Goal: Task Accomplishment & Management: Manage account settings

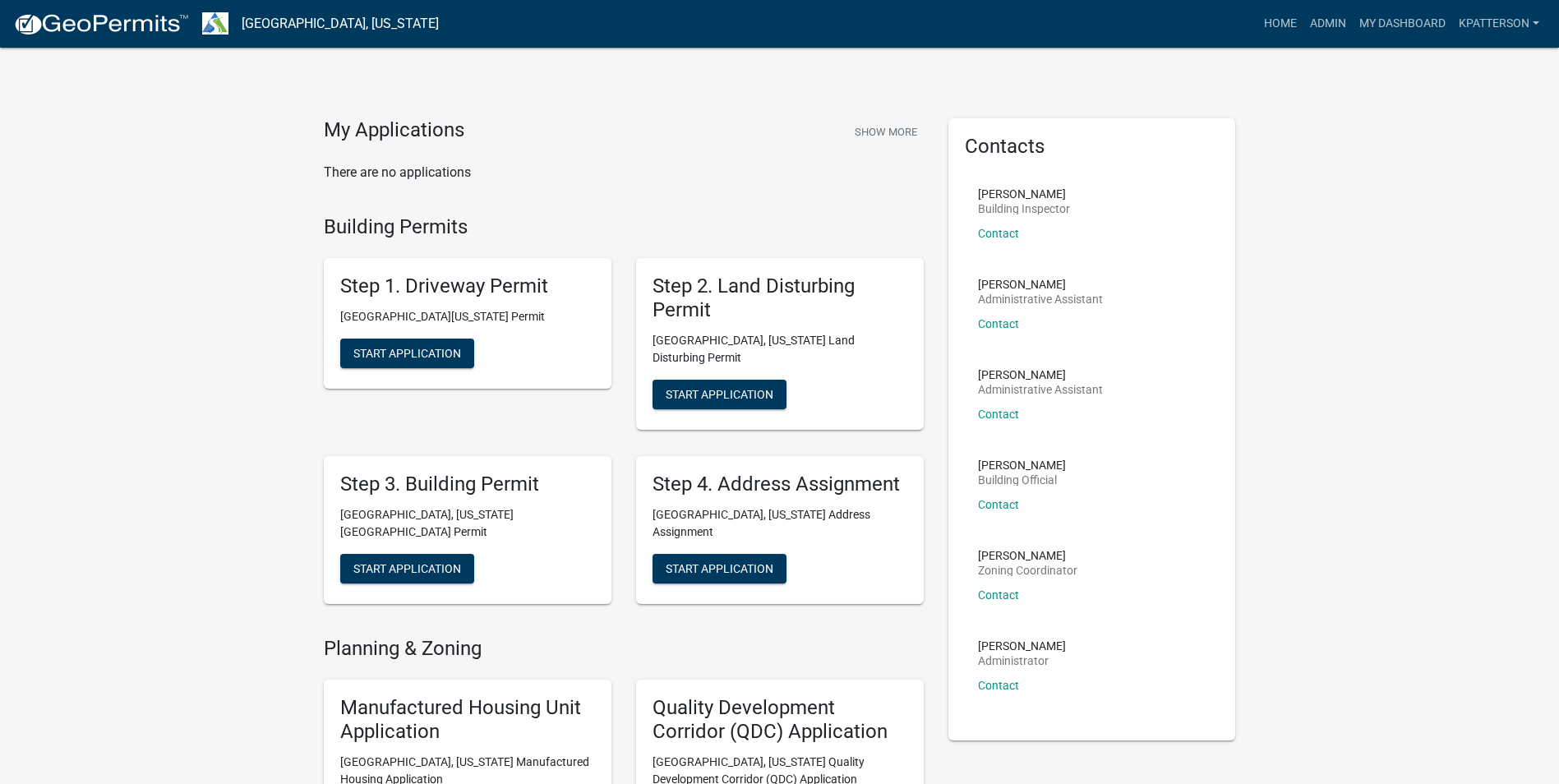
drag, startPoint x: 309, startPoint y: 87, endPoint x: 216, endPoint y: 155, distance: 115.2
drag, startPoint x: 1313, startPoint y: 16, endPoint x: 1285, endPoint y: 21, distance: 28.4
click at [1313, 16] on link "Admin" at bounding box center [1328, 23] width 49 height 31
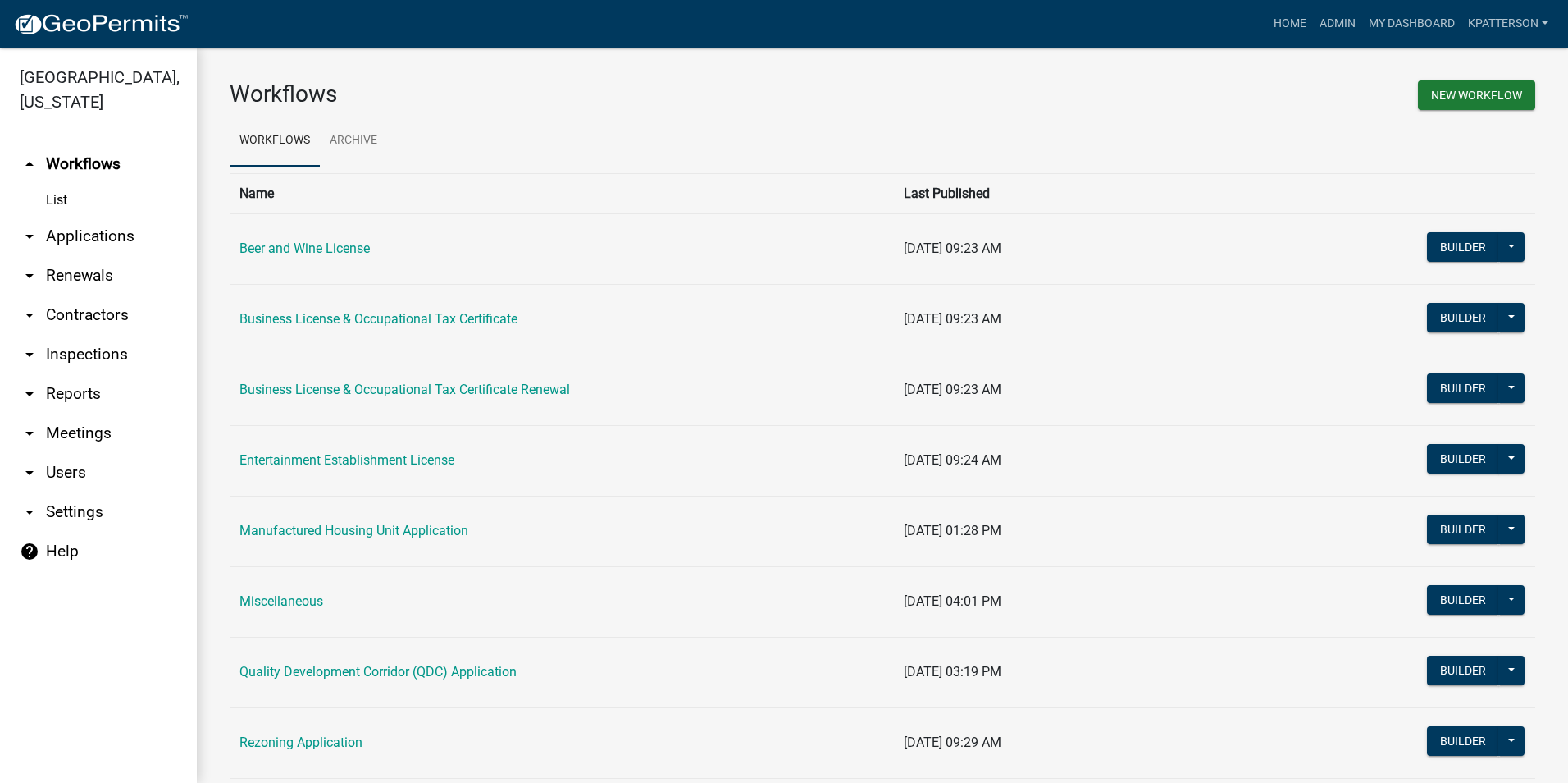
click at [120, 216] on link "arrow_drop_down Applications" at bounding box center [98, 235] width 196 height 39
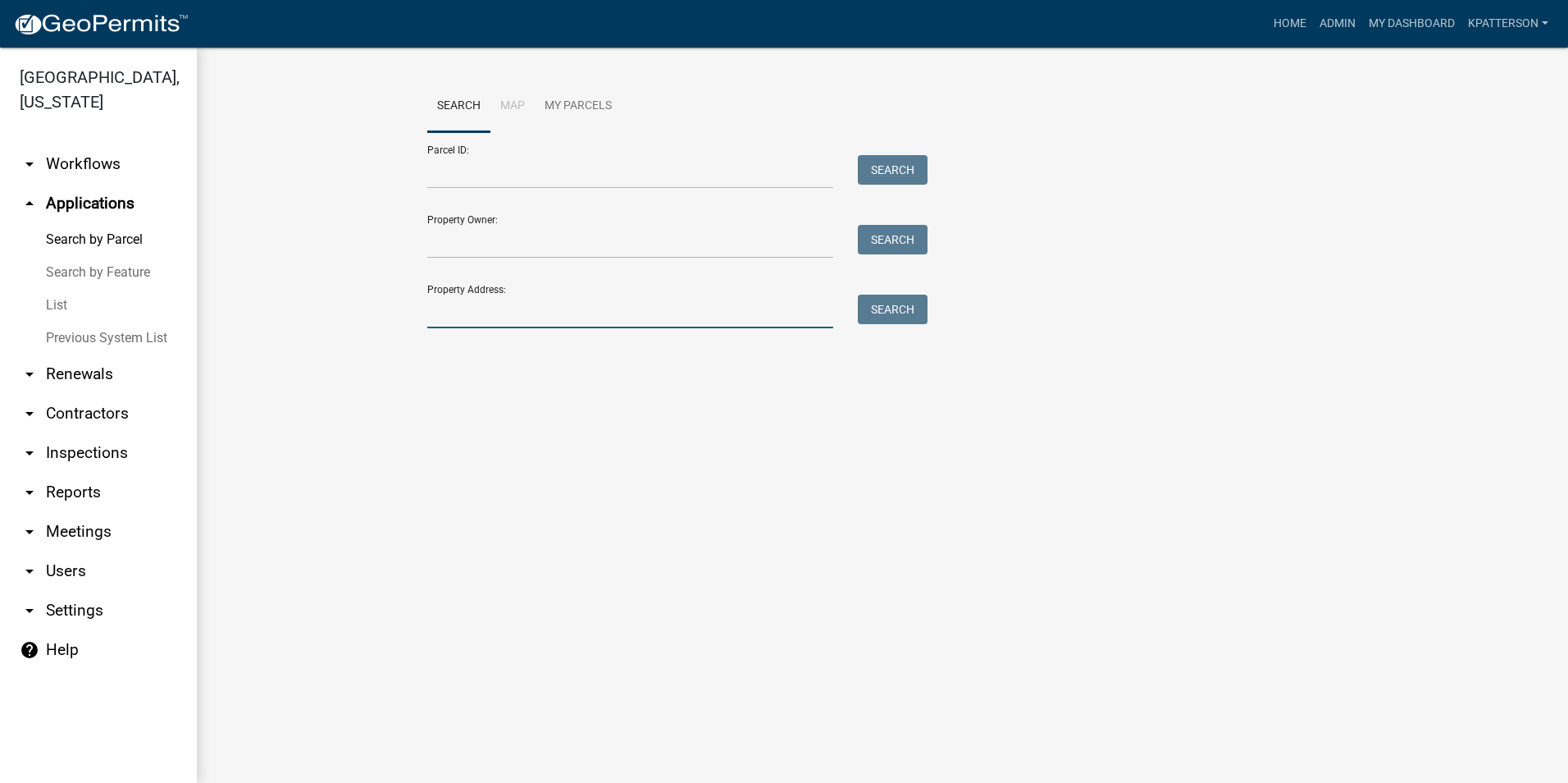
click at [522, 315] on input "Property Address:" at bounding box center [630, 311] width 406 height 34
type input "[STREET_ADDRESS][PERSON_NAME]"
click at [906, 313] on button "Search" at bounding box center [892, 309] width 70 height 30
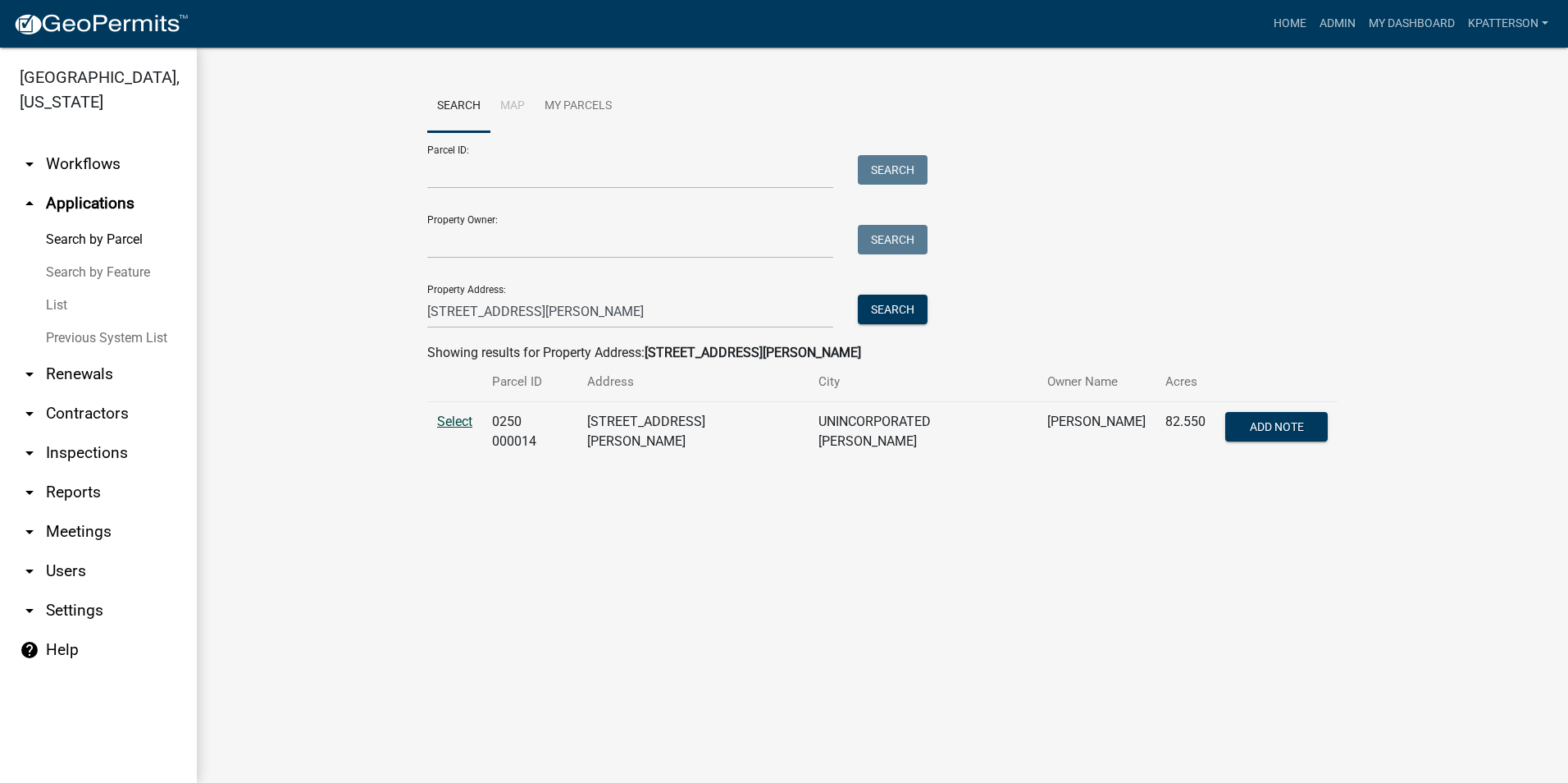
click at [463, 421] on span "Select" at bounding box center [454, 422] width 35 height 16
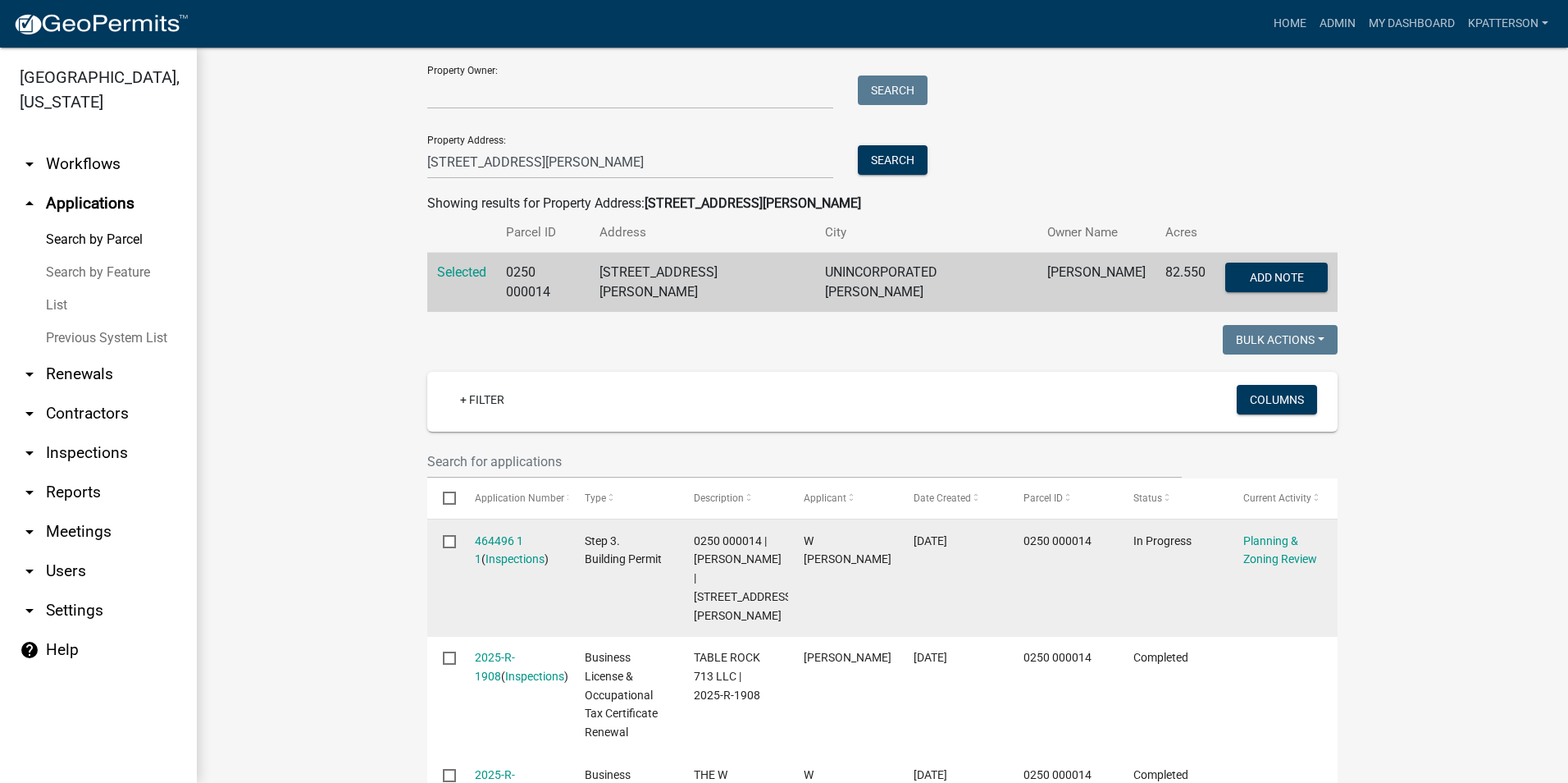
scroll to position [165, 0]
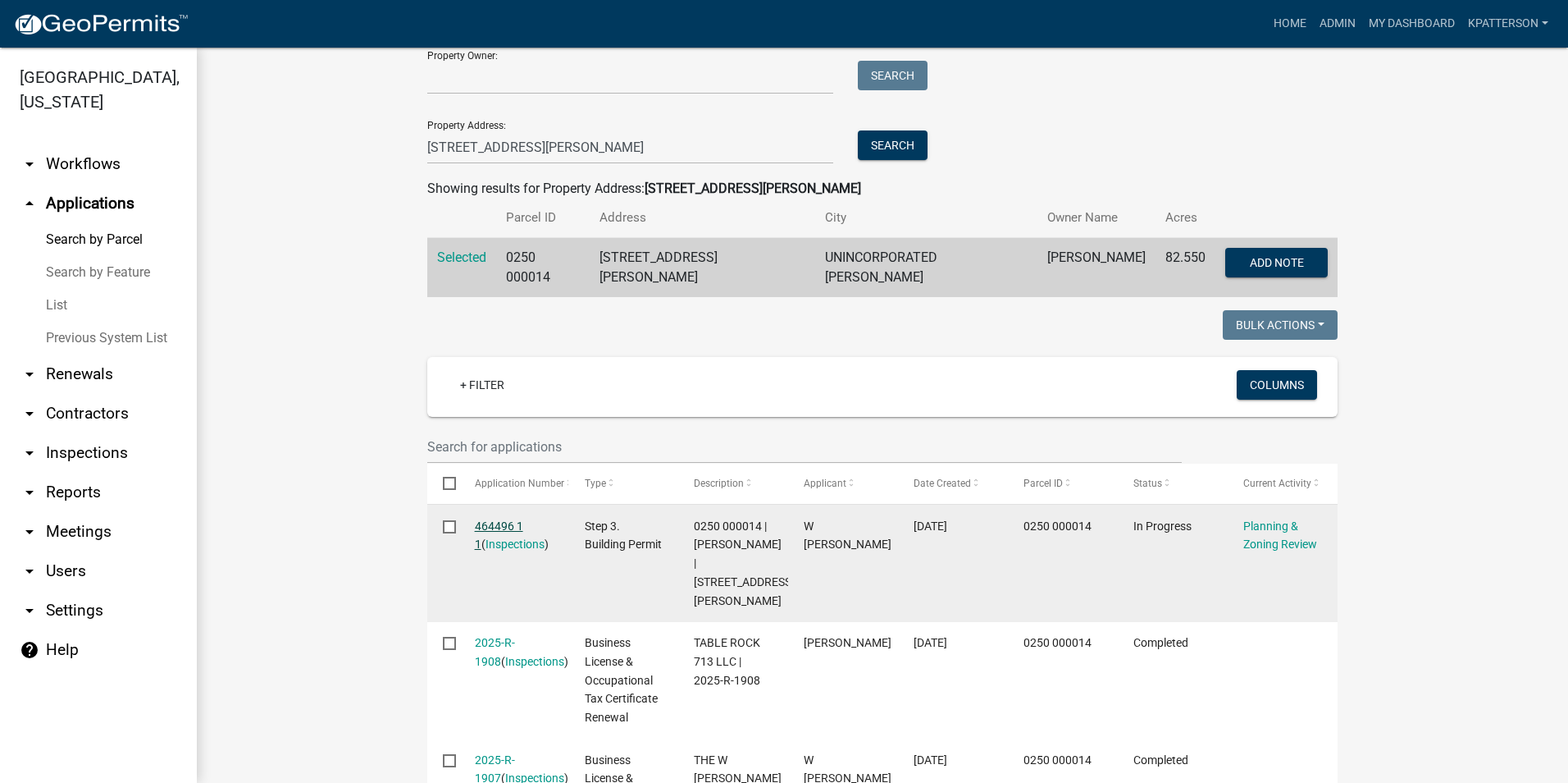
click at [494, 520] on link "464496 1 1" at bounding box center [498, 536] width 49 height 32
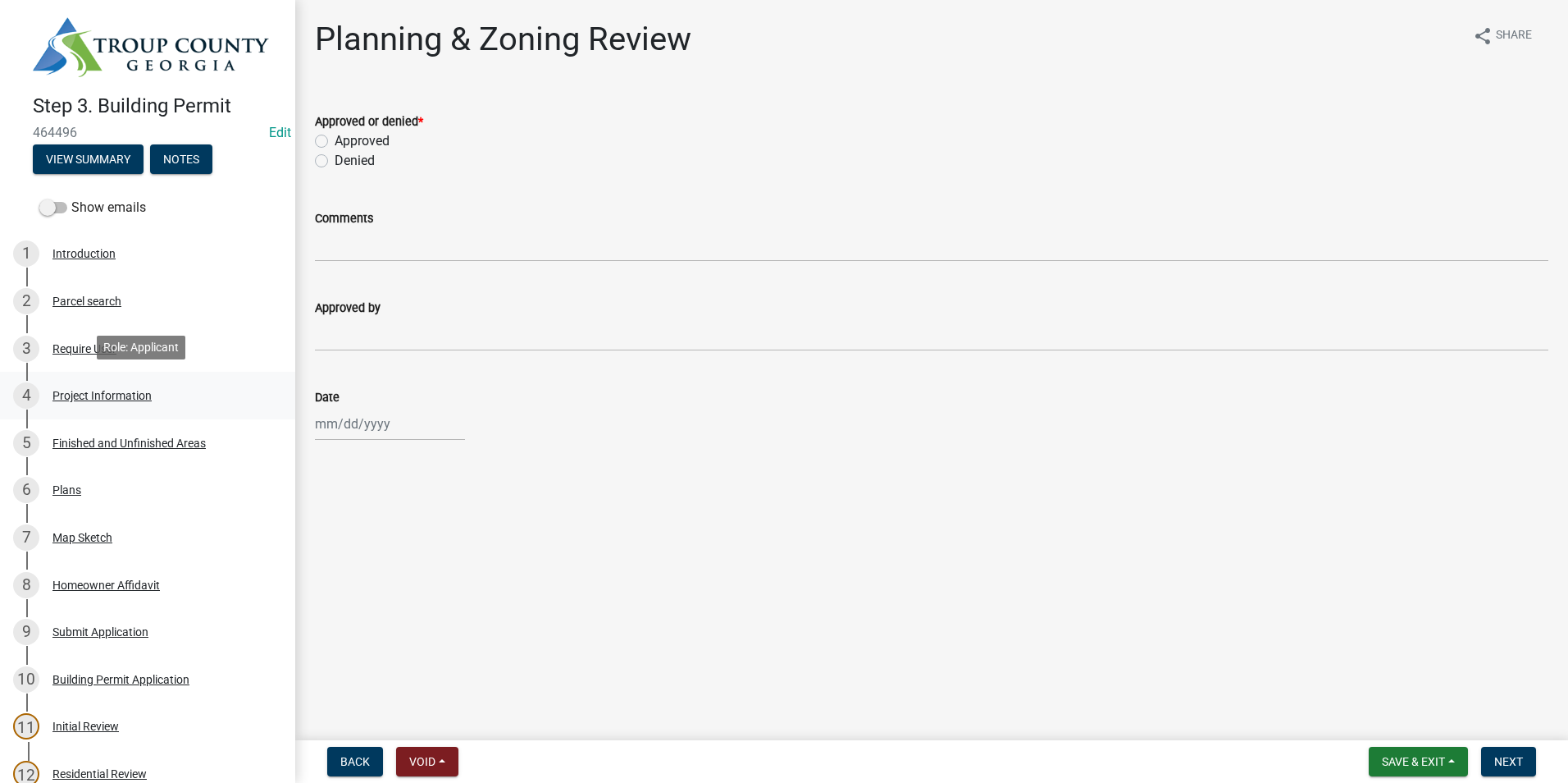
click at [130, 401] on div "4 Project Information" at bounding box center [141, 395] width 256 height 26
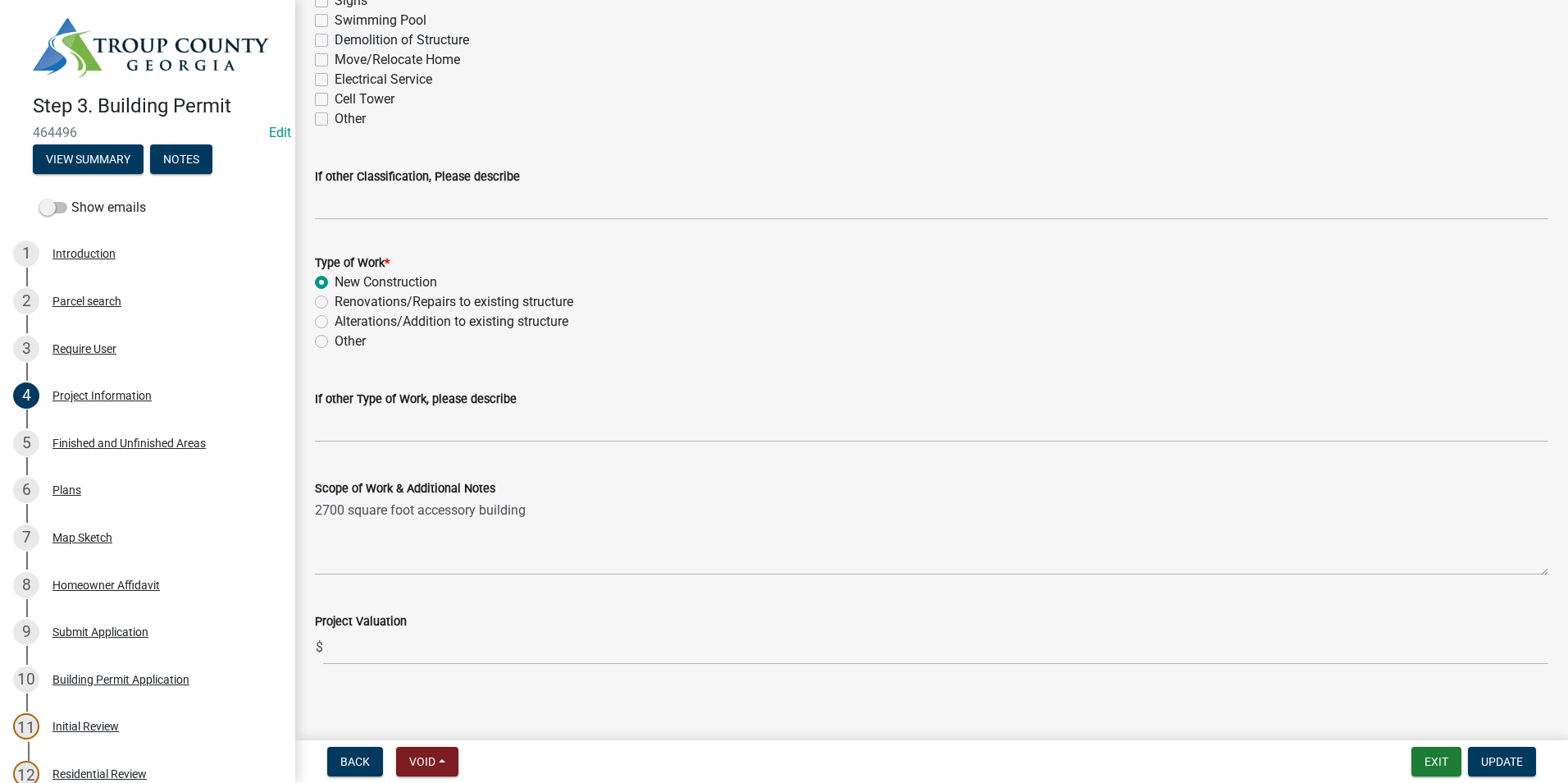
scroll to position [1497, 0]
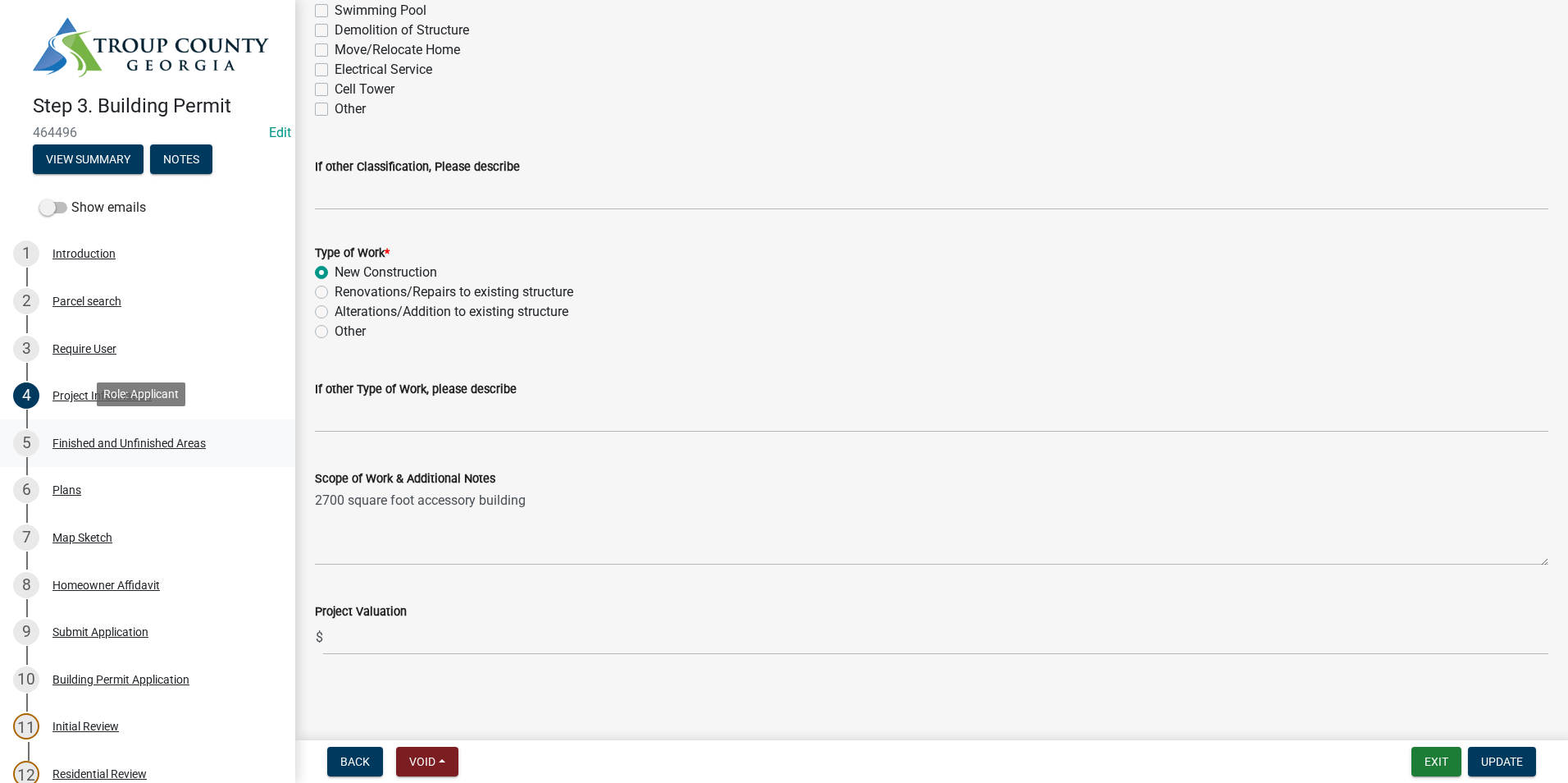
click at [196, 439] on div "Finished and Unfinished Areas" at bounding box center [130, 443] width 154 height 12
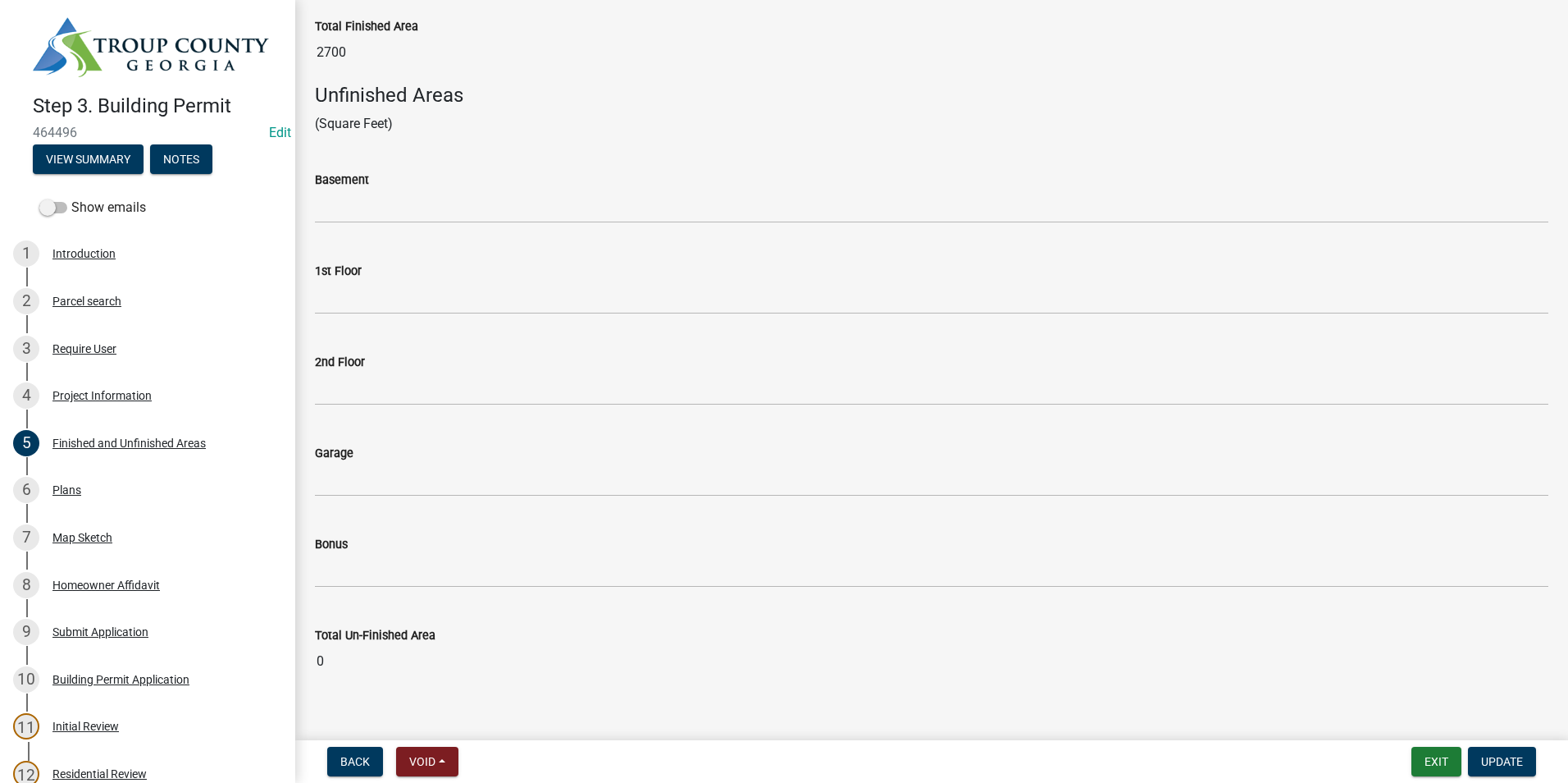
scroll to position [640, 0]
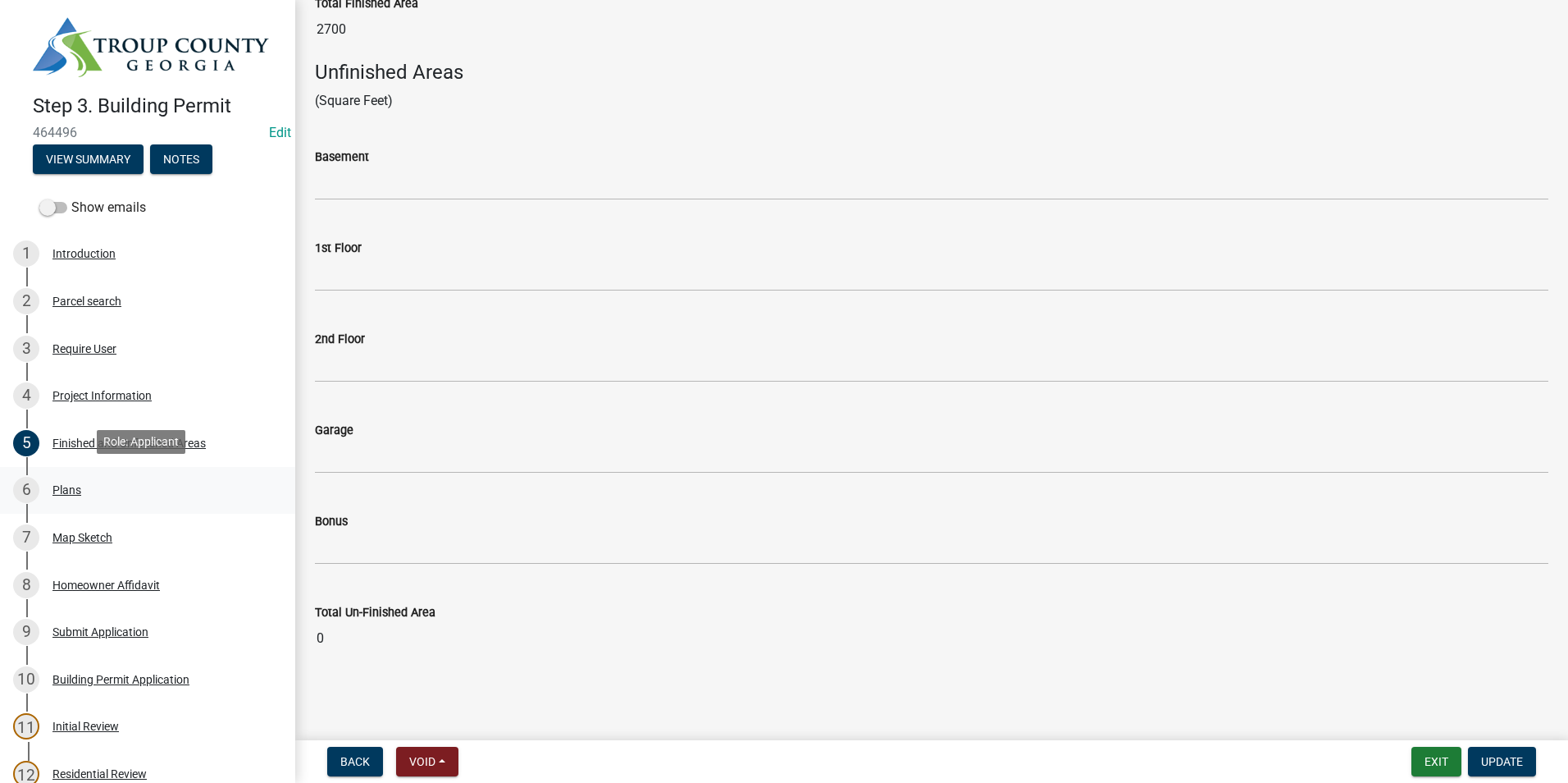
click at [103, 493] on div "6 Plans" at bounding box center [141, 490] width 256 height 26
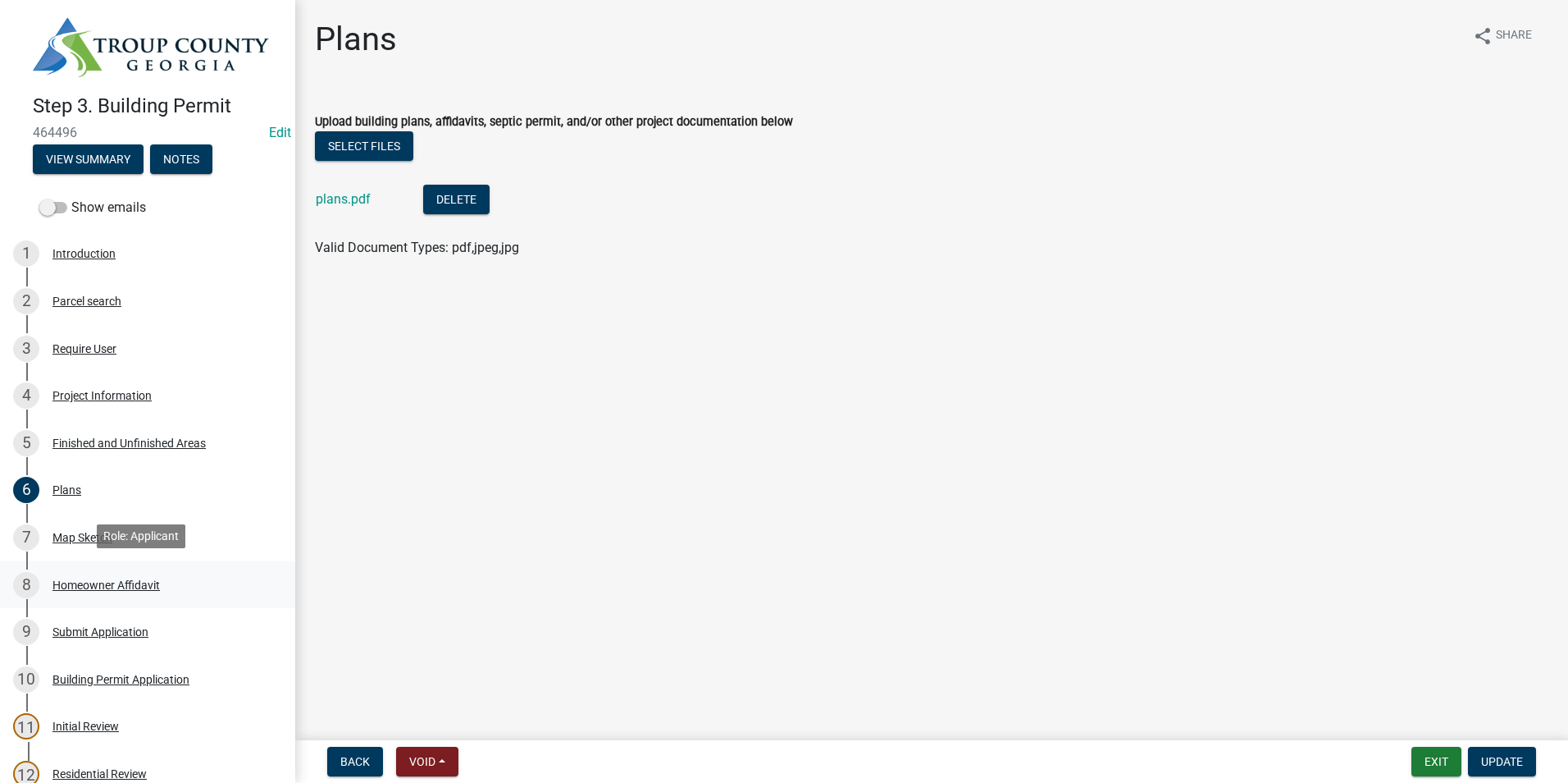
click at [168, 576] on div "8 Homeowner Affidavit" at bounding box center [141, 585] width 256 height 26
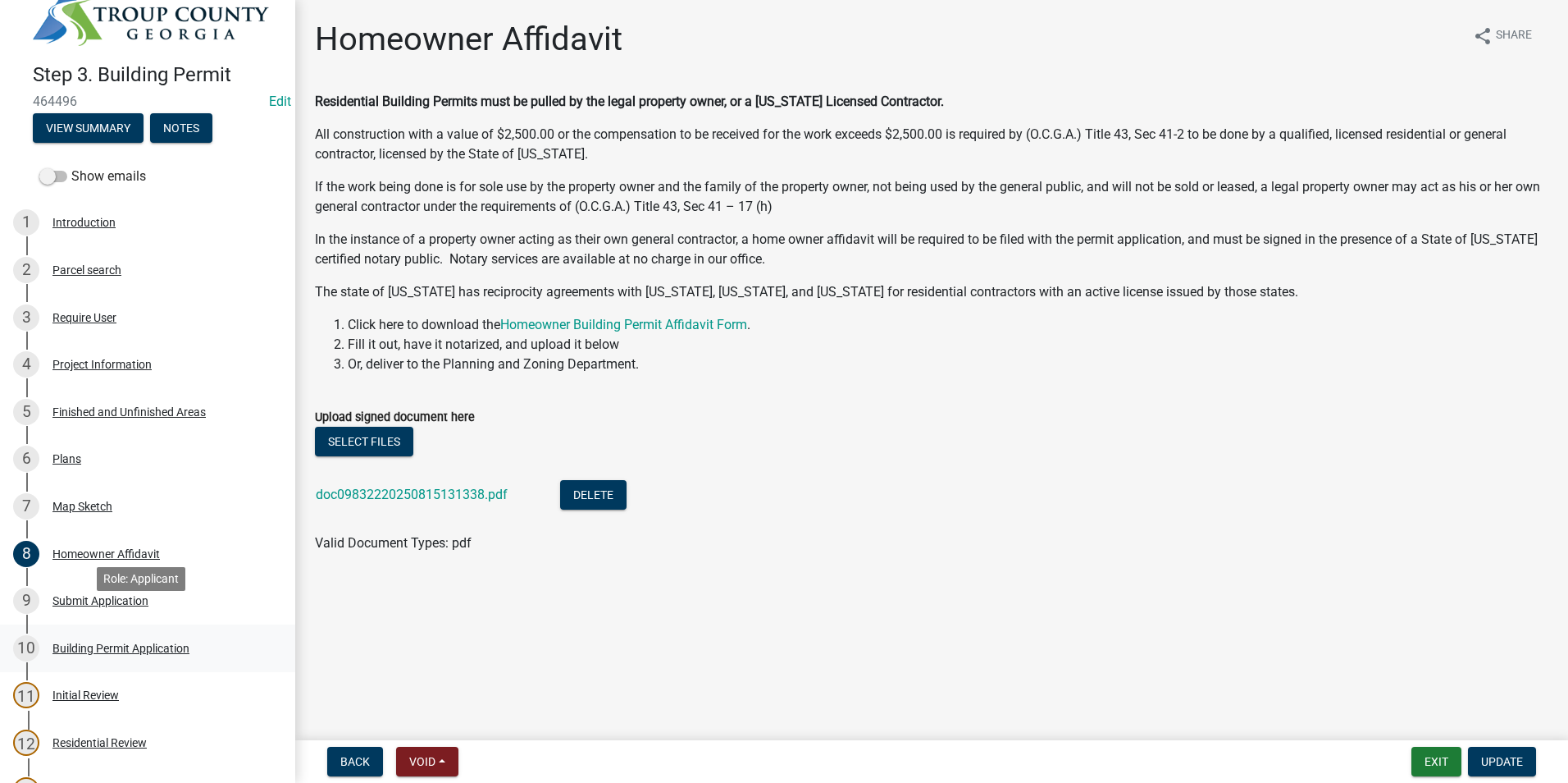
scroll to position [82, 0]
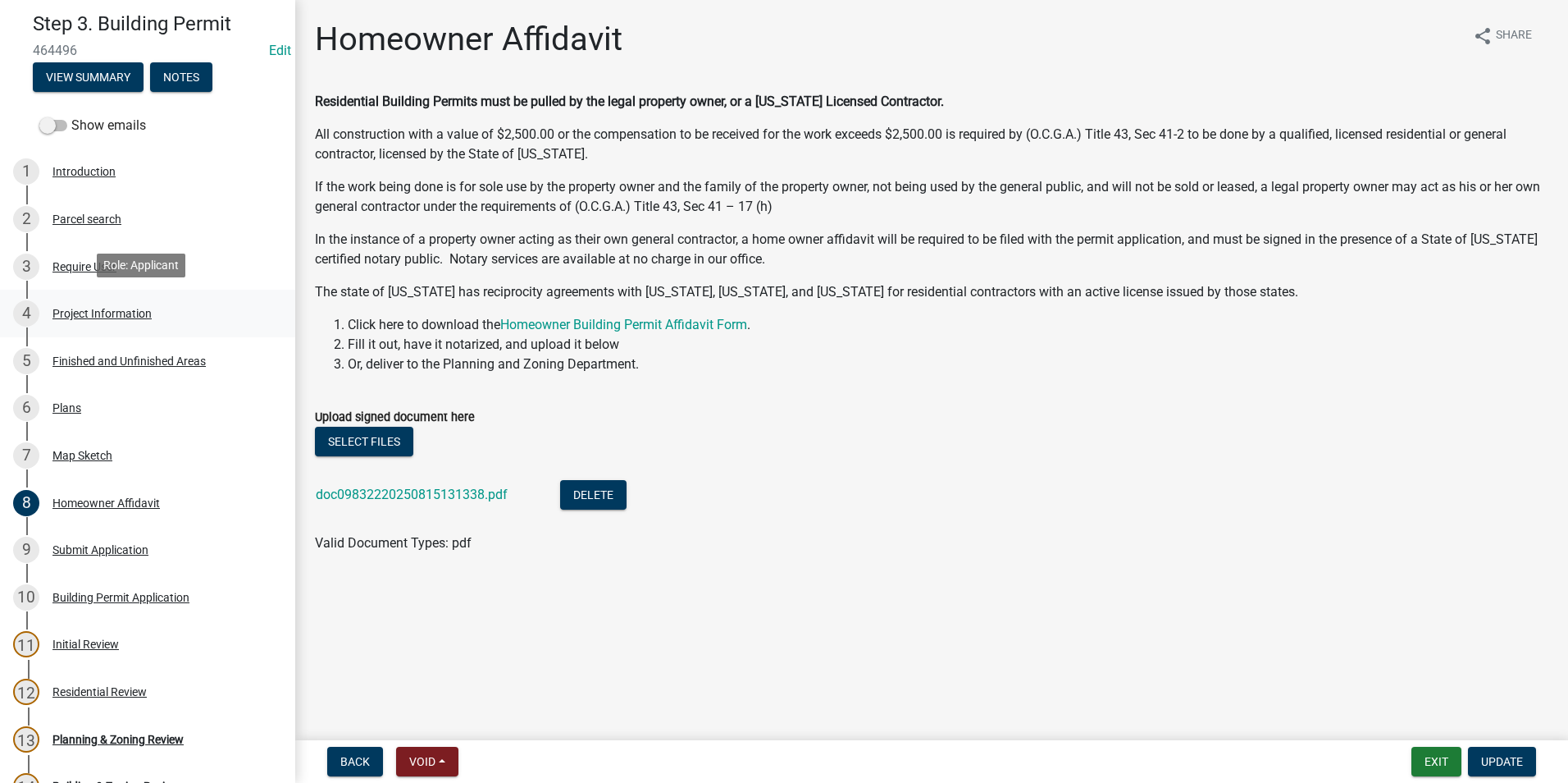
click at [133, 330] on link "4 Project Information" at bounding box center [148, 313] width 295 height 48
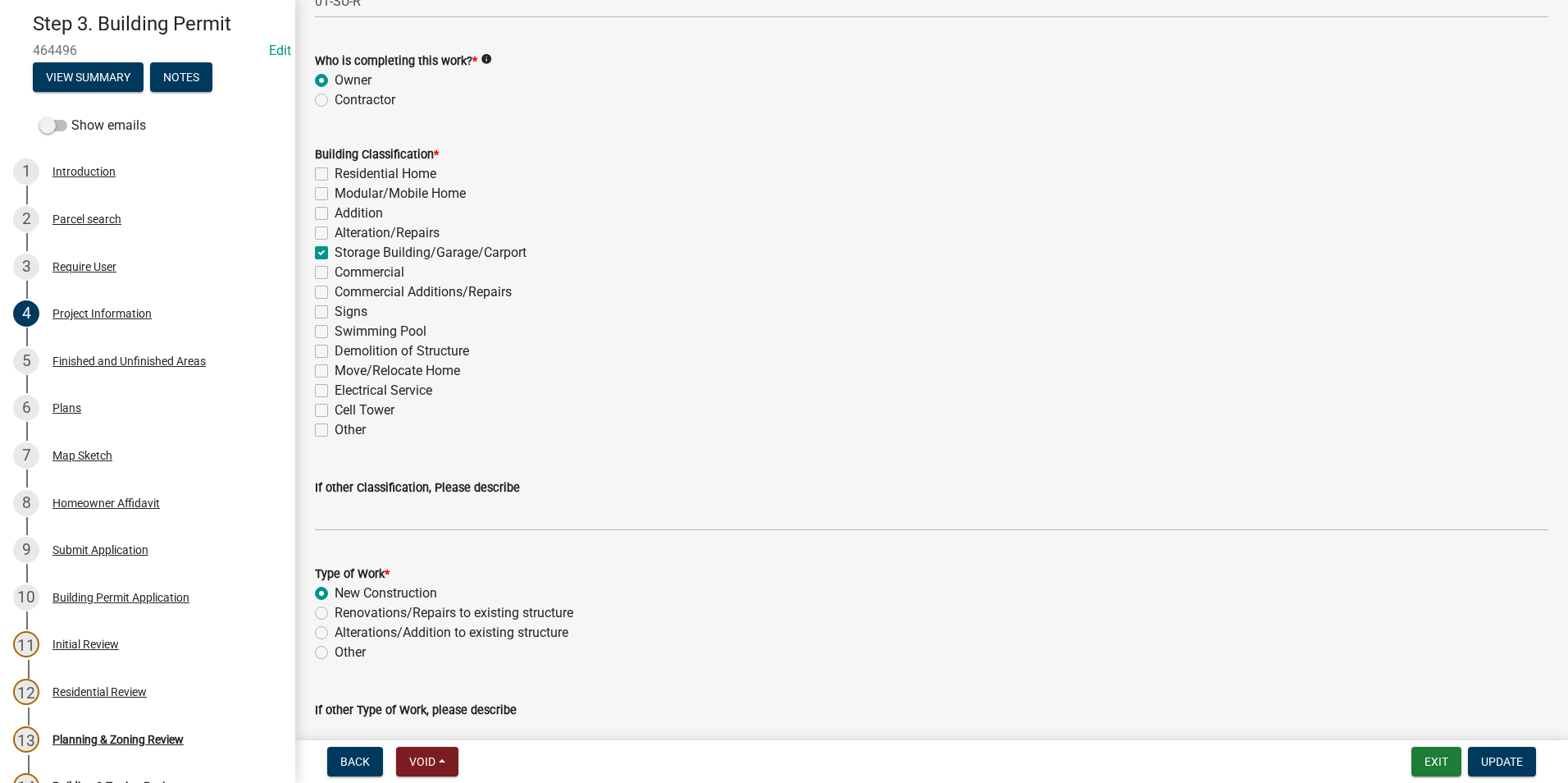
scroll to position [1066, 0]
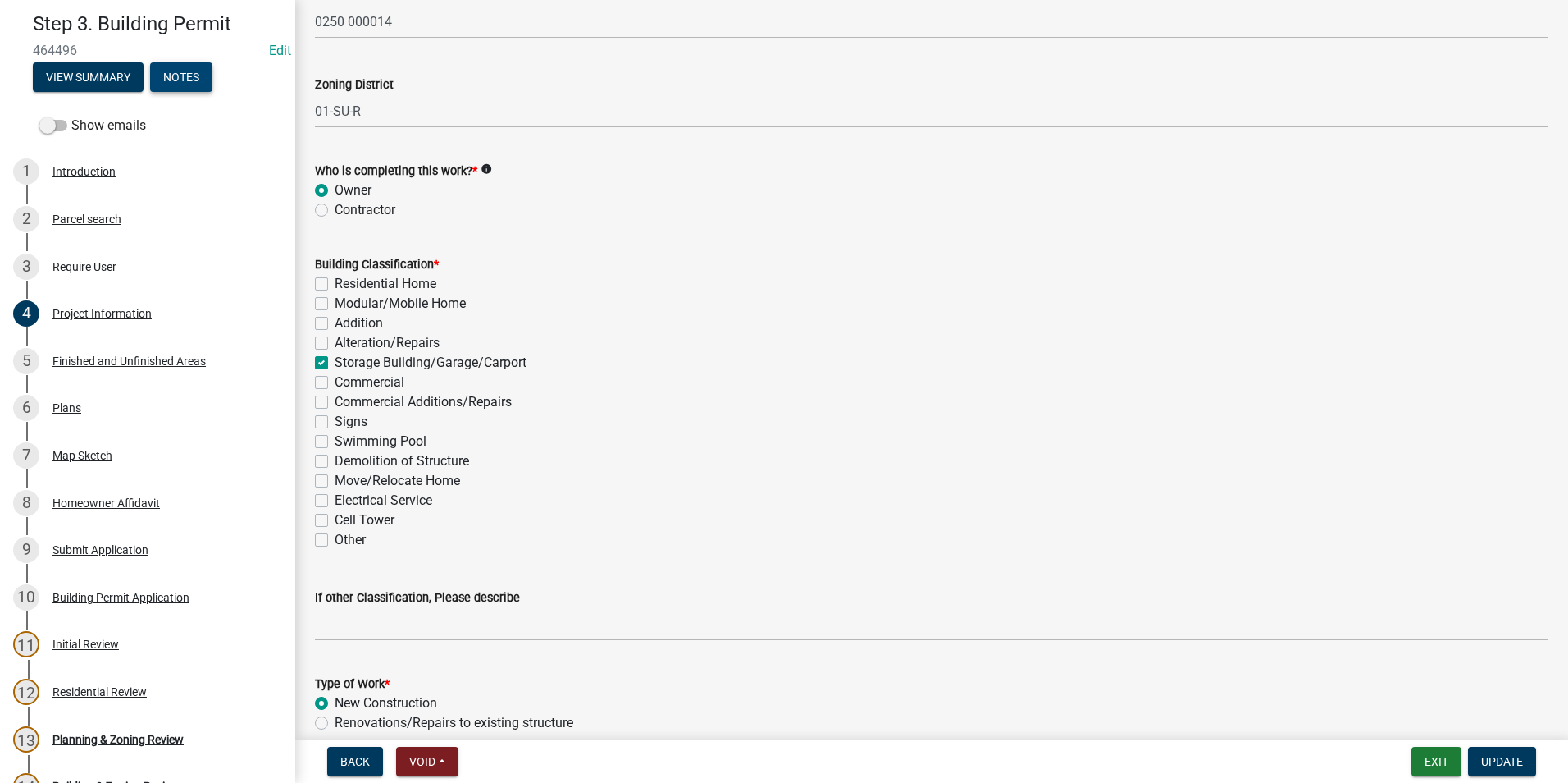
click at [166, 84] on button "Notes" at bounding box center [181, 78] width 63 height 30
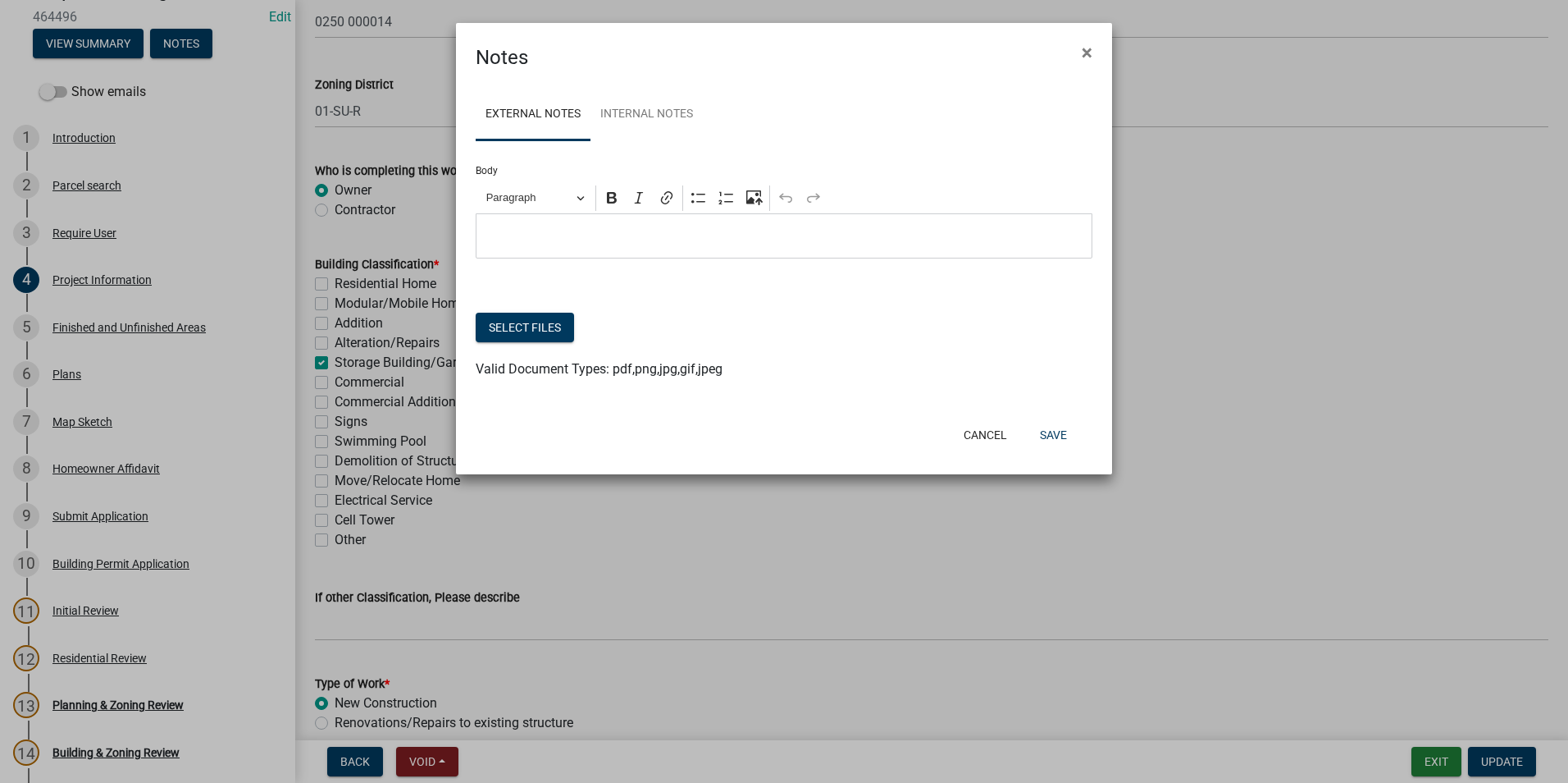
scroll to position [52, 0]
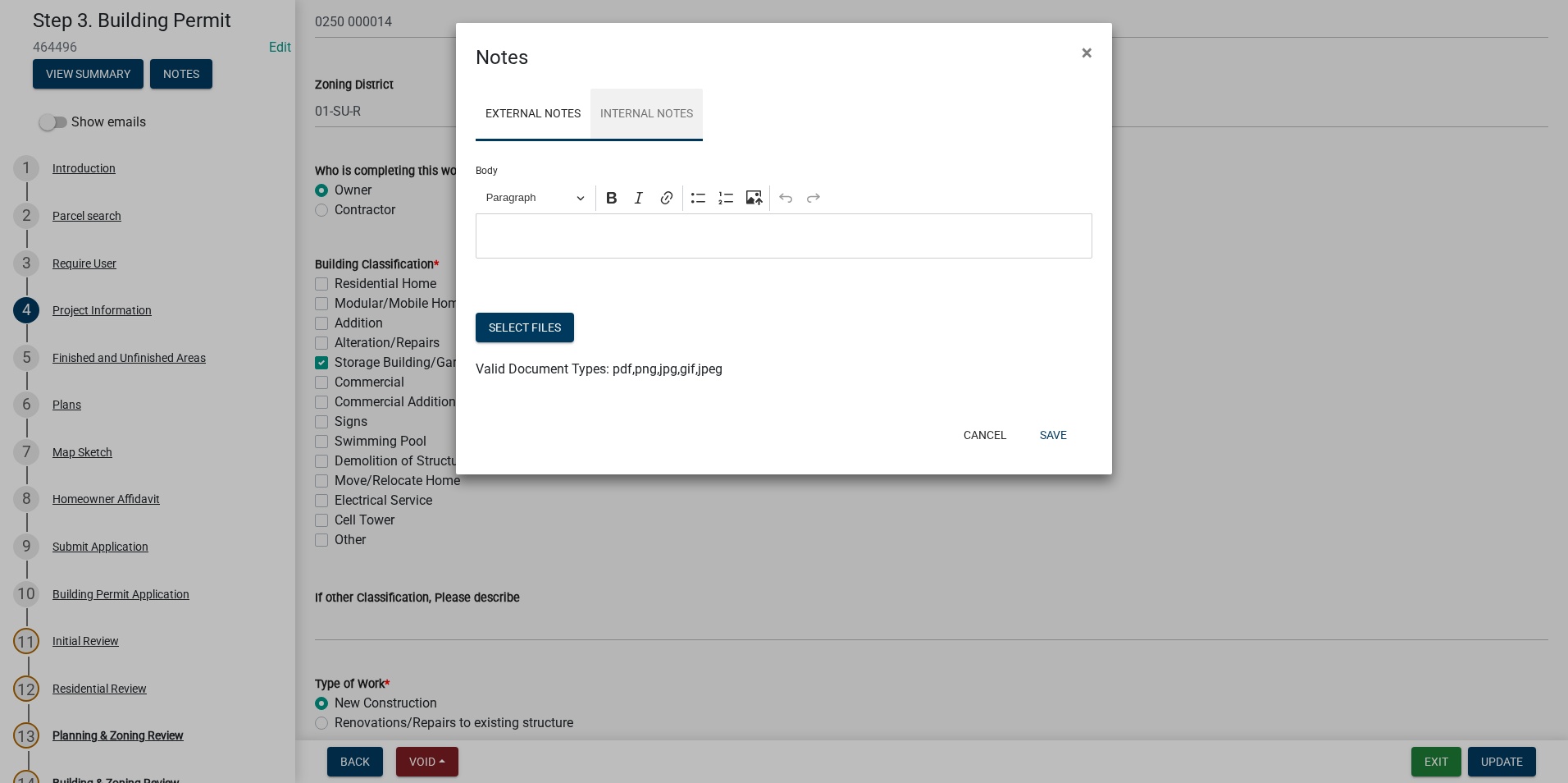
click at [647, 117] on link "Internal Notes" at bounding box center [646, 115] width 113 height 53
click at [1088, 50] on span "×" at bounding box center [1087, 52] width 11 height 23
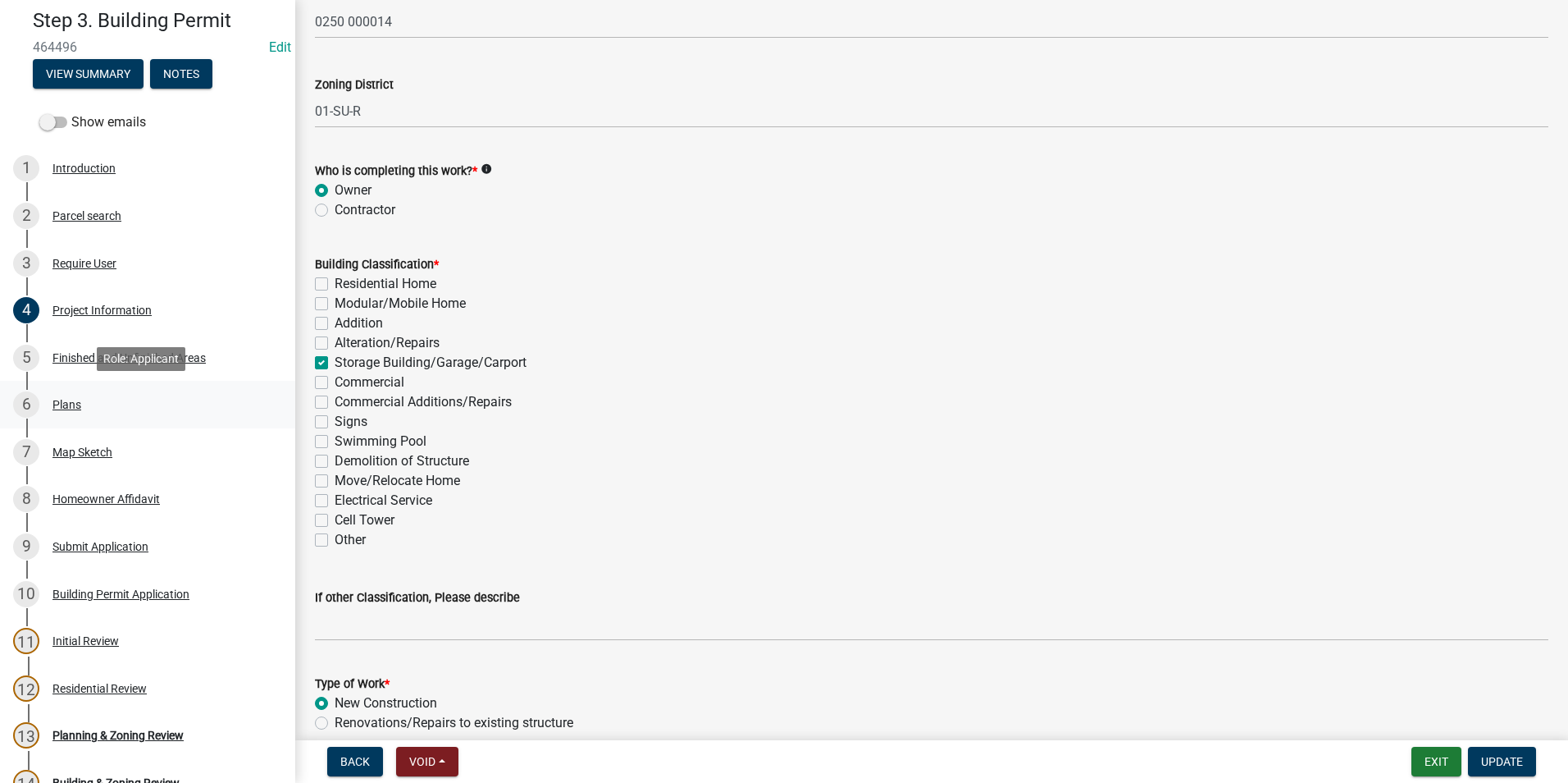
click at [41, 387] on link "6 Plans" at bounding box center [148, 405] width 295 height 48
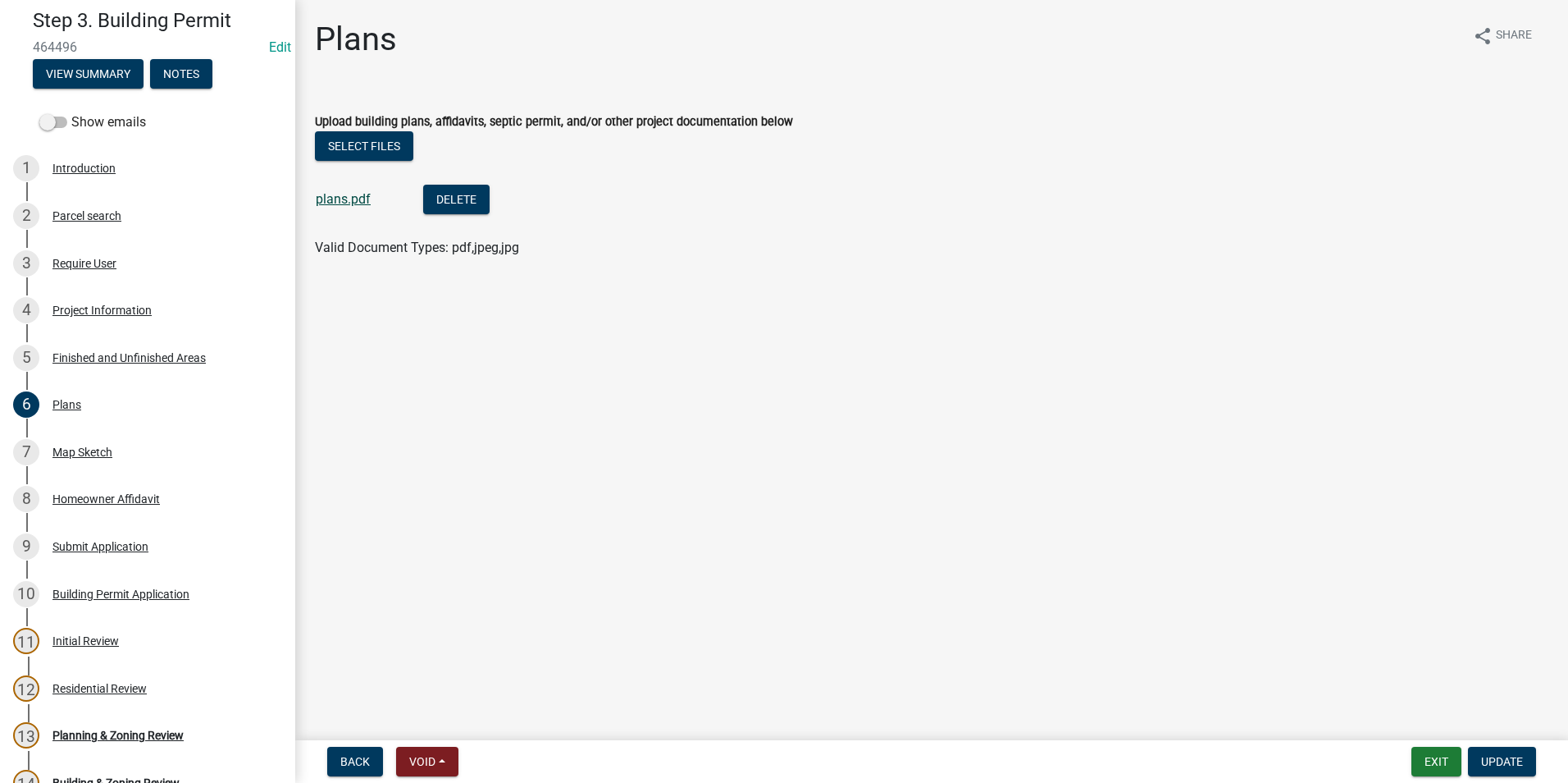
click at [361, 199] on link "plans.pdf" at bounding box center [343, 199] width 55 height 16
click at [93, 442] on div "7 Map Sketch" at bounding box center [141, 452] width 256 height 26
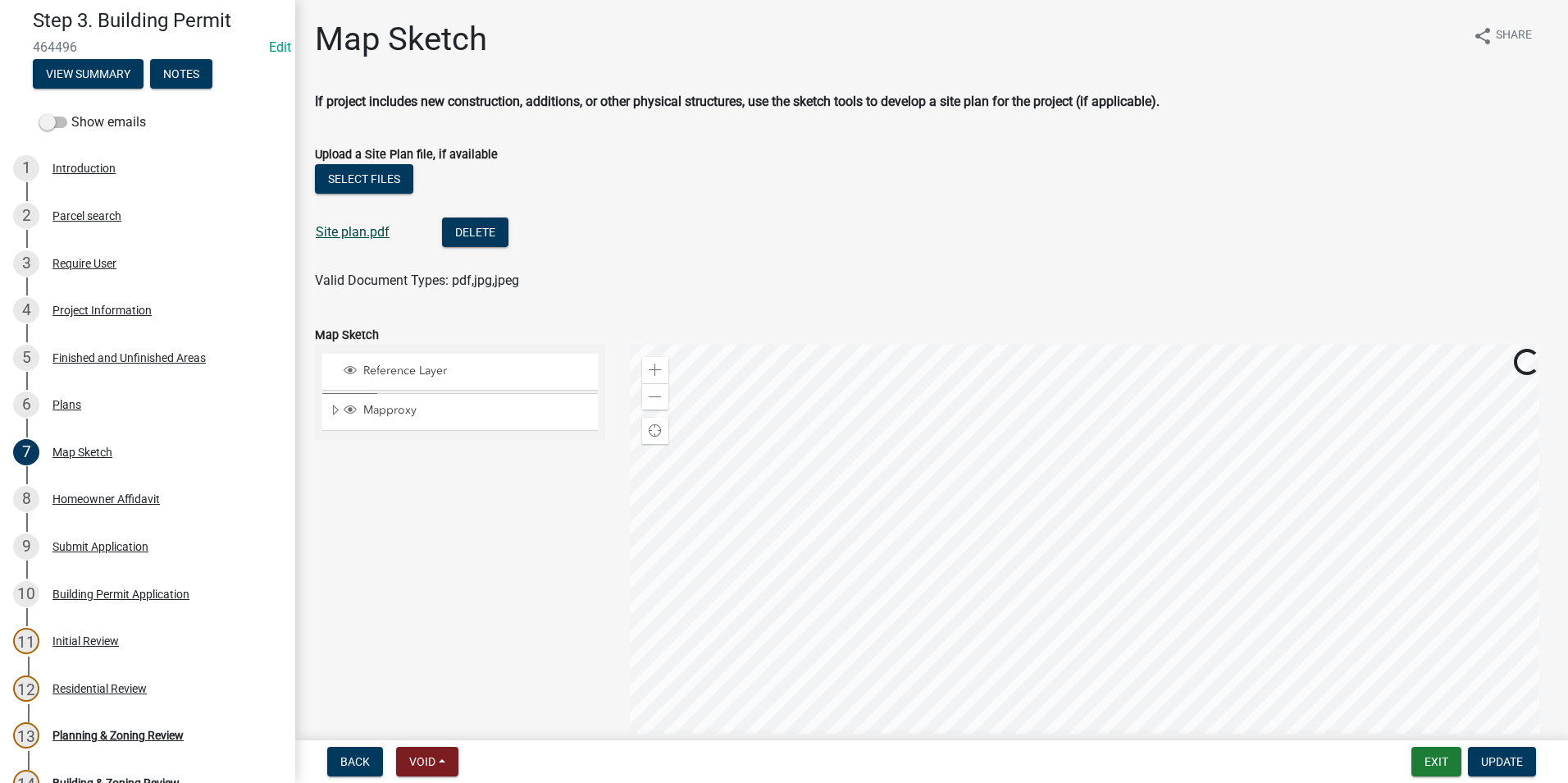
click at [371, 233] on link "Site plan.pdf" at bounding box center [353, 232] width 74 height 16
click at [158, 505] on div "Homeowner Affidavit" at bounding box center [107, 499] width 108 height 12
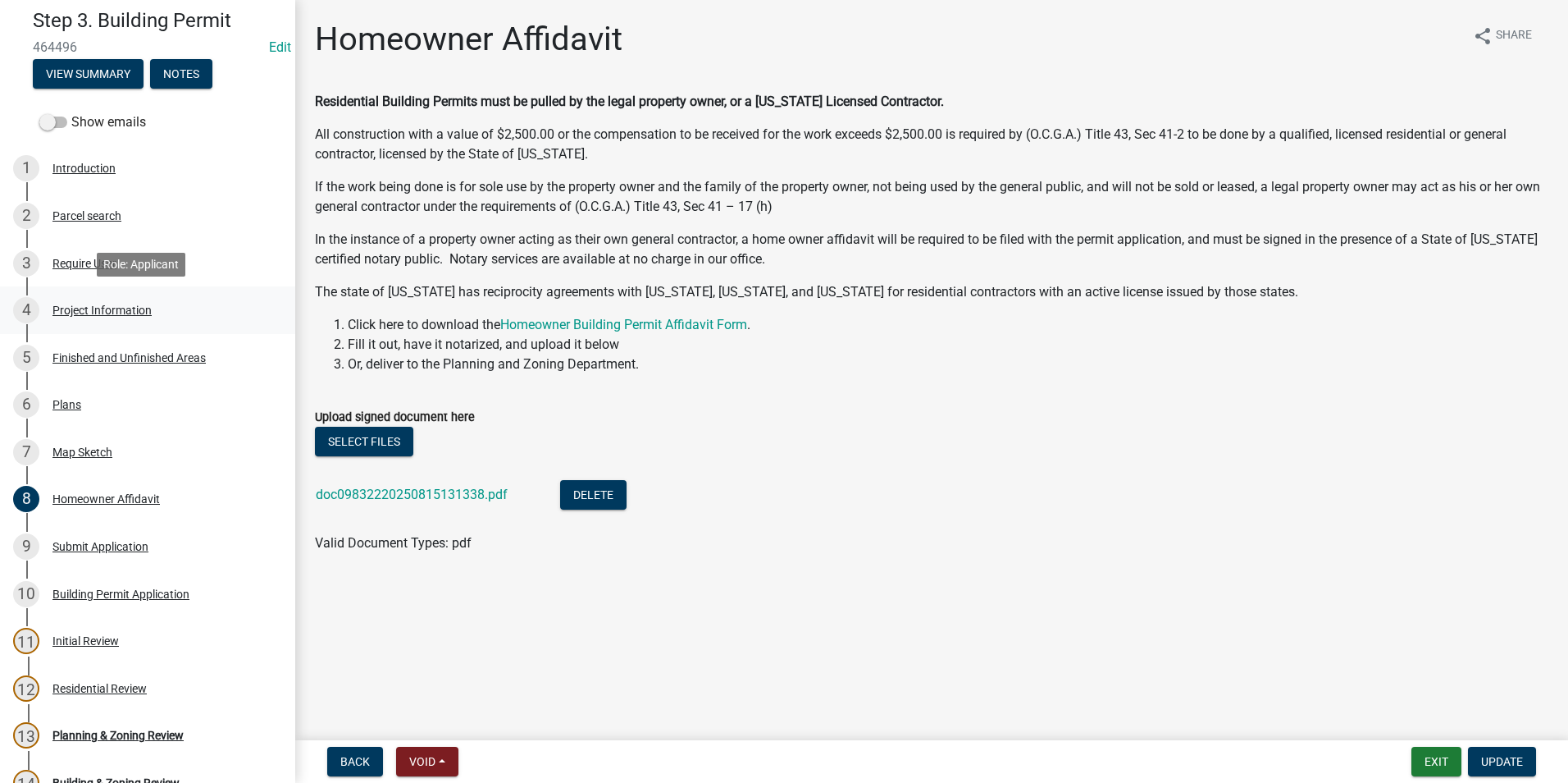
click at [146, 307] on div "Project Information" at bounding box center [103, 310] width 100 height 12
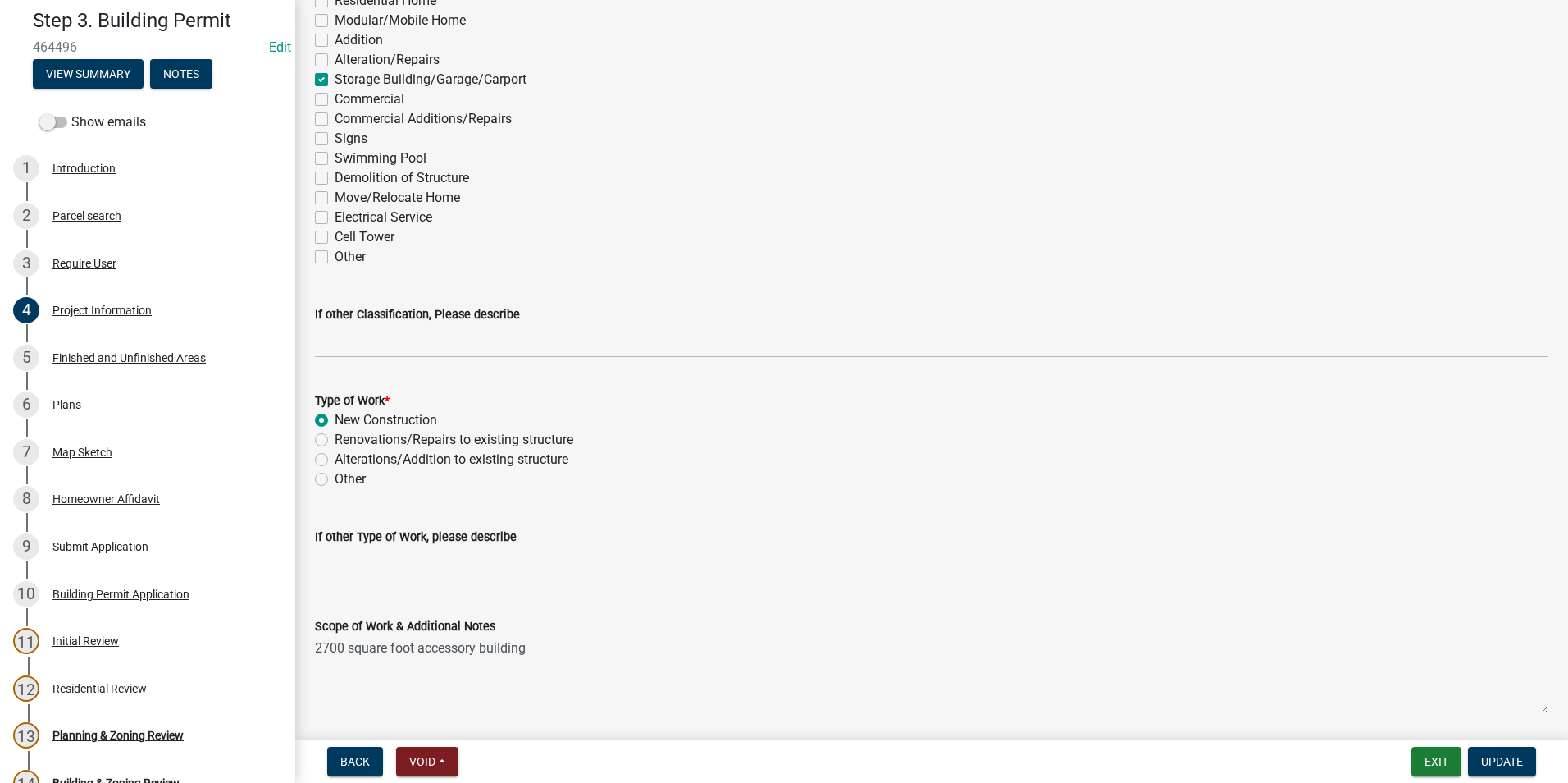
scroll to position [1497, 0]
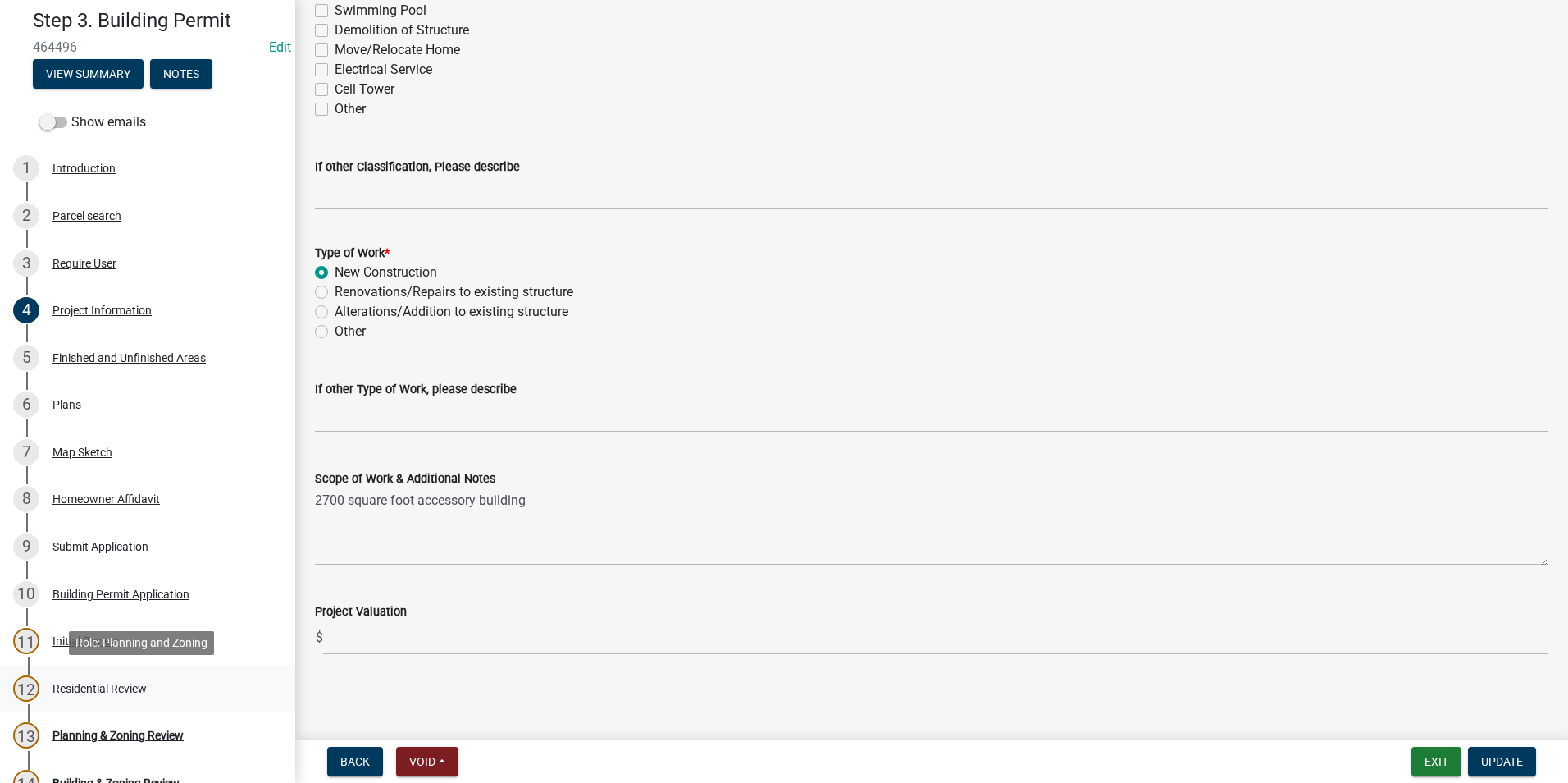
click at [217, 669] on link "12 Residential Review" at bounding box center [148, 688] width 295 height 48
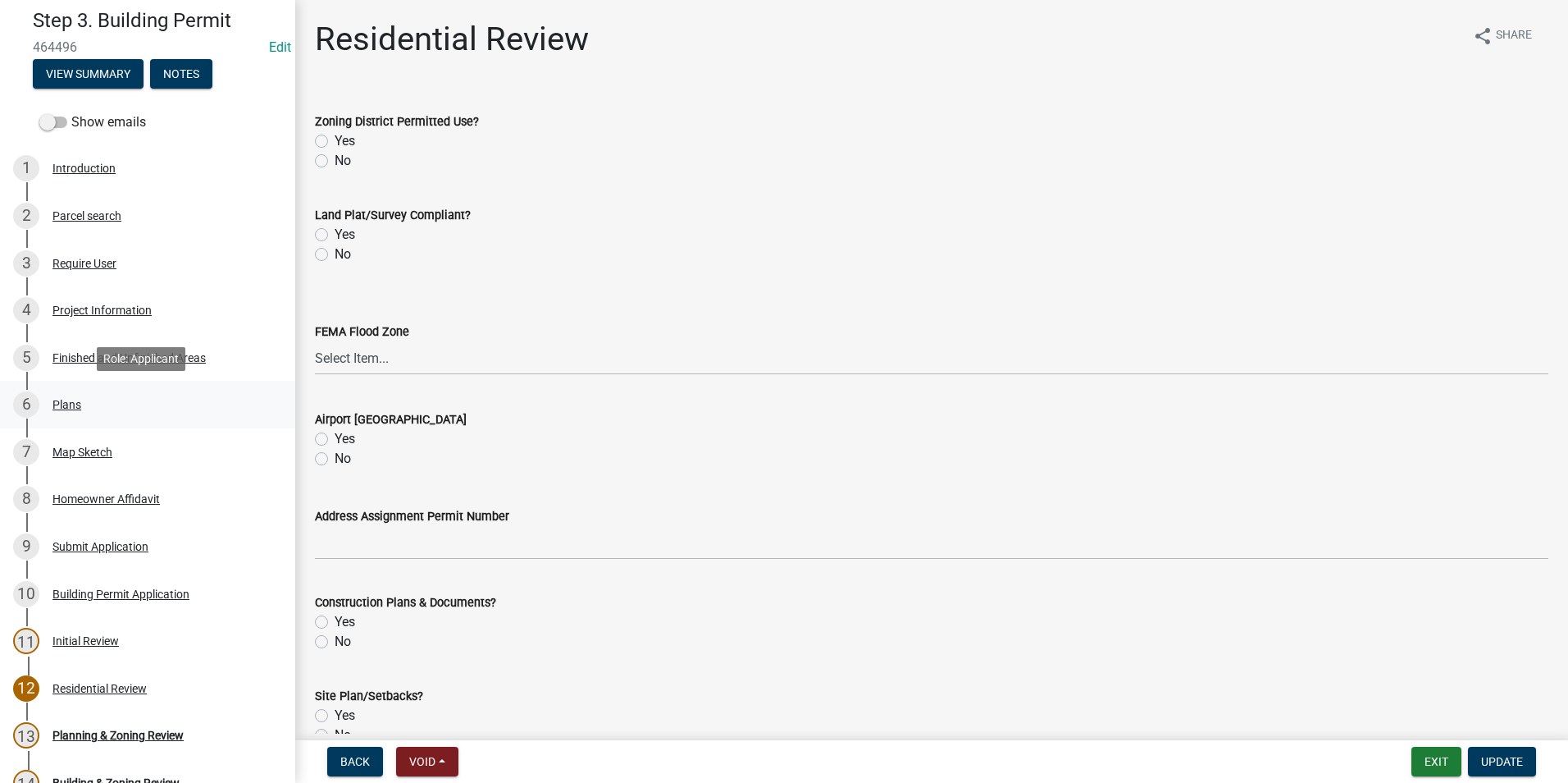
click at [157, 406] on div "6 Plans" at bounding box center [141, 404] width 256 height 26
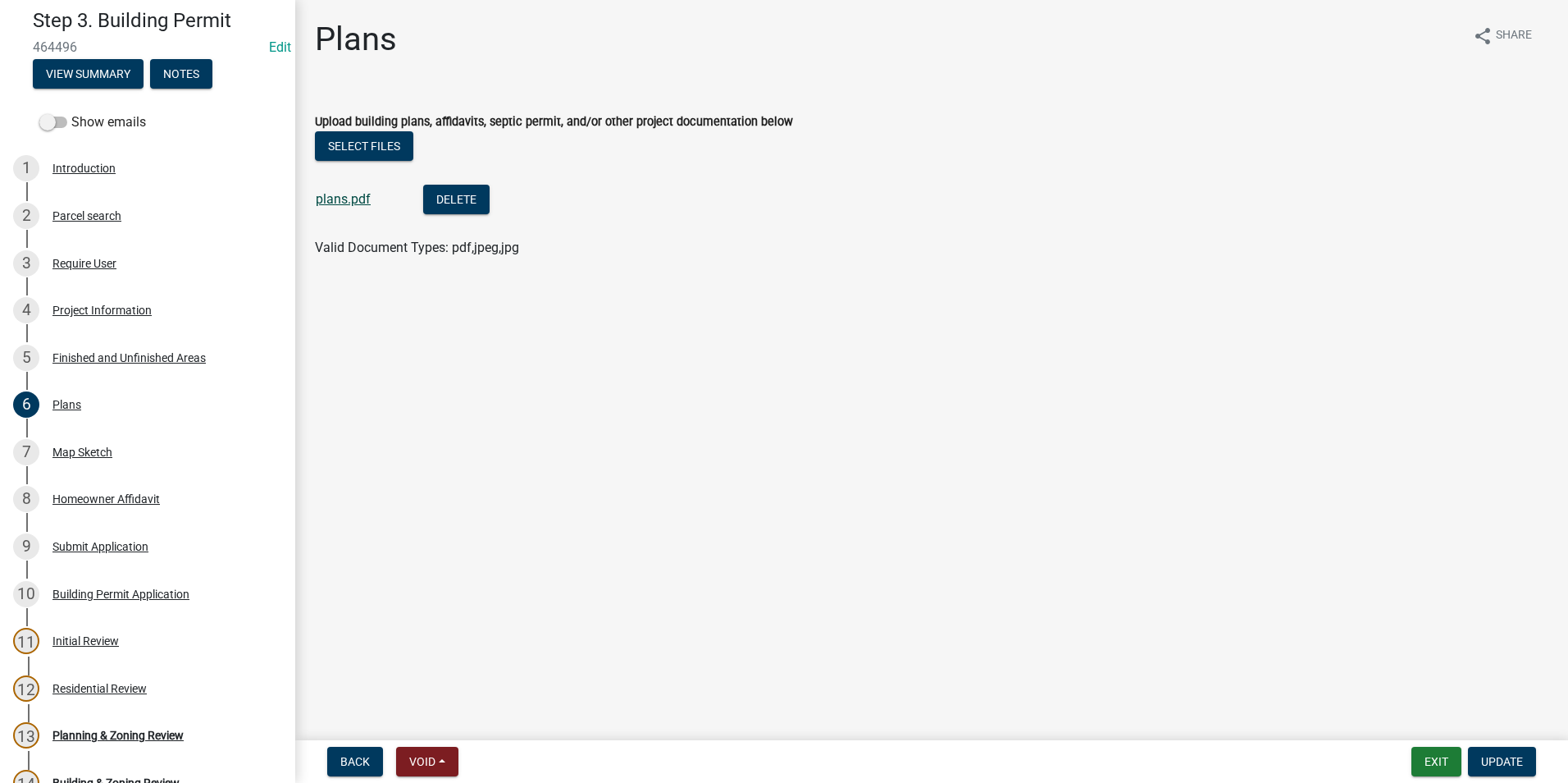
click at [343, 194] on link "plans.pdf" at bounding box center [343, 199] width 55 height 16
click at [123, 307] on div "Project Information" at bounding box center [103, 310] width 100 height 12
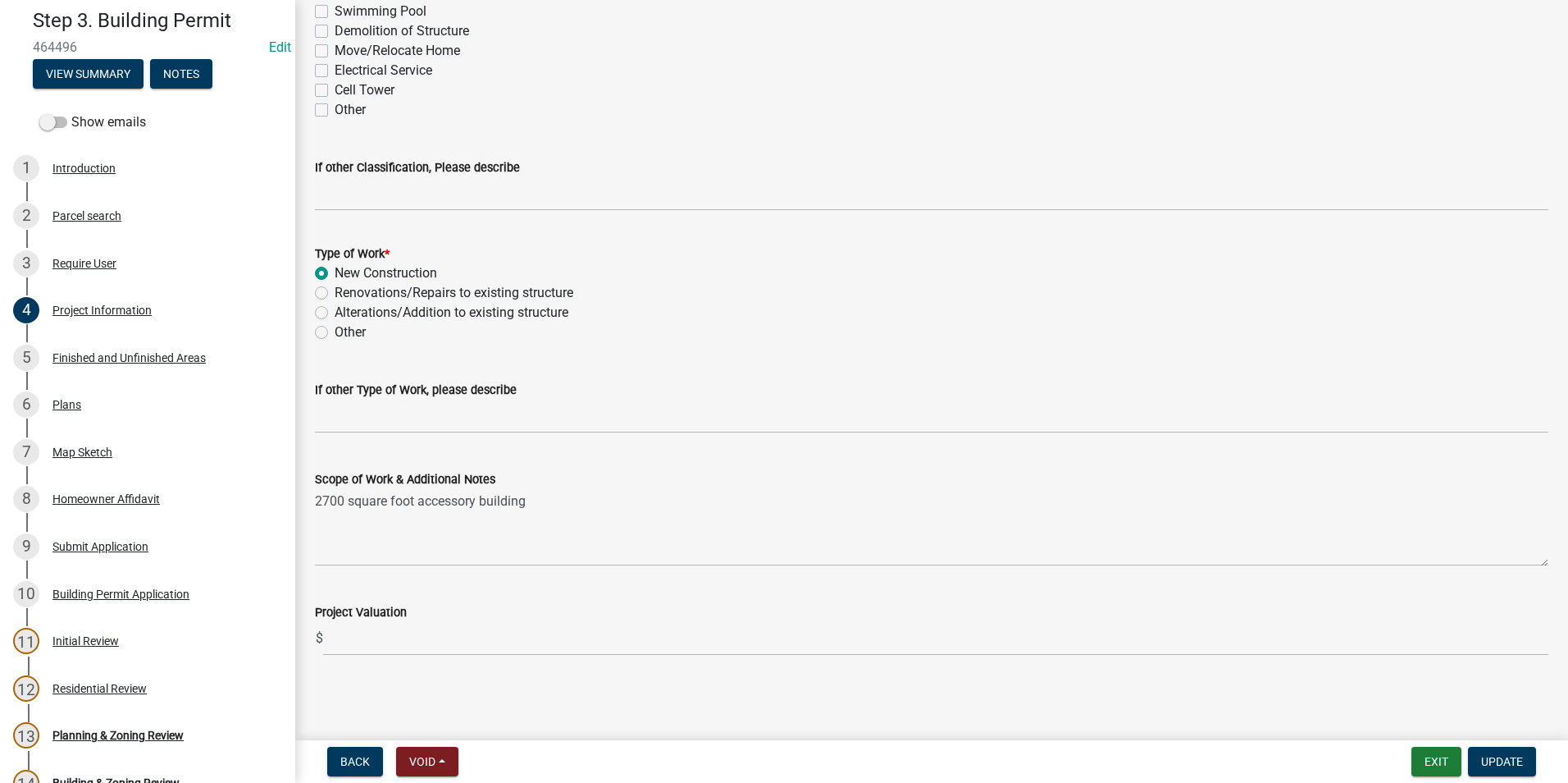
scroll to position [1497, 0]
click at [157, 268] on div "3 Require User" at bounding box center [141, 263] width 256 height 26
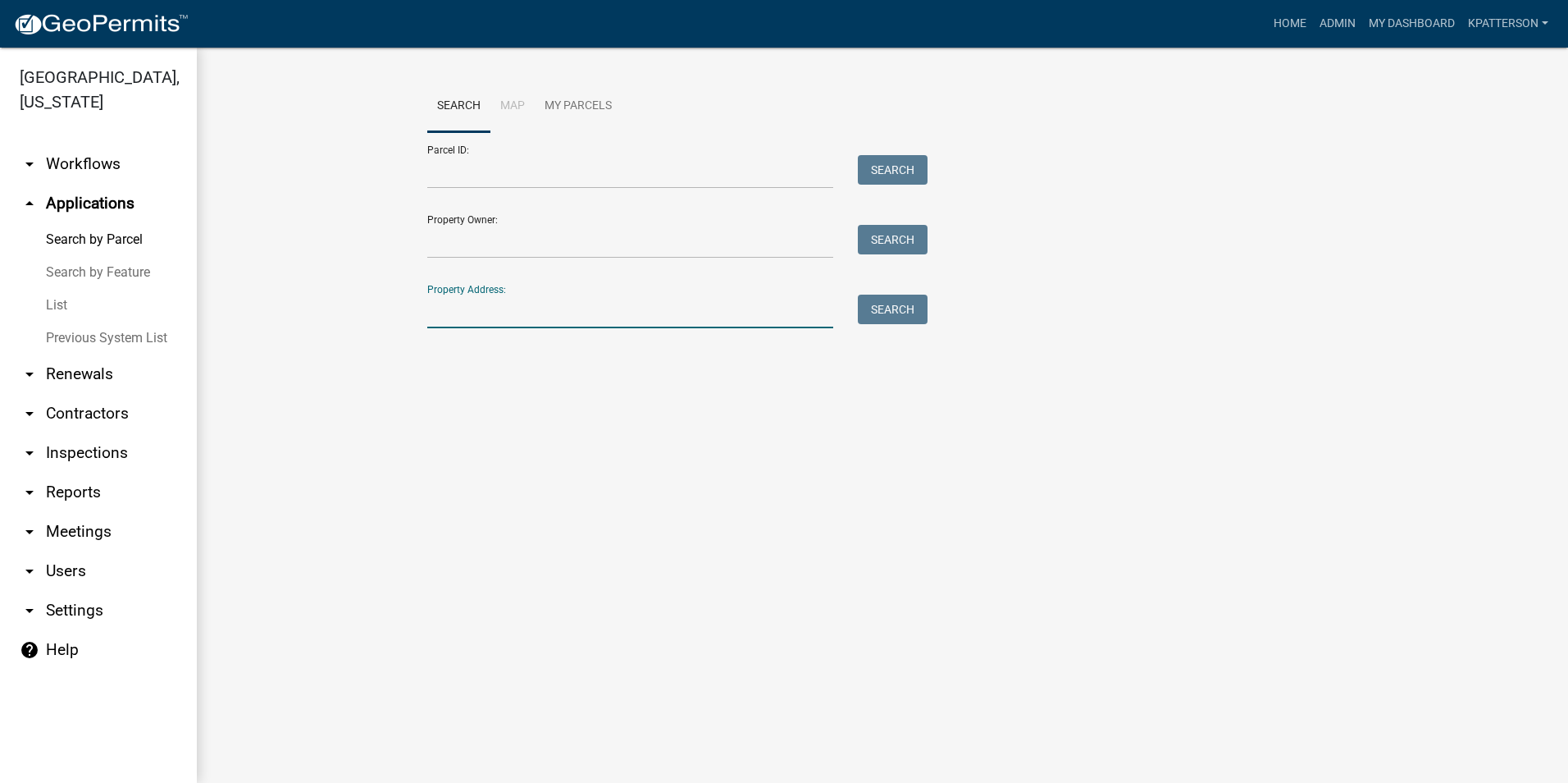
click at [599, 304] on input "Property Address:" at bounding box center [630, 311] width 406 height 34
type input "[STREET_ADDRESS][PERSON_NAME]"
click at [906, 303] on button "Search" at bounding box center [892, 309] width 70 height 30
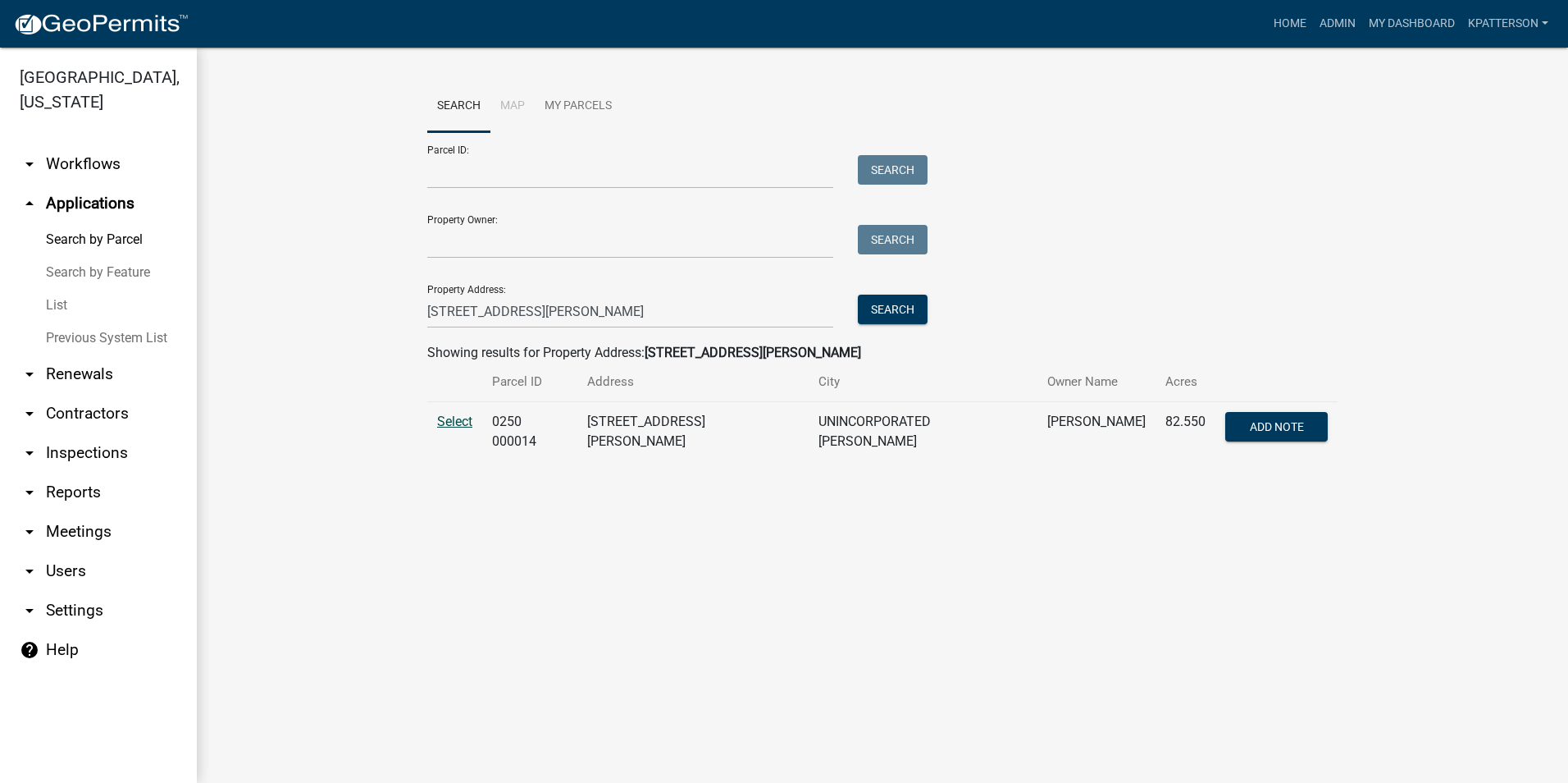
click at [468, 423] on span "Select" at bounding box center [454, 422] width 35 height 16
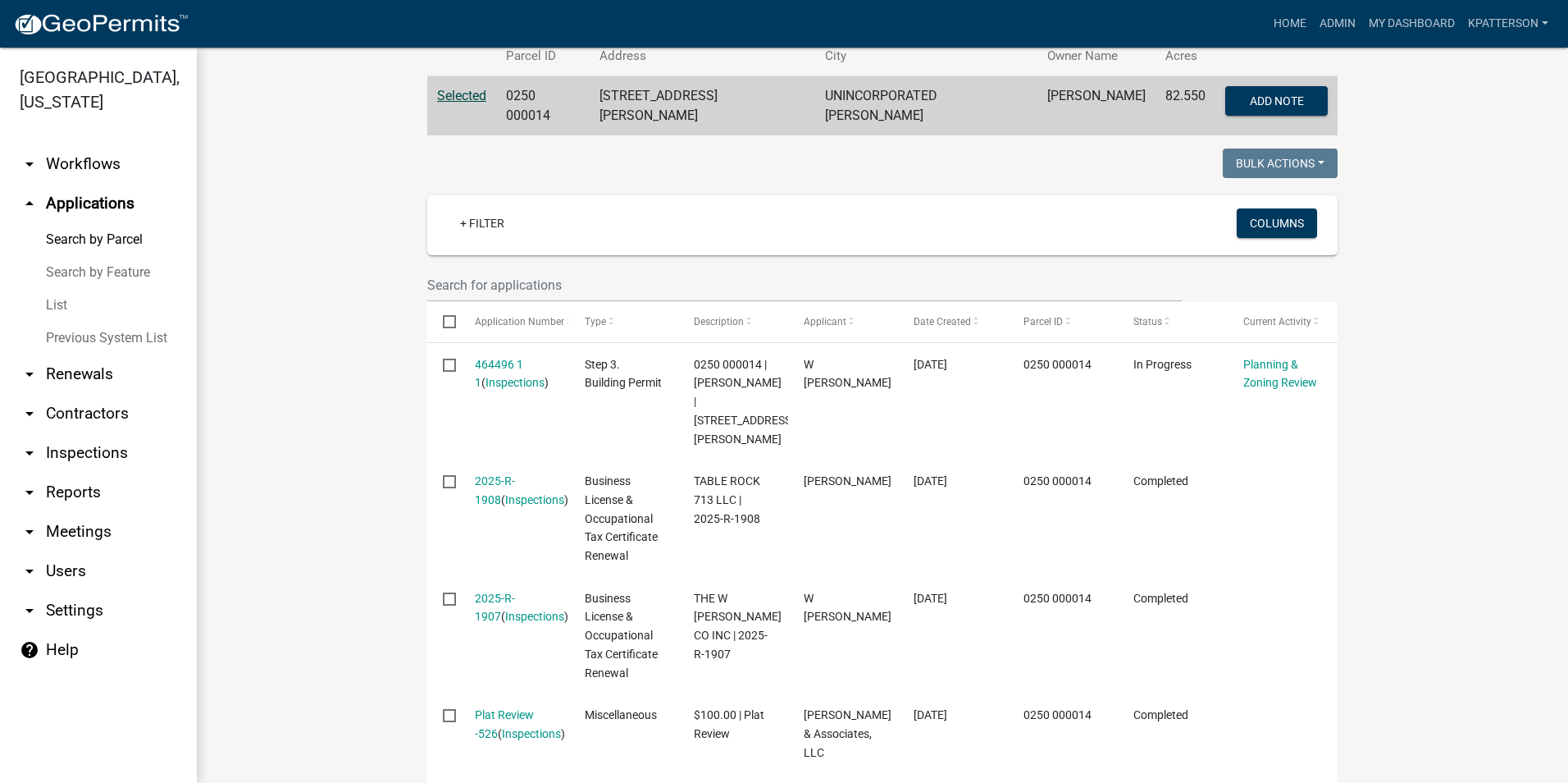
scroll to position [132, 0]
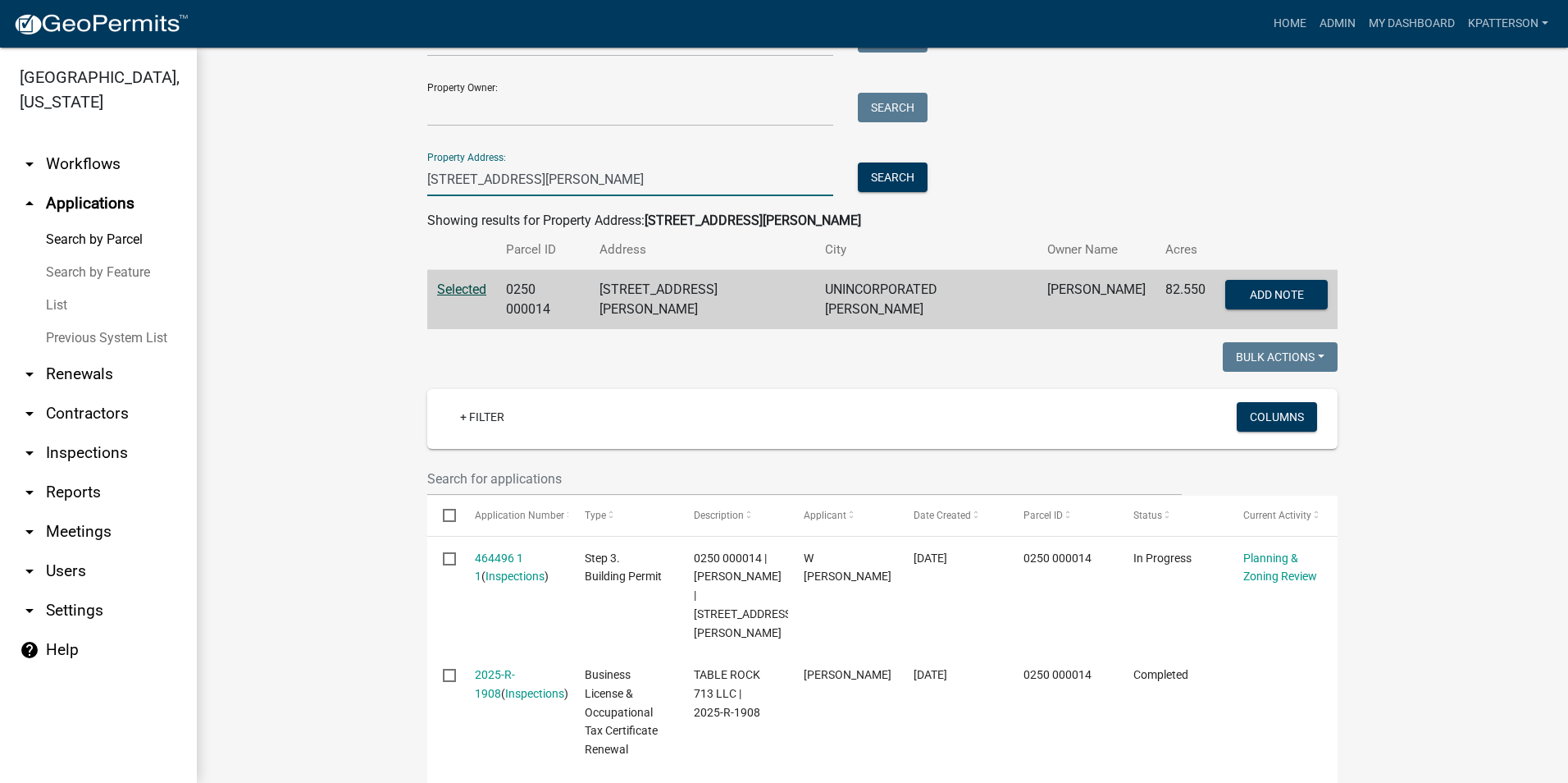
drag, startPoint x: 525, startPoint y: 179, endPoint x: 391, endPoint y: 173, distance: 134.1
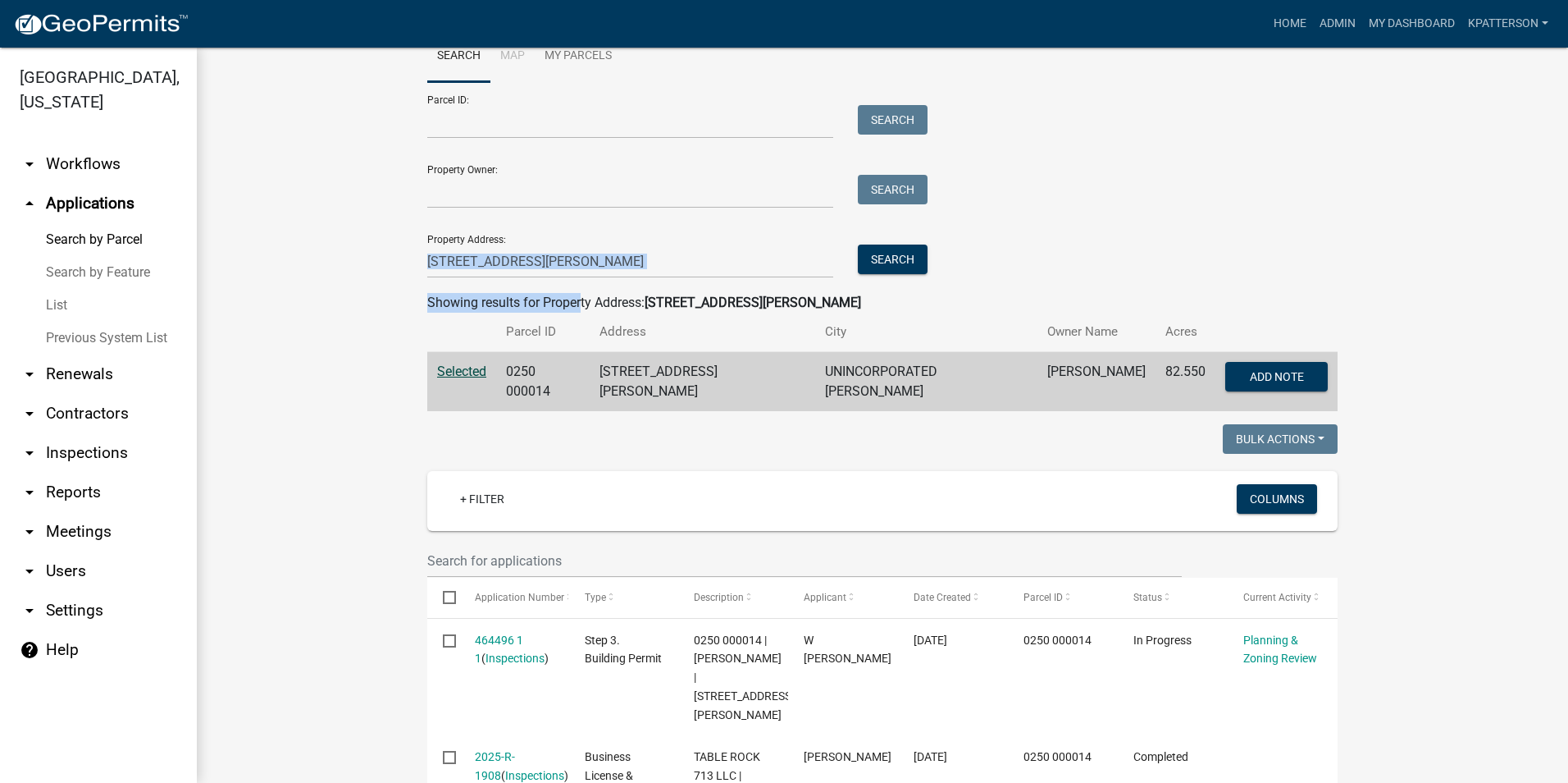
drag, startPoint x: 587, startPoint y: 279, endPoint x: 355, endPoint y: 268, distance: 232.3
drag, startPoint x: 355, startPoint y: 268, endPoint x: 569, endPoint y: 244, distance: 215.3
click at [569, 244] on div "Property Address: [STREET_ADDRESS][PERSON_NAME] Search" at bounding box center [674, 249] width 492 height 57
click at [541, 264] on input "[STREET_ADDRESS][PERSON_NAME]" at bounding box center [630, 261] width 406 height 34
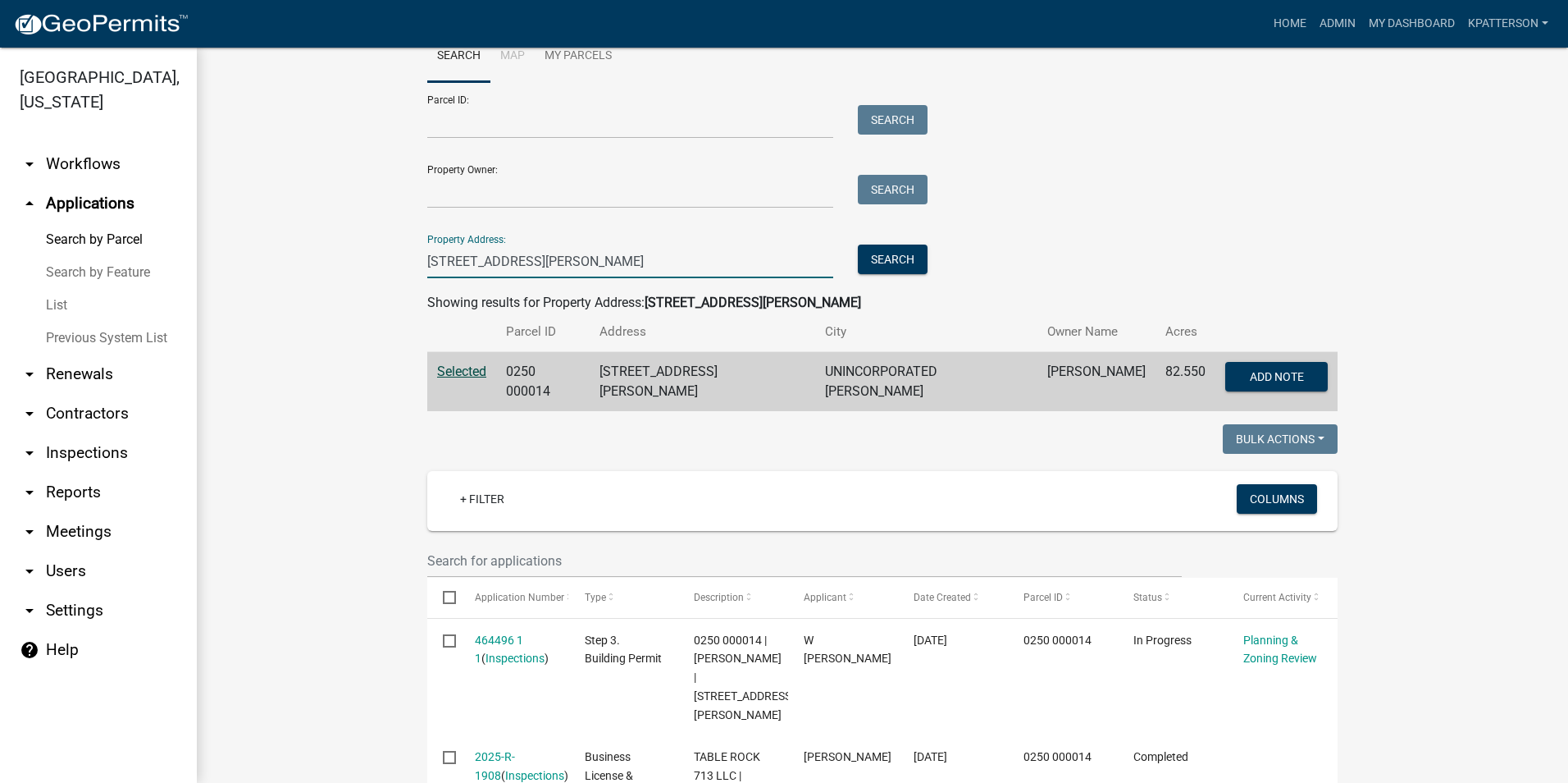
drag, startPoint x: 583, startPoint y: 255, endPoint x: 547, endPoint y: 263, distance: 36.9
click at [575, 259] on input "[STREET_ADDRESS][PERSON_NAME]" at bounding box center [630, 261] width 406 height 34
drag, startPoint x: 543, startPoint y: 263, endPoint x: 336, endPoint y: 270, distance: 207.1
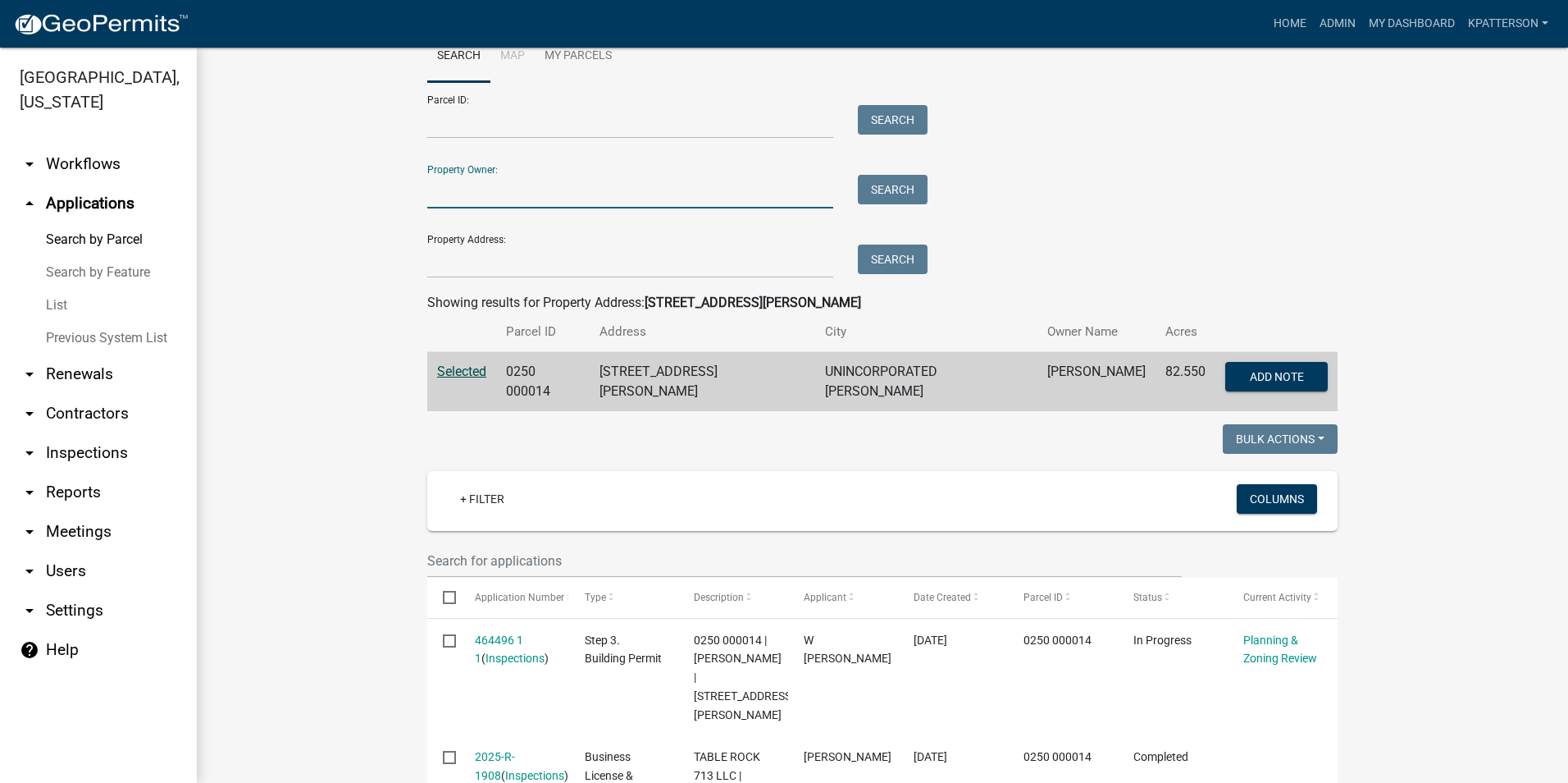
click at [515, 191] on input "Property Owner:" at bounding box center [630, 192] width 406 height 34
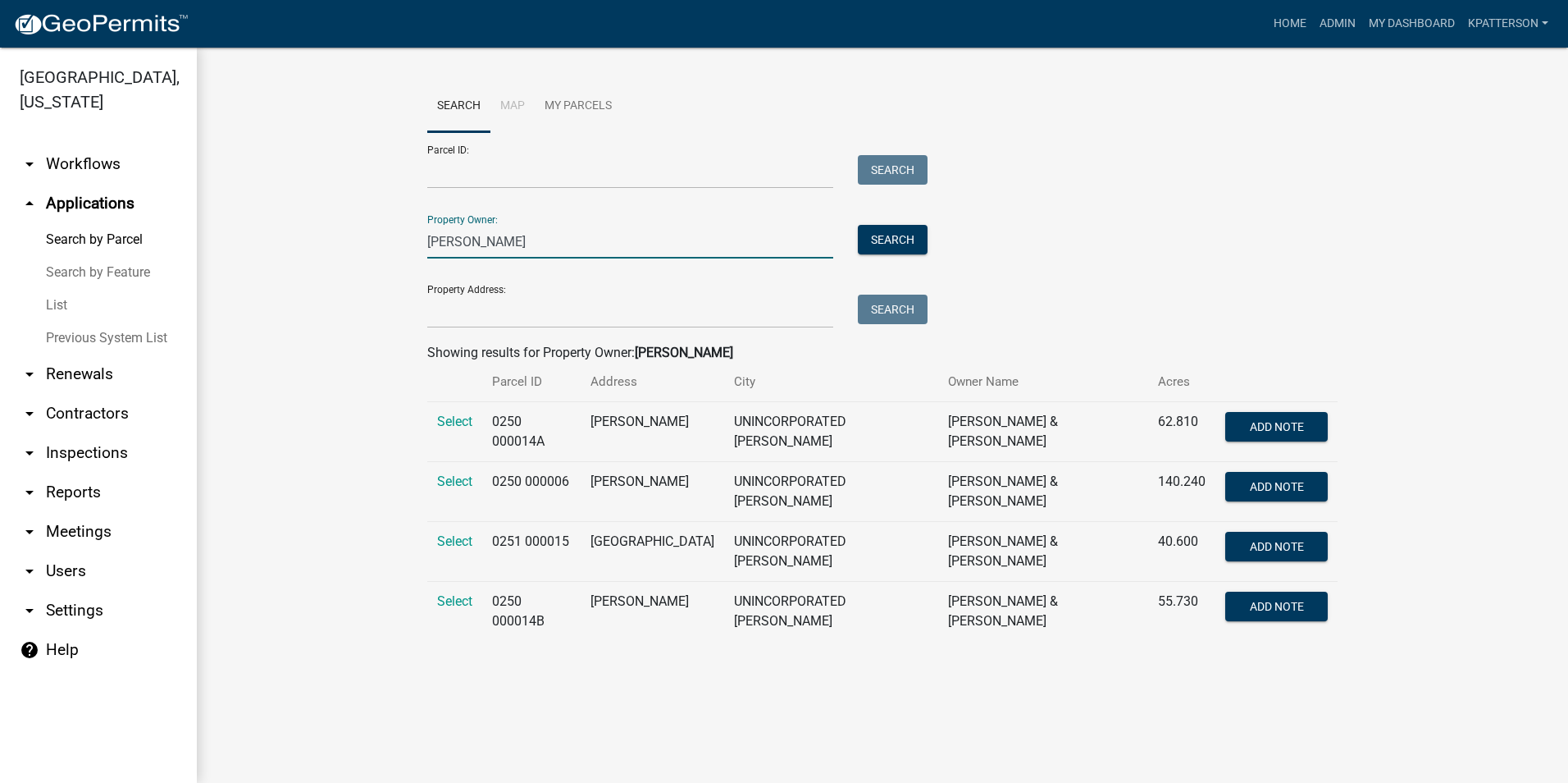
scroll to position [0, 0]
type input "[PERSON_NAME]"
click at [458, 593] on span "Select" at bounding box center [454, 601] width 35 height 16
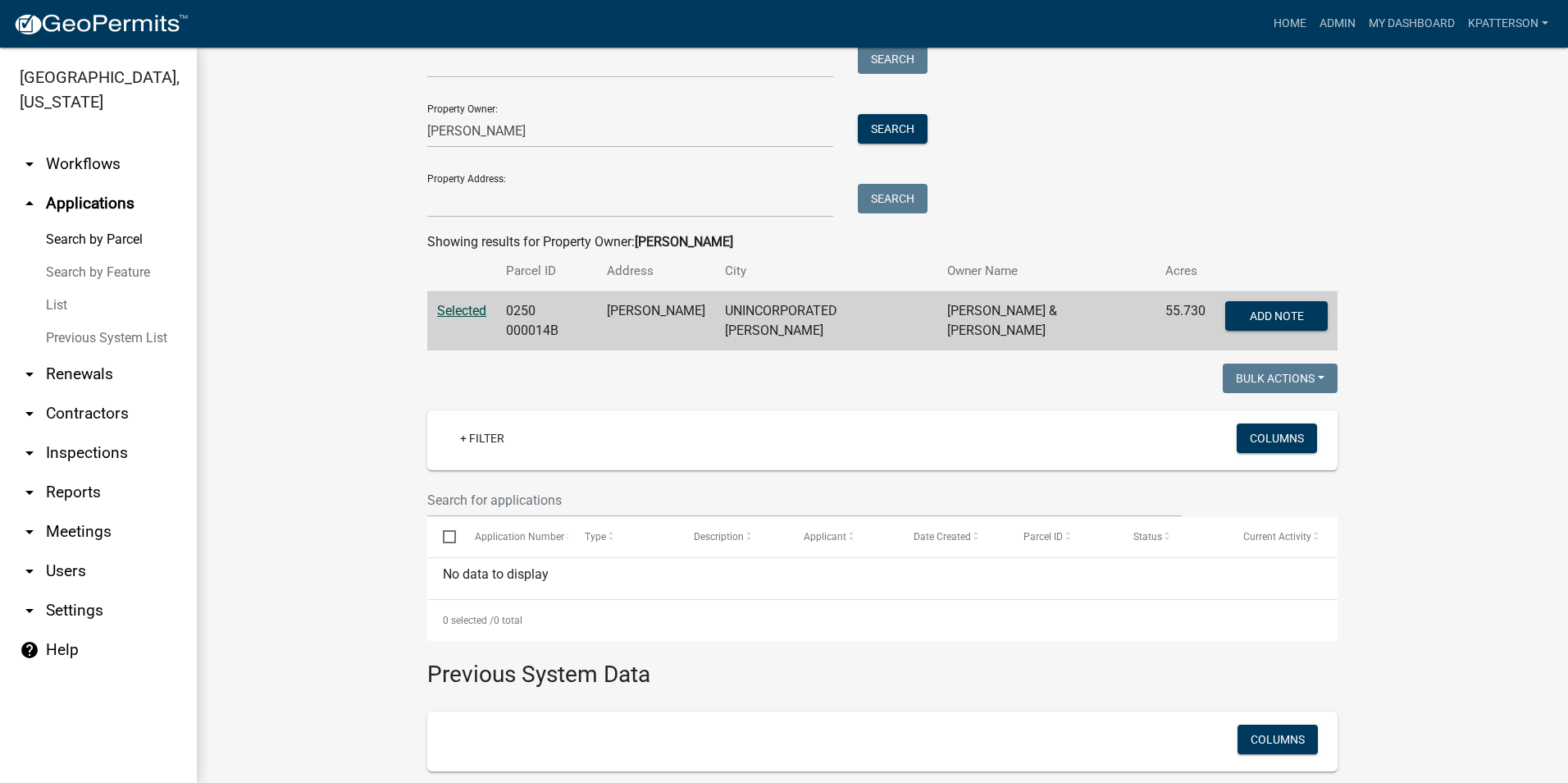
scroll to position [82, 0]
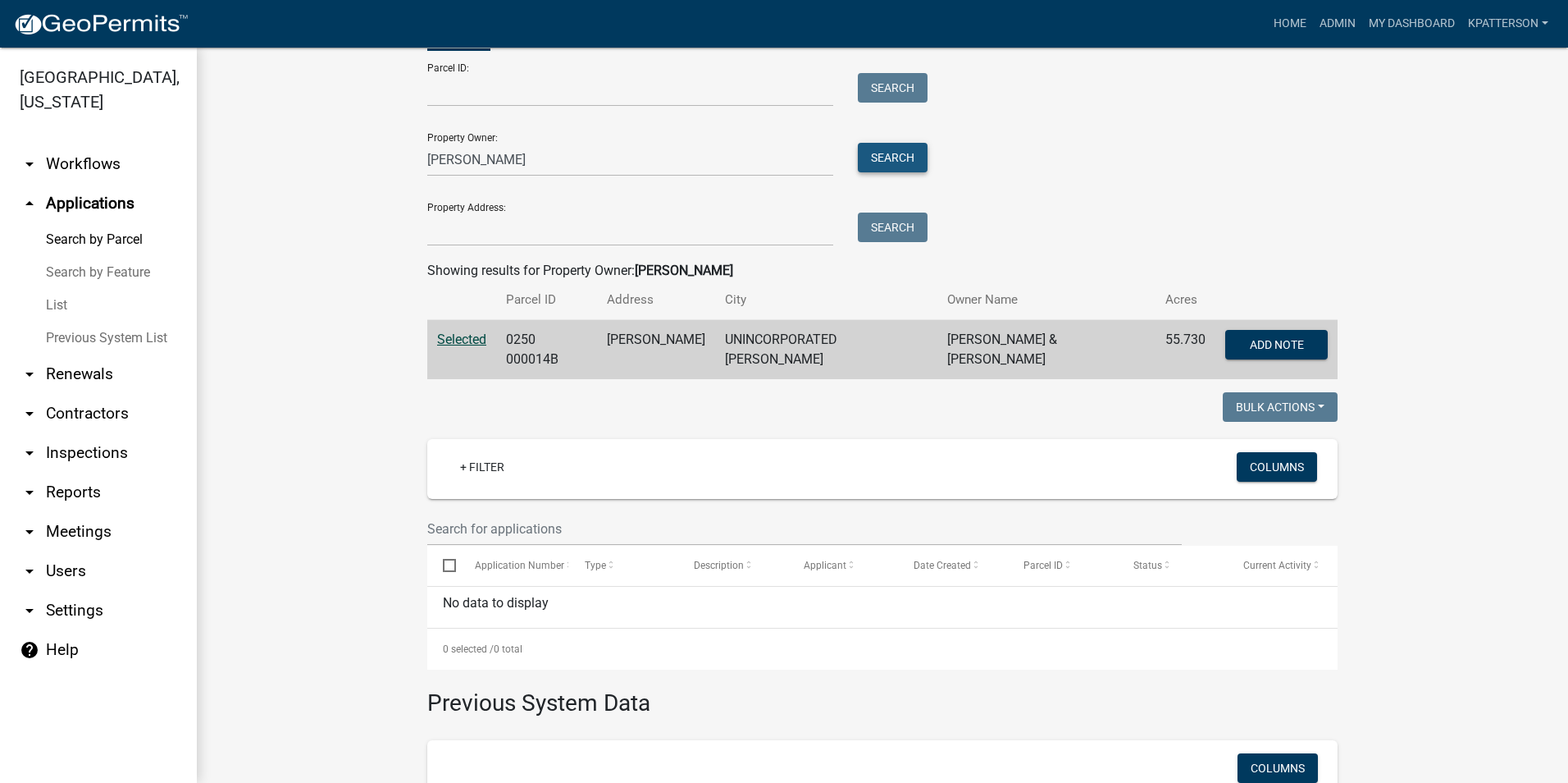
click at [875, 160] on button "Search" at bounding box center [892, 158] width 70 height 30
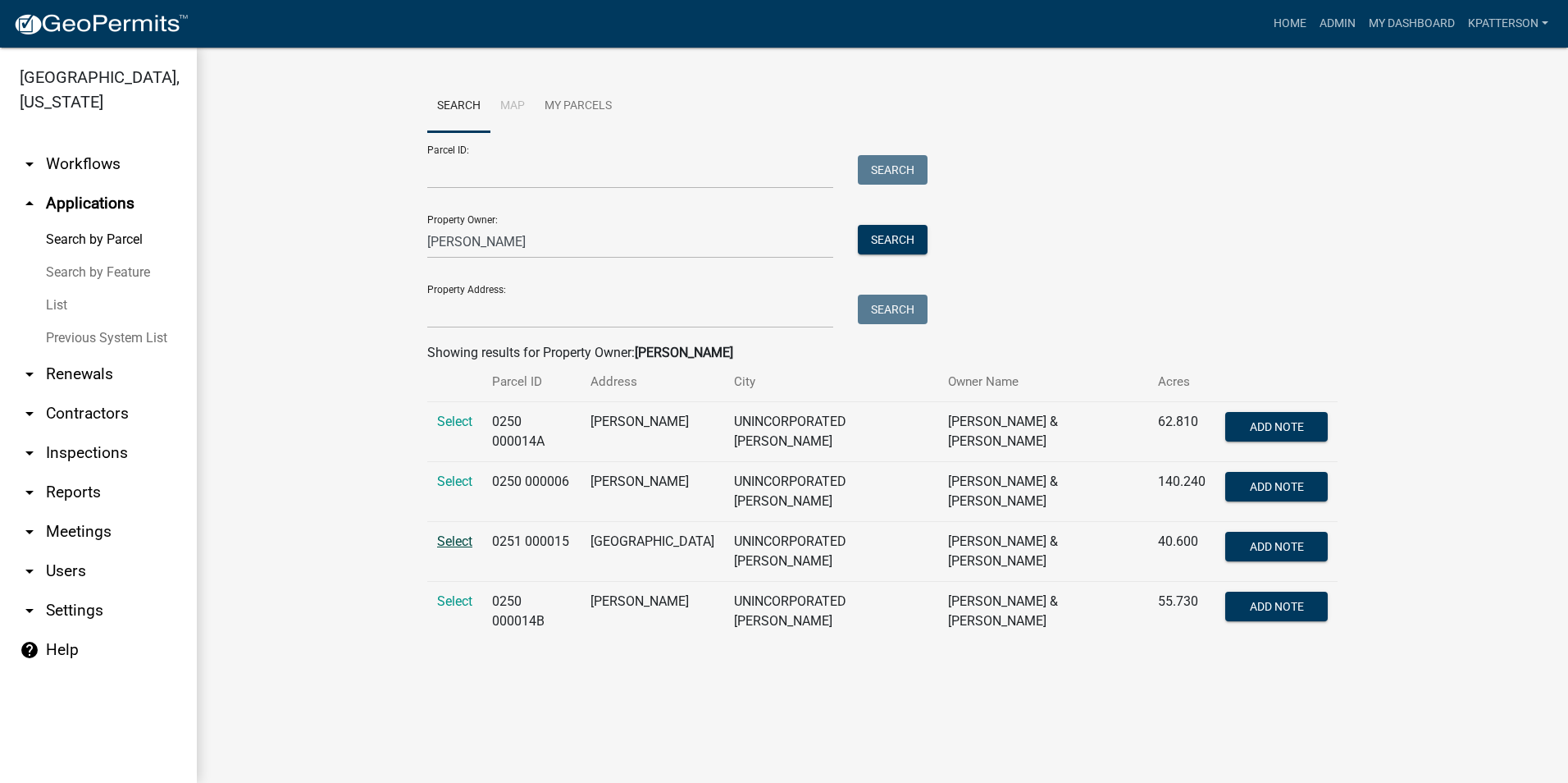
click at [450, 534] on span "Select" at bounding box center [454, 542] width 35 height 16
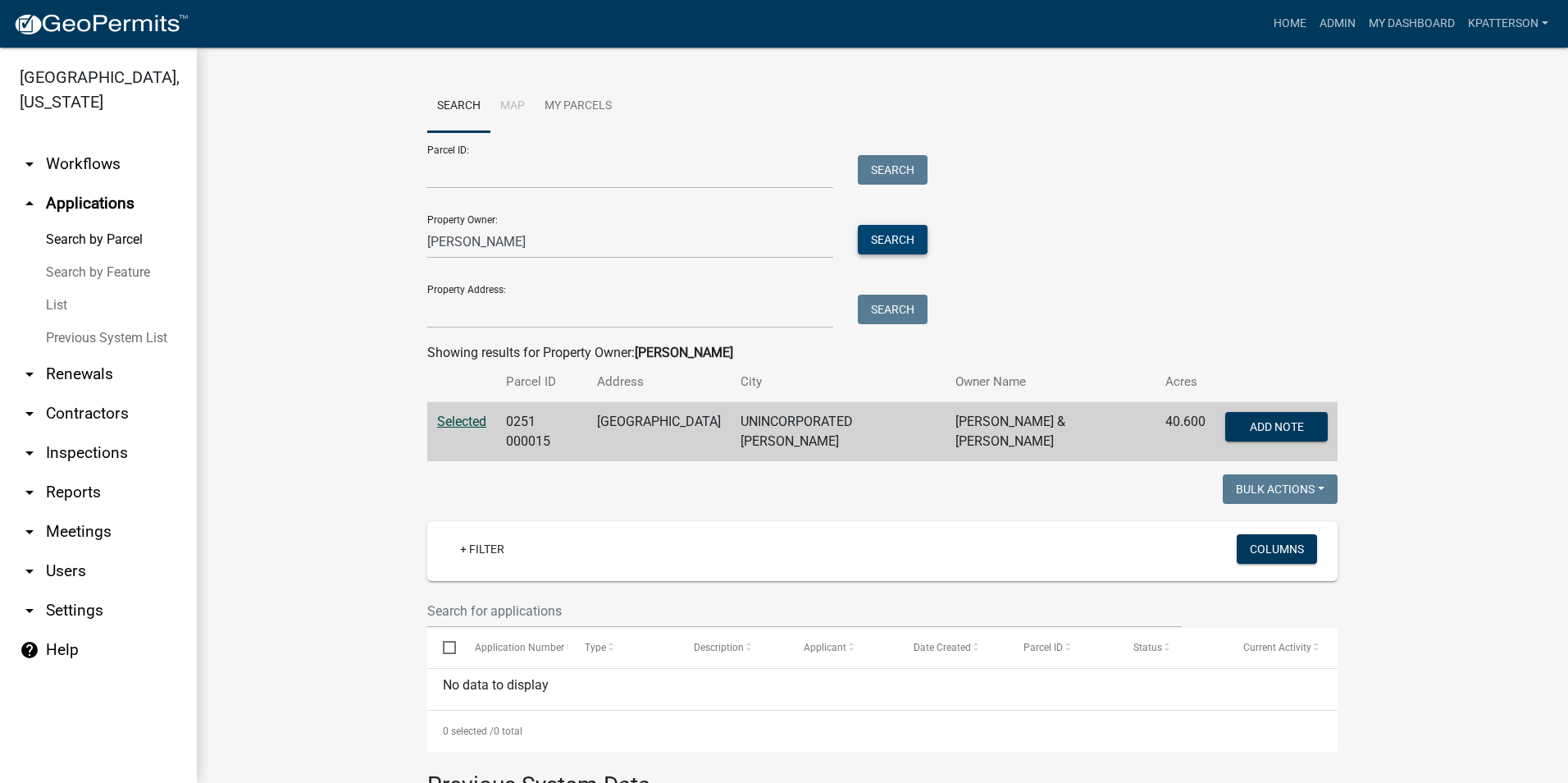
click at [884, 235] on button "Search" at bounding box center [892, 239] width 70 height 30
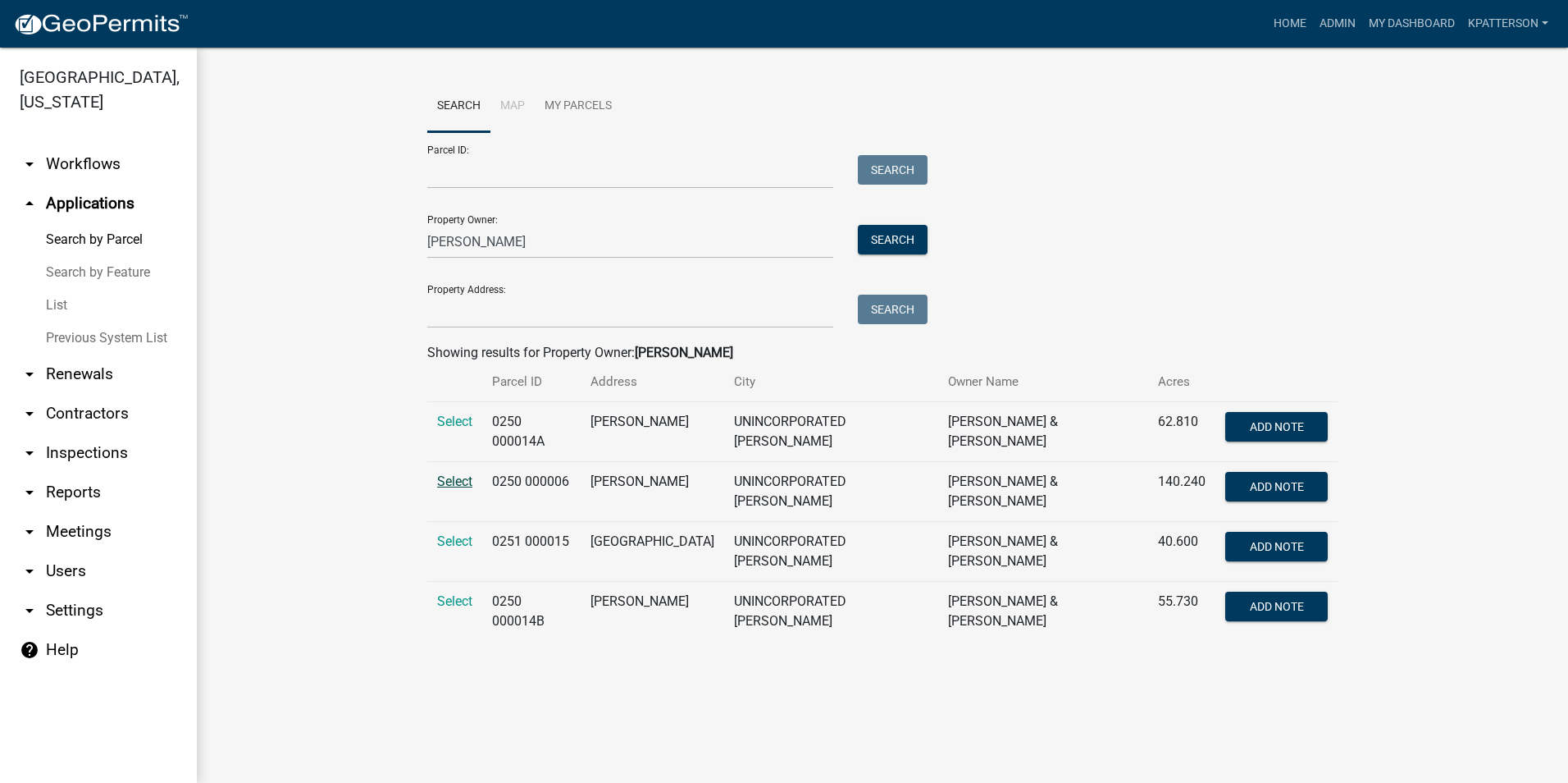
click at [462, 478] on span "Select" at bounding box center [454, 482] width 35 height 16
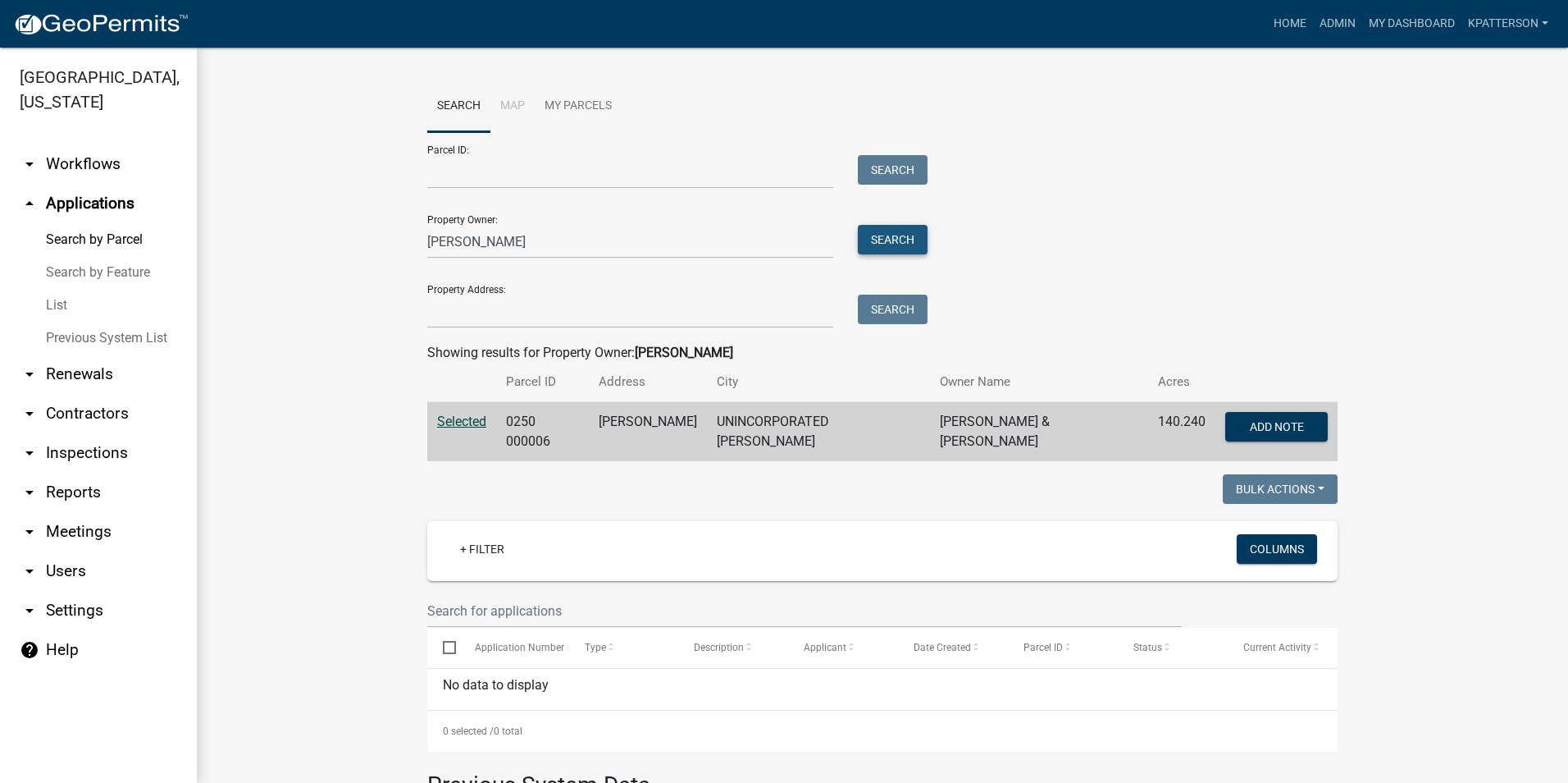
click at [881, 225] on button "Search" at bounding box center [892, 239] width 70 height 30
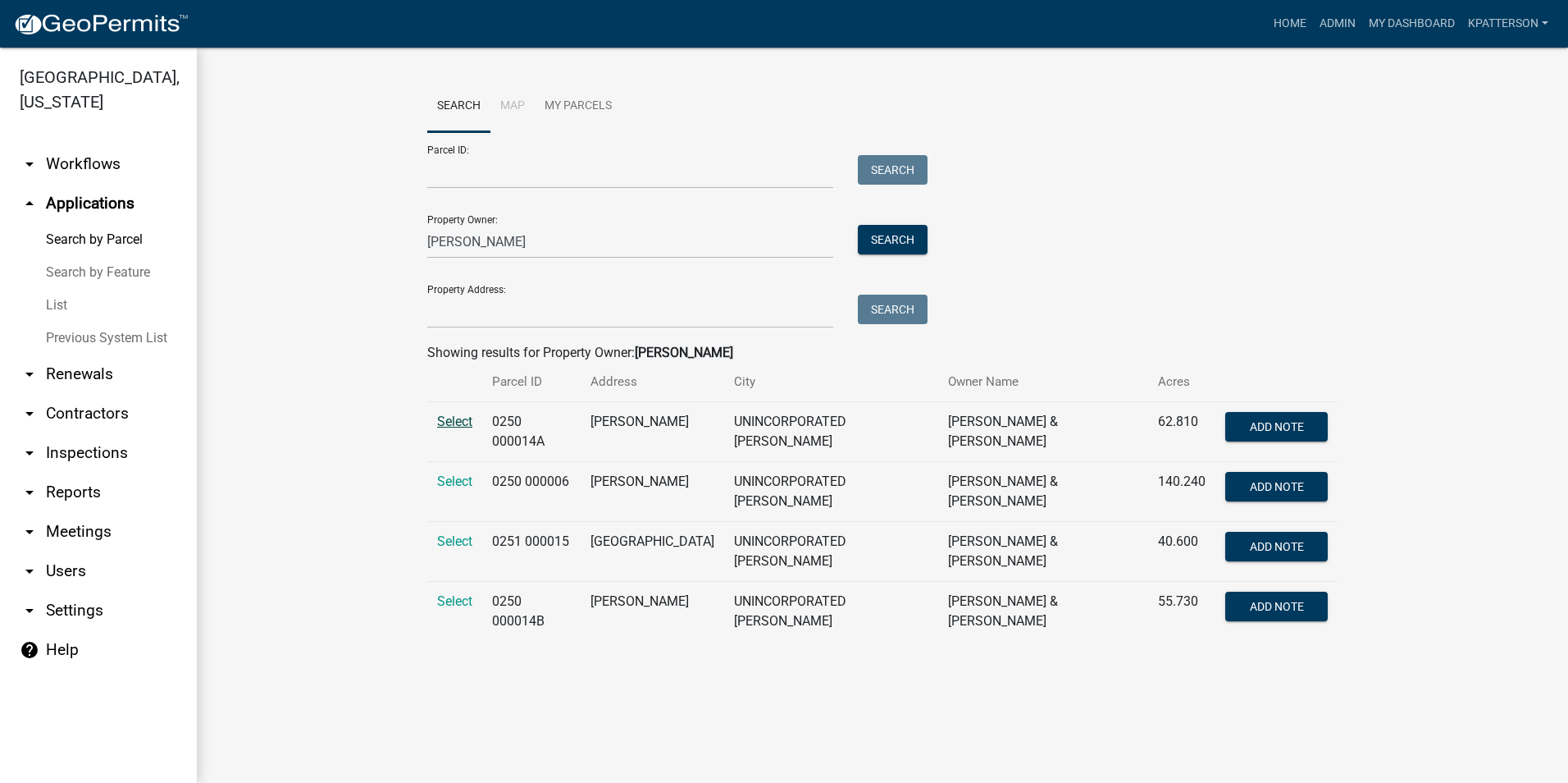
click at [461, 420] on span "Select" at bounding box center [454, 422] width 35 height 16
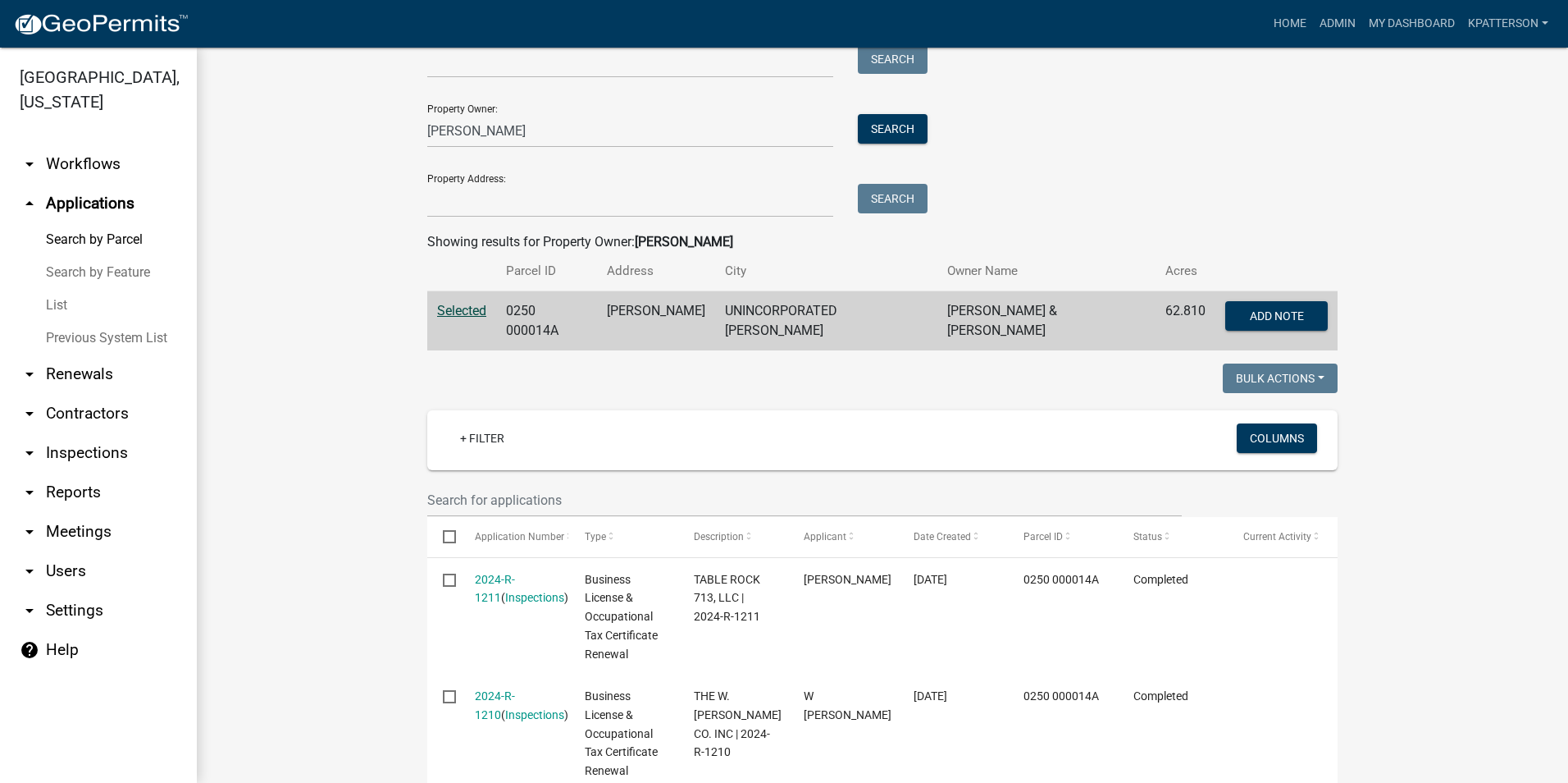
scroll to position [82, 0]
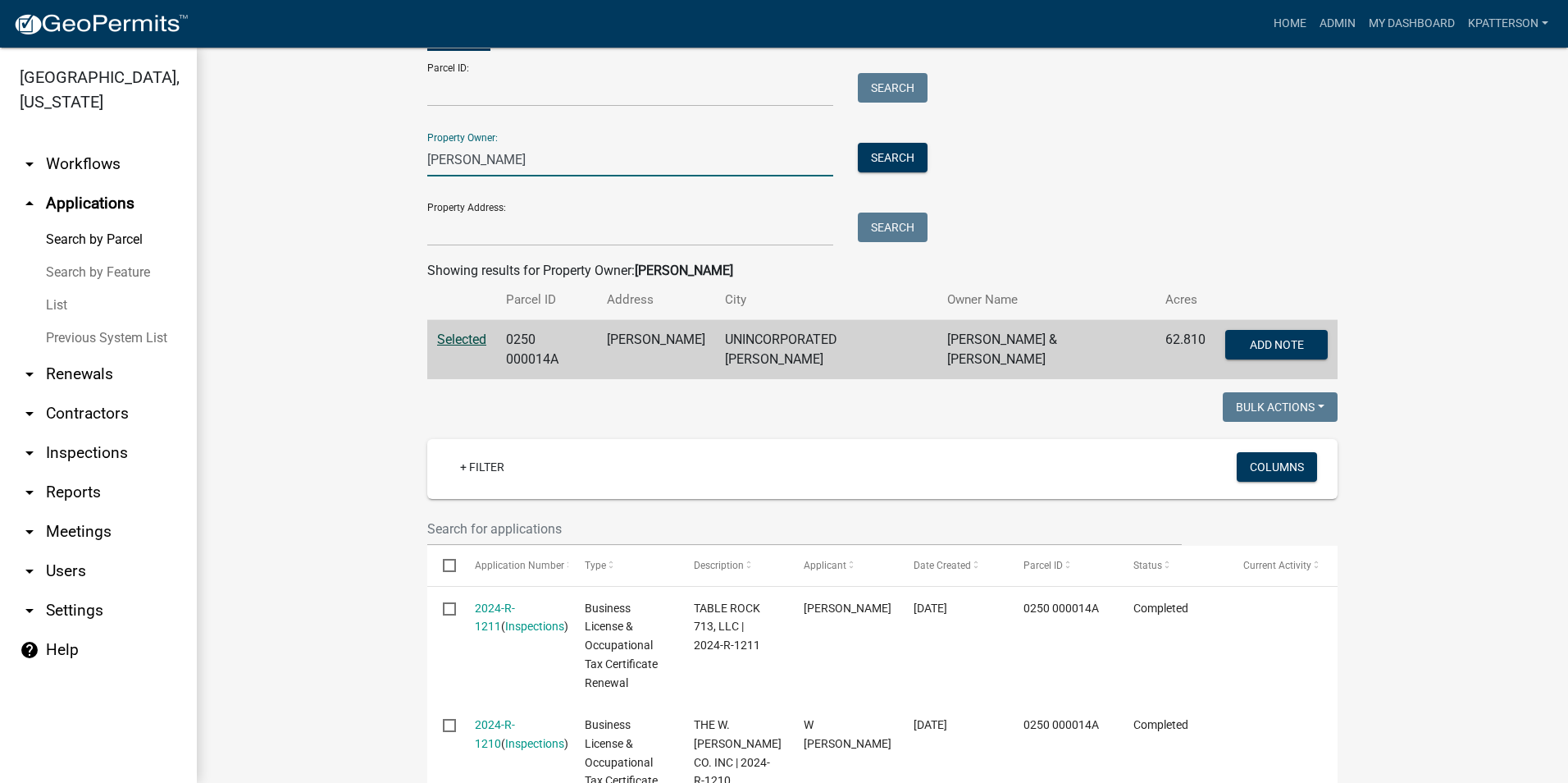
drag, startPoint x: 515, startPoint y: 165, endPoint x: 334, endPoint y: 151, distance: 181.5
click at [334, 151] on wm-workflow-application-search-view "Search Map My Parcels Parcel ID: Search Property Owner: [PERSON_NAME] Search Pr…" at bounding box center [881, 583] width 1305 height 1170
click at [901, 153] on button "Search" at bounding box center [892, 158] width 70 height 30
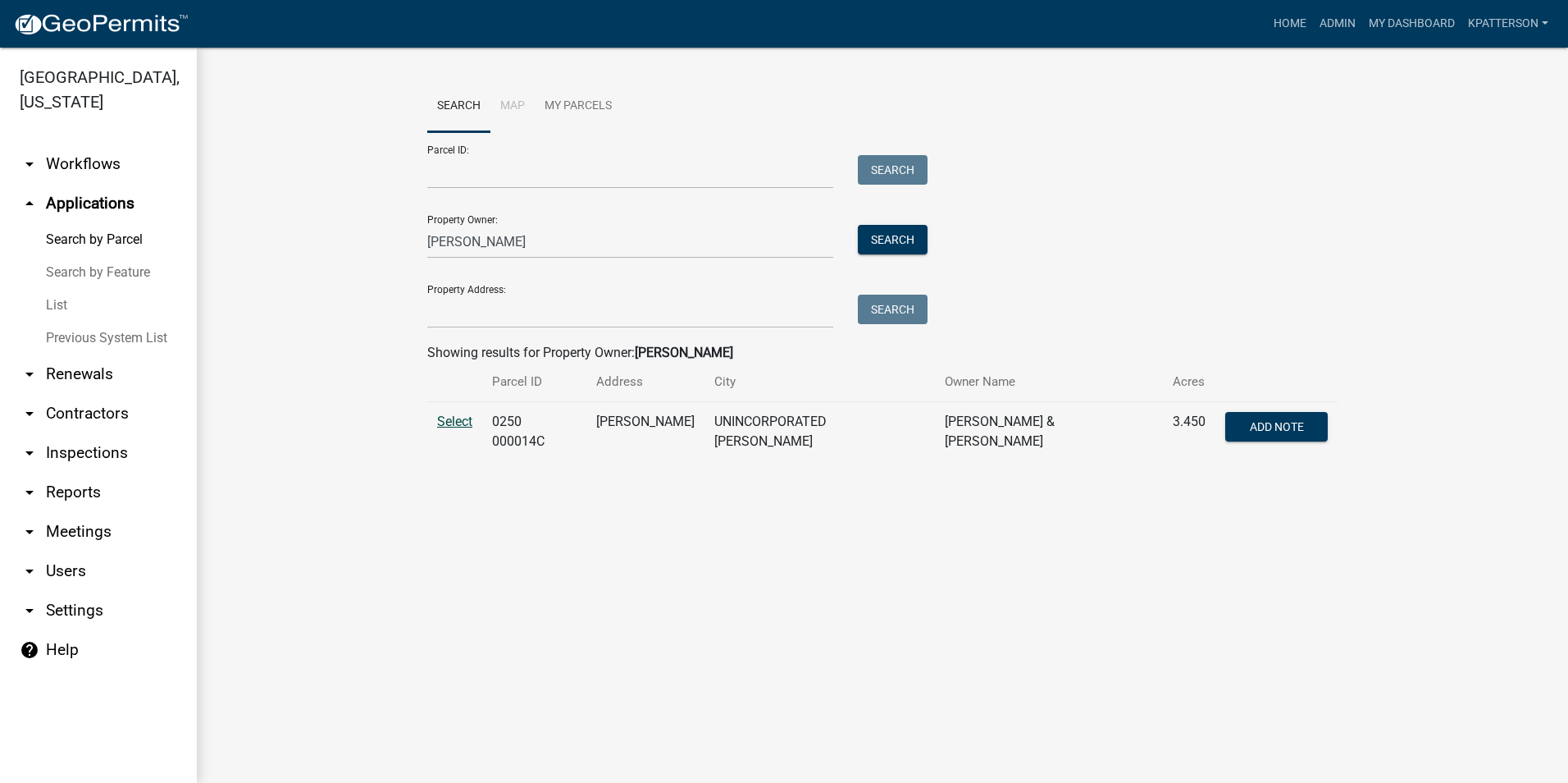
click at [456, 423] on span "Select" at bounding box center [454, 422] width 35 height 16
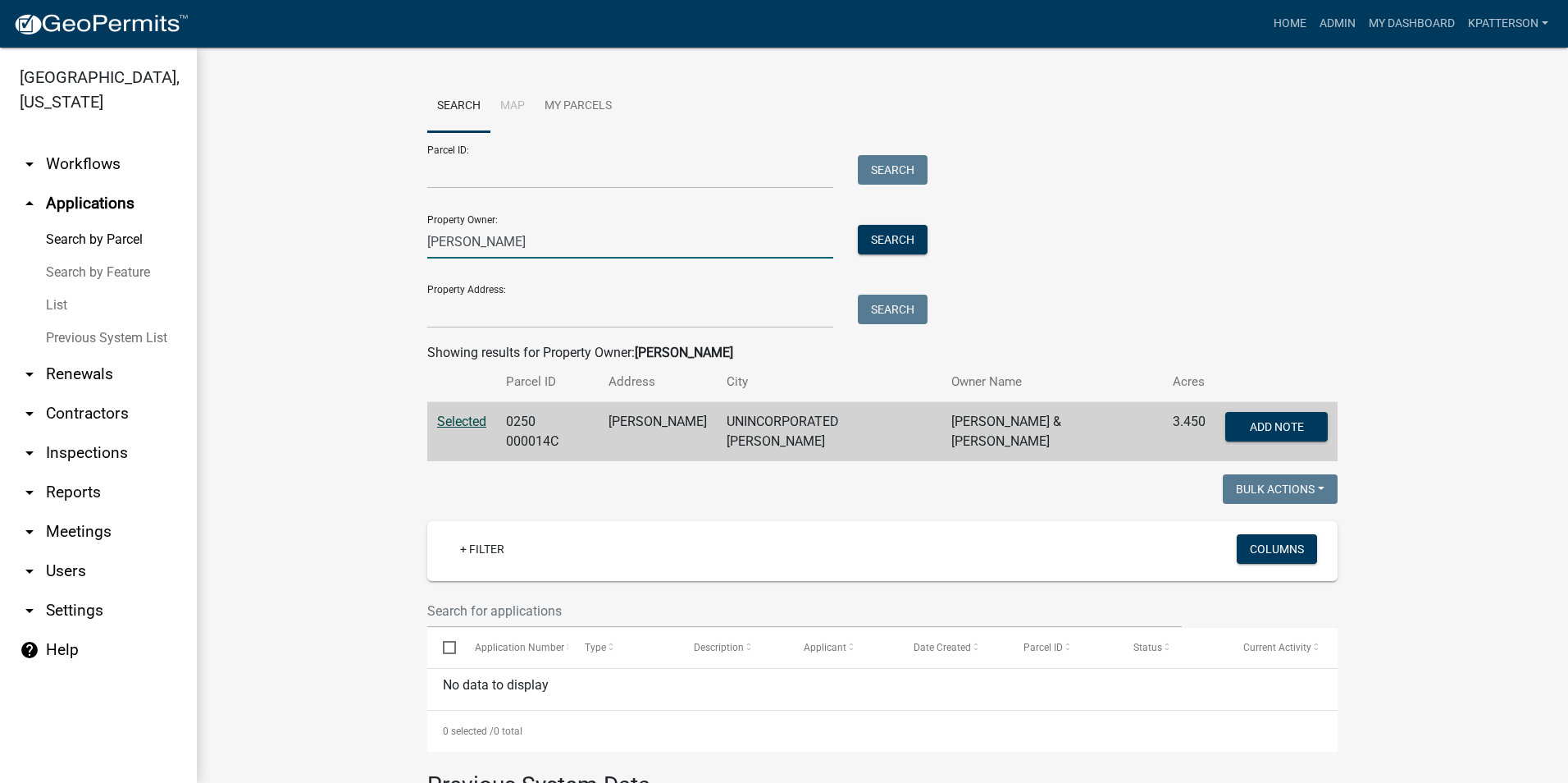
click at [543, 244] on input "[PERSON_NAME]" at bounding box center [630, 241] width 406 height 34
type input "w"
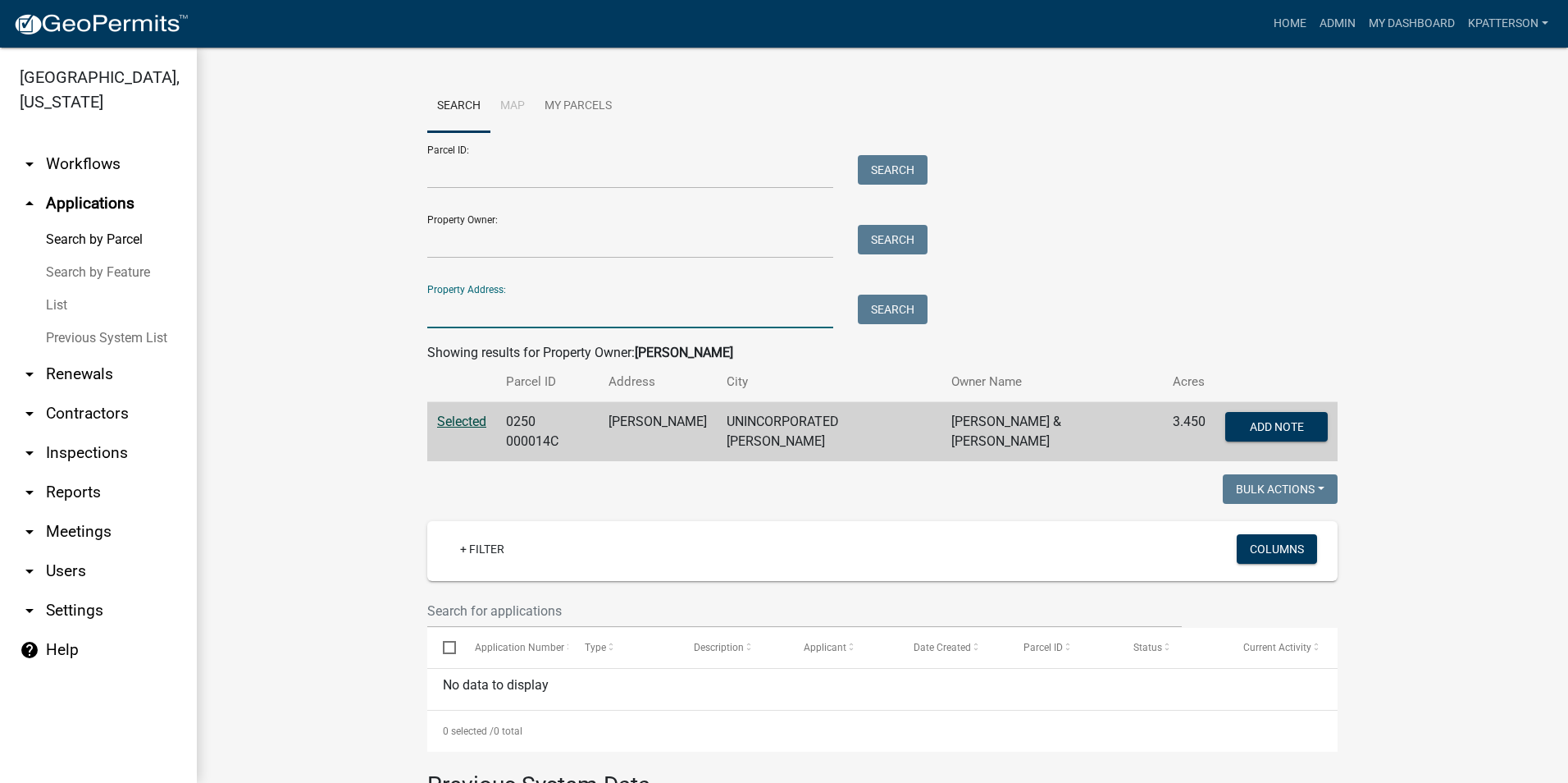
click at [478, 316] on input "Property Address:" at bounding box center [630, 311] width 406 height 34
type input "[STREET_ADDRESS][PERSON_NAME]"
click at [894, 308] on button "Search" at bounding box center [892, 309] width 70 height 30
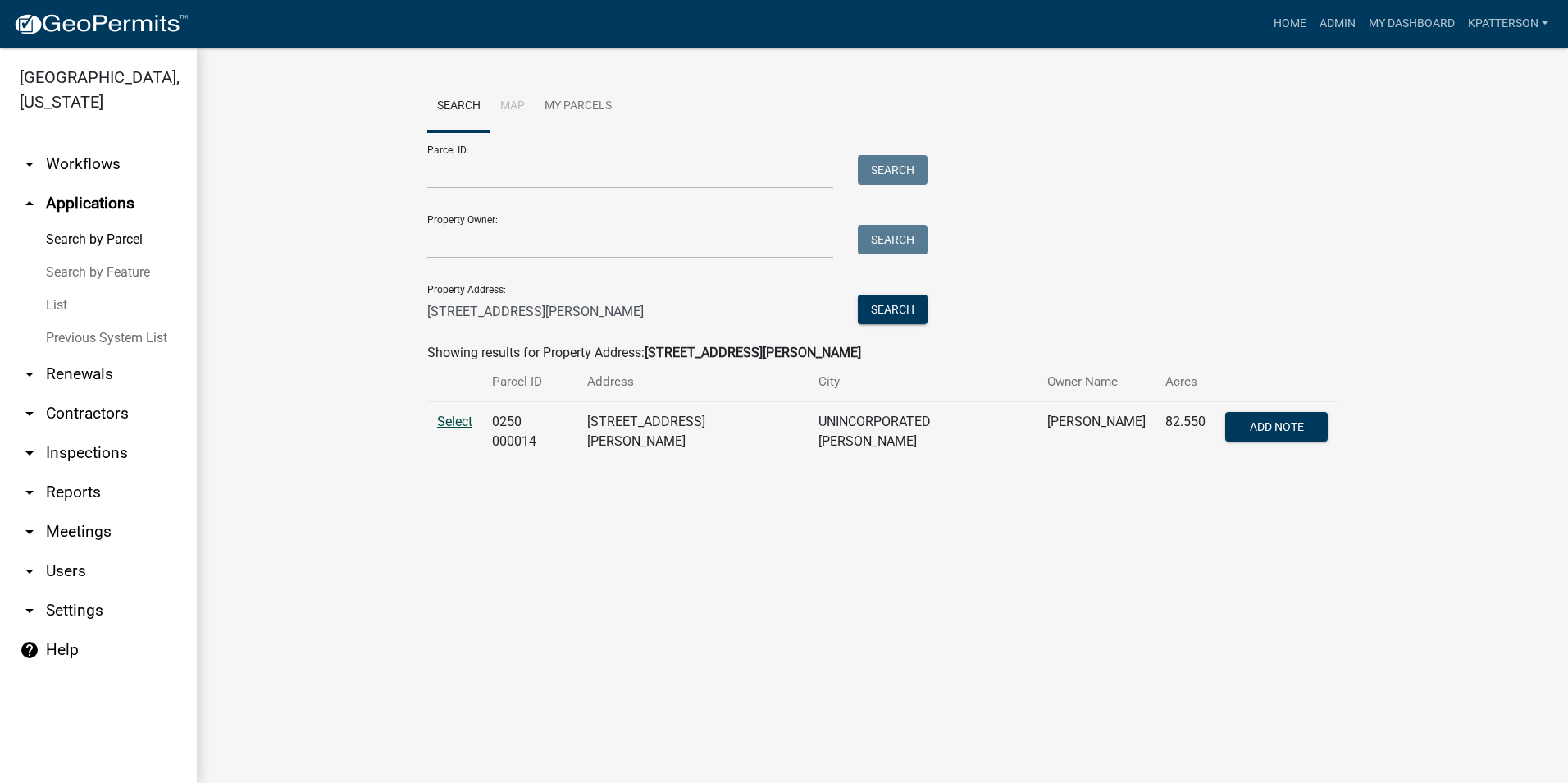
click at [457, 427] on span "Select" at bounding box center [454, 422] width 35 height 16
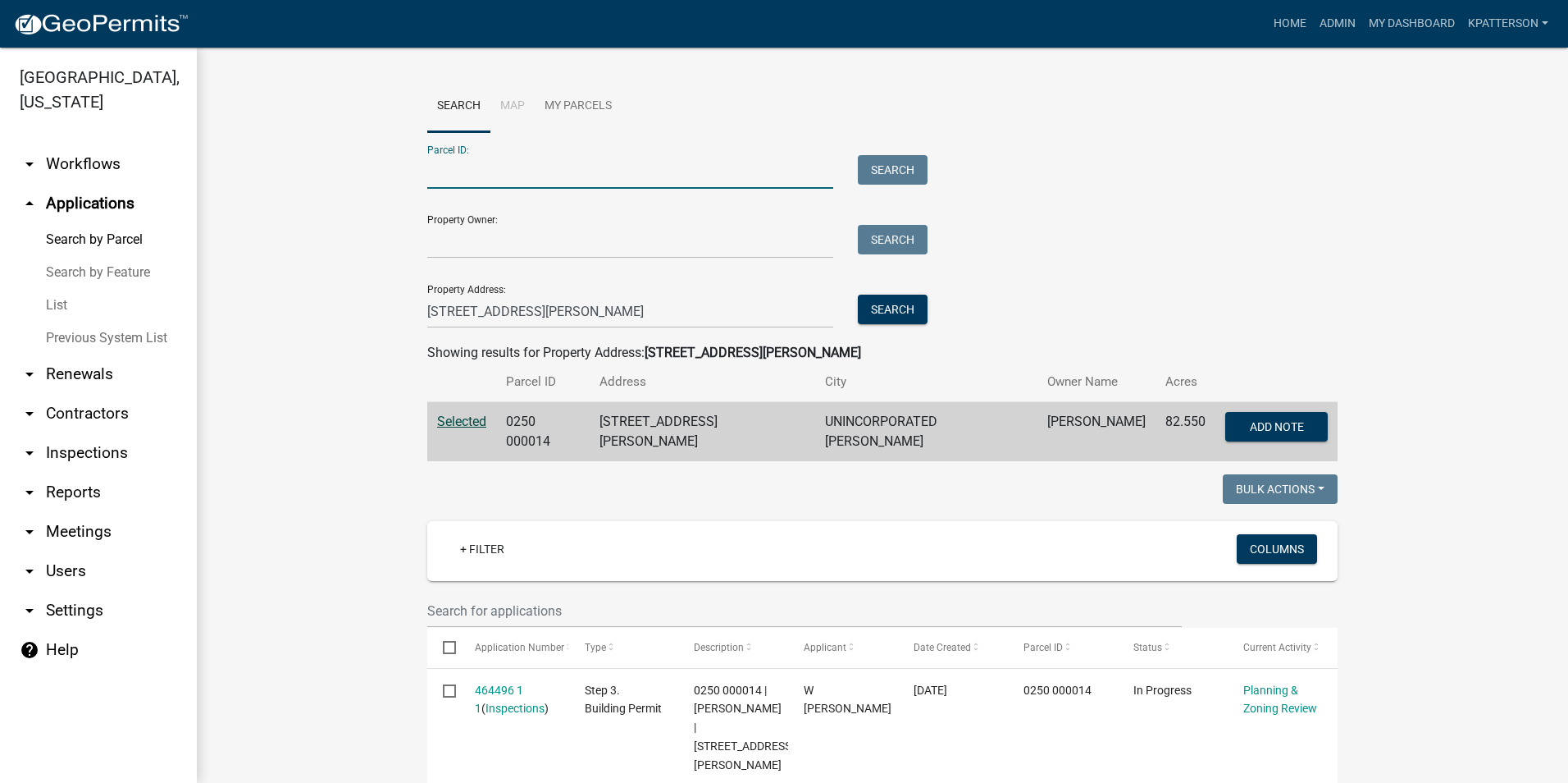
paste input "0250 000014C"
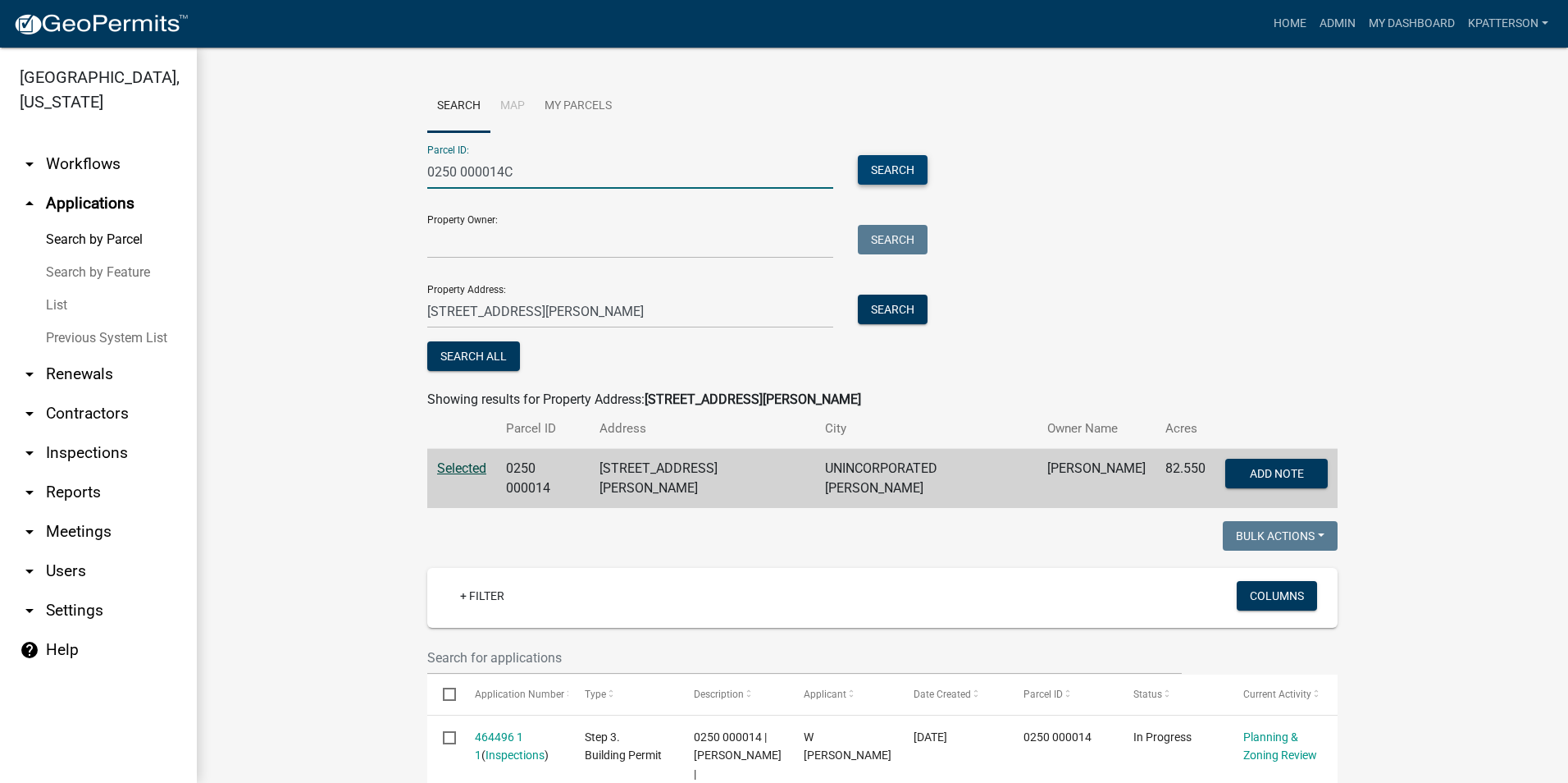
type input "0250 000014C"
click at [879, 170] on button "Search" at bounding box center [892, 170] width 70 height 30
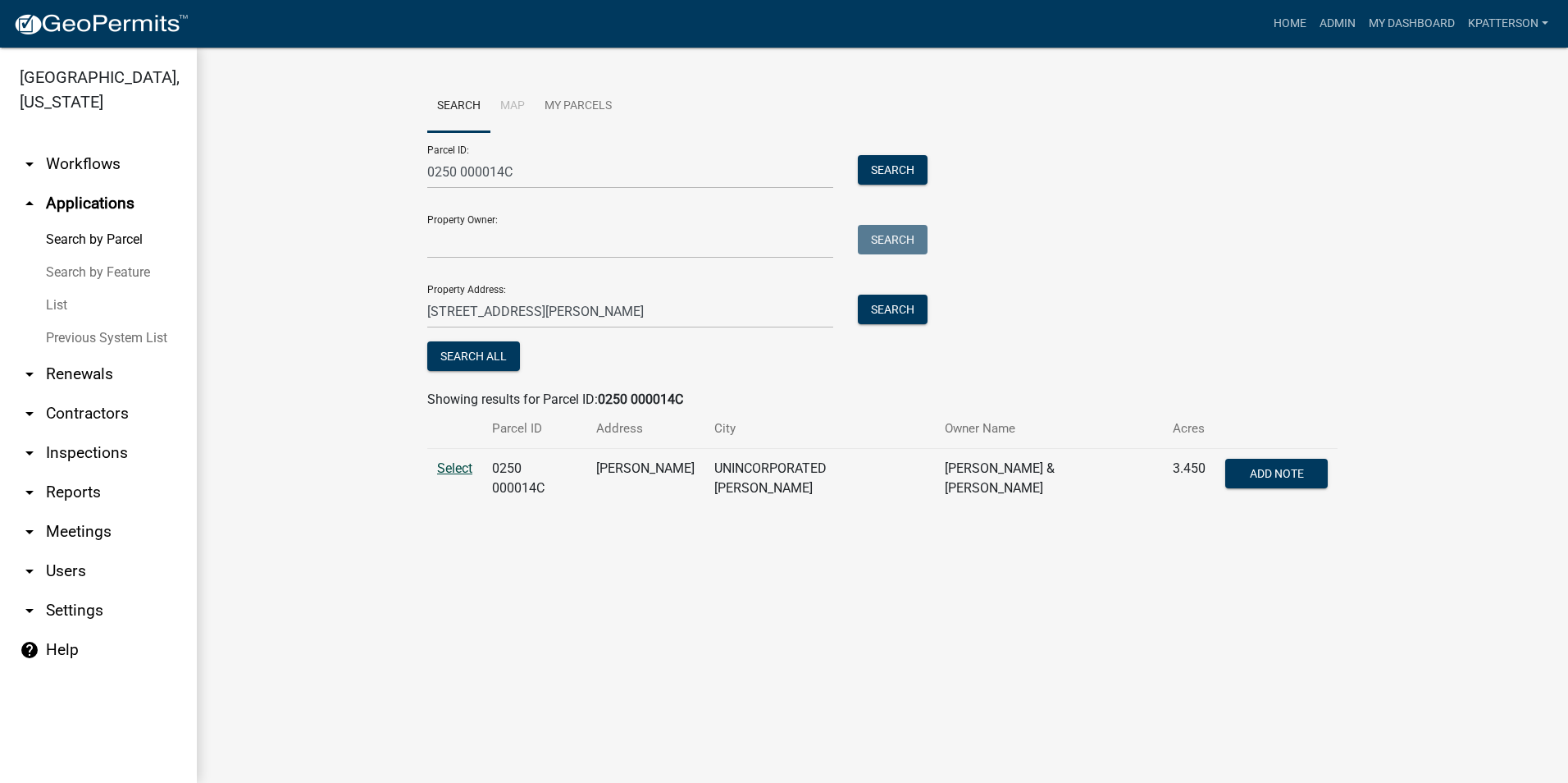
click at [454, 469] on span "Select" at bounding box center [454, 468] width 35 height 16
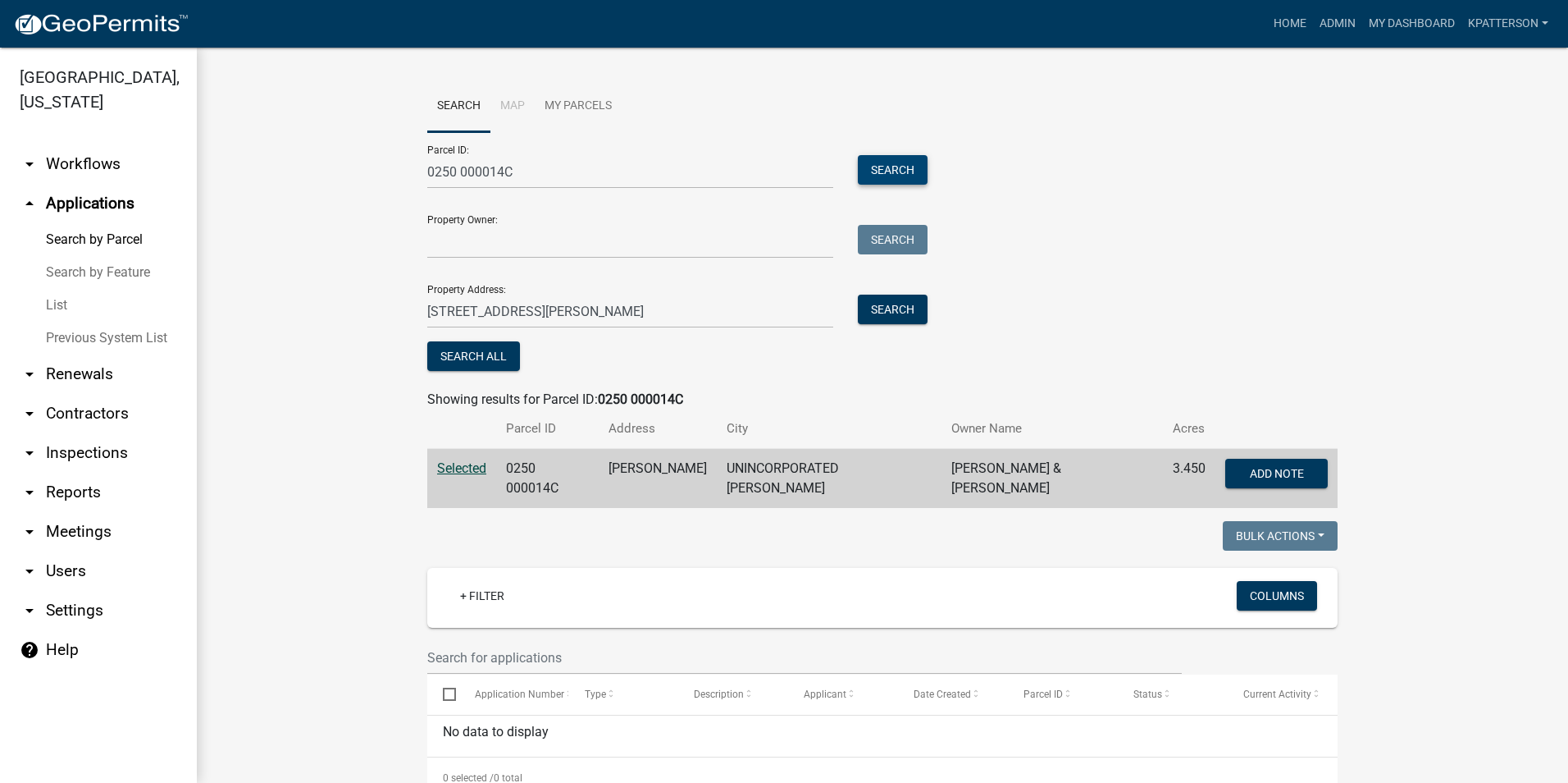
click at [877, 164] on button "Search" at bounding box center [892, 170] width 70 height 30
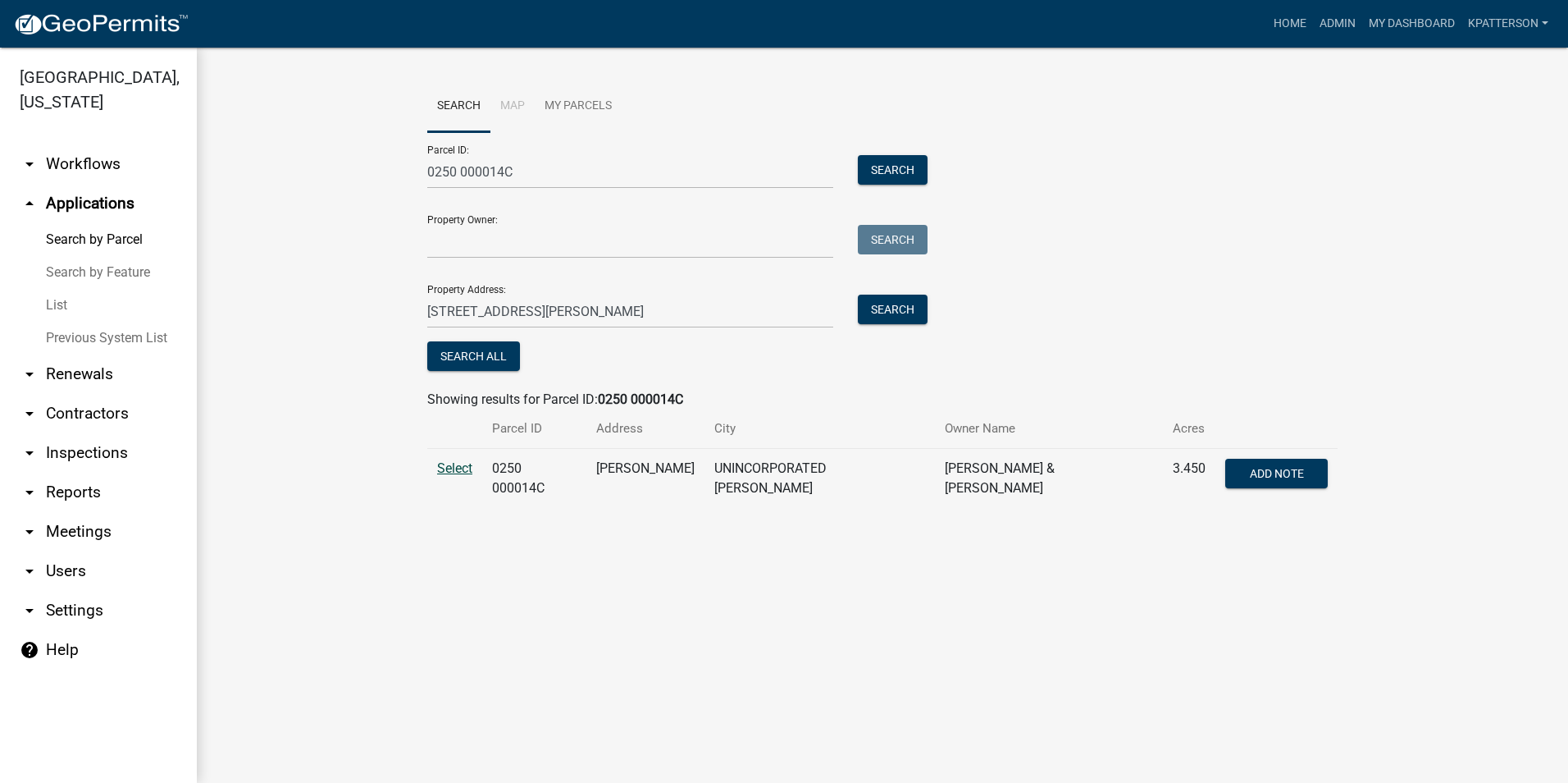
click at [465, 465] on span "Select" at bounding box center [454, 468] width 35 height 16
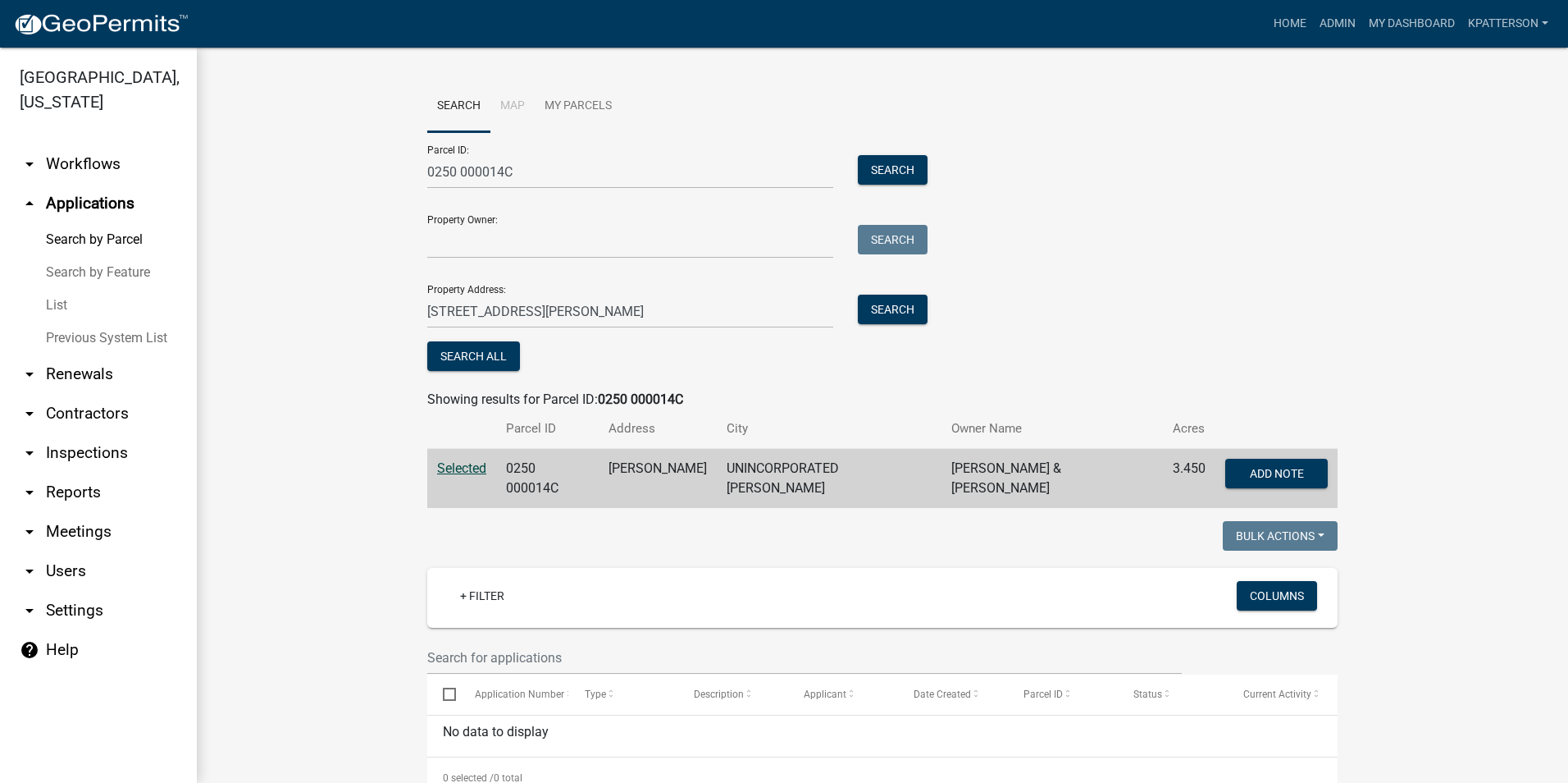
click at [87, 145] on link "arrow_drop_down Workflows" at bounding box center [98, 164] width 196 height 39
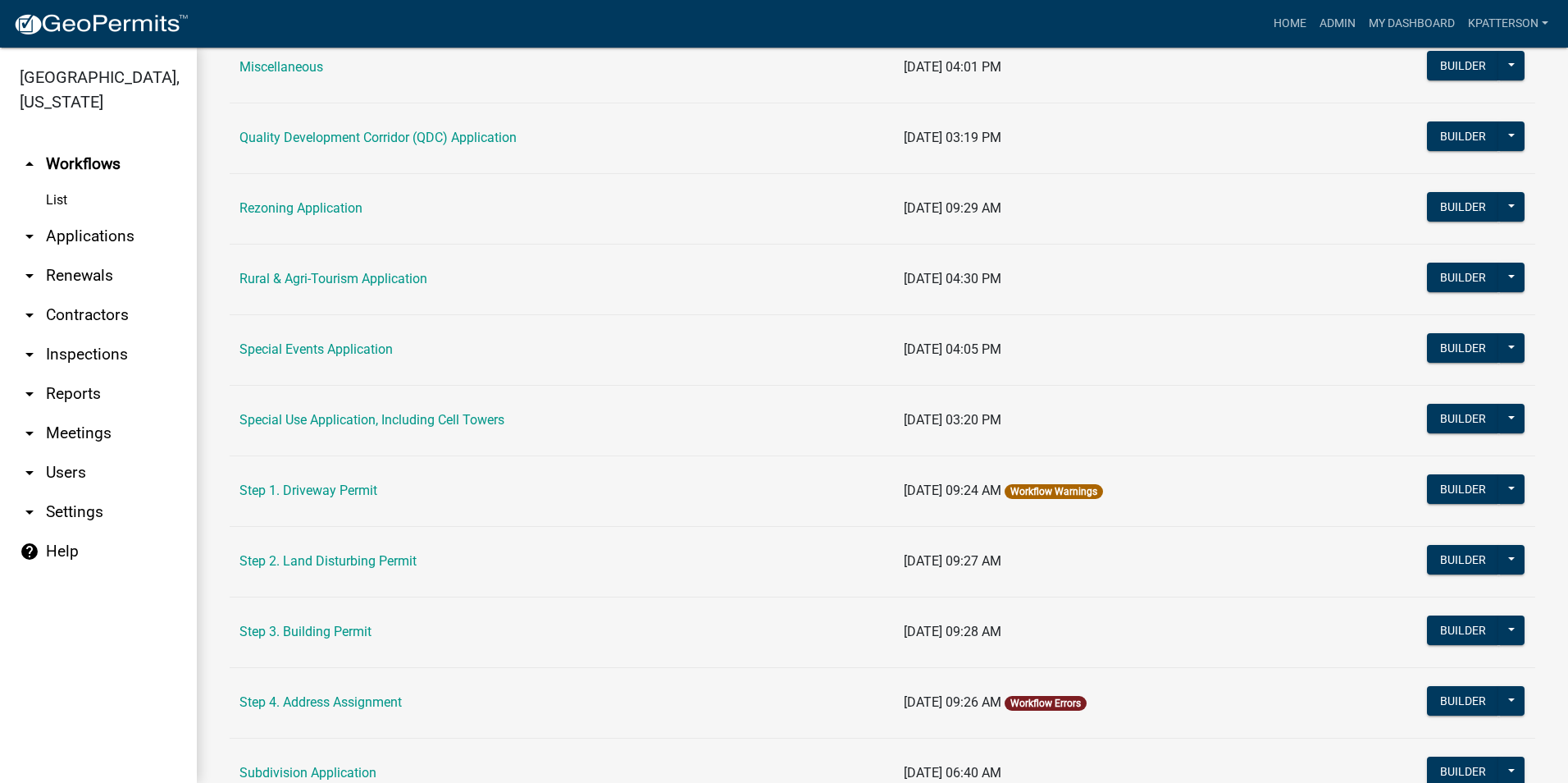
scroll to position [575, 0]
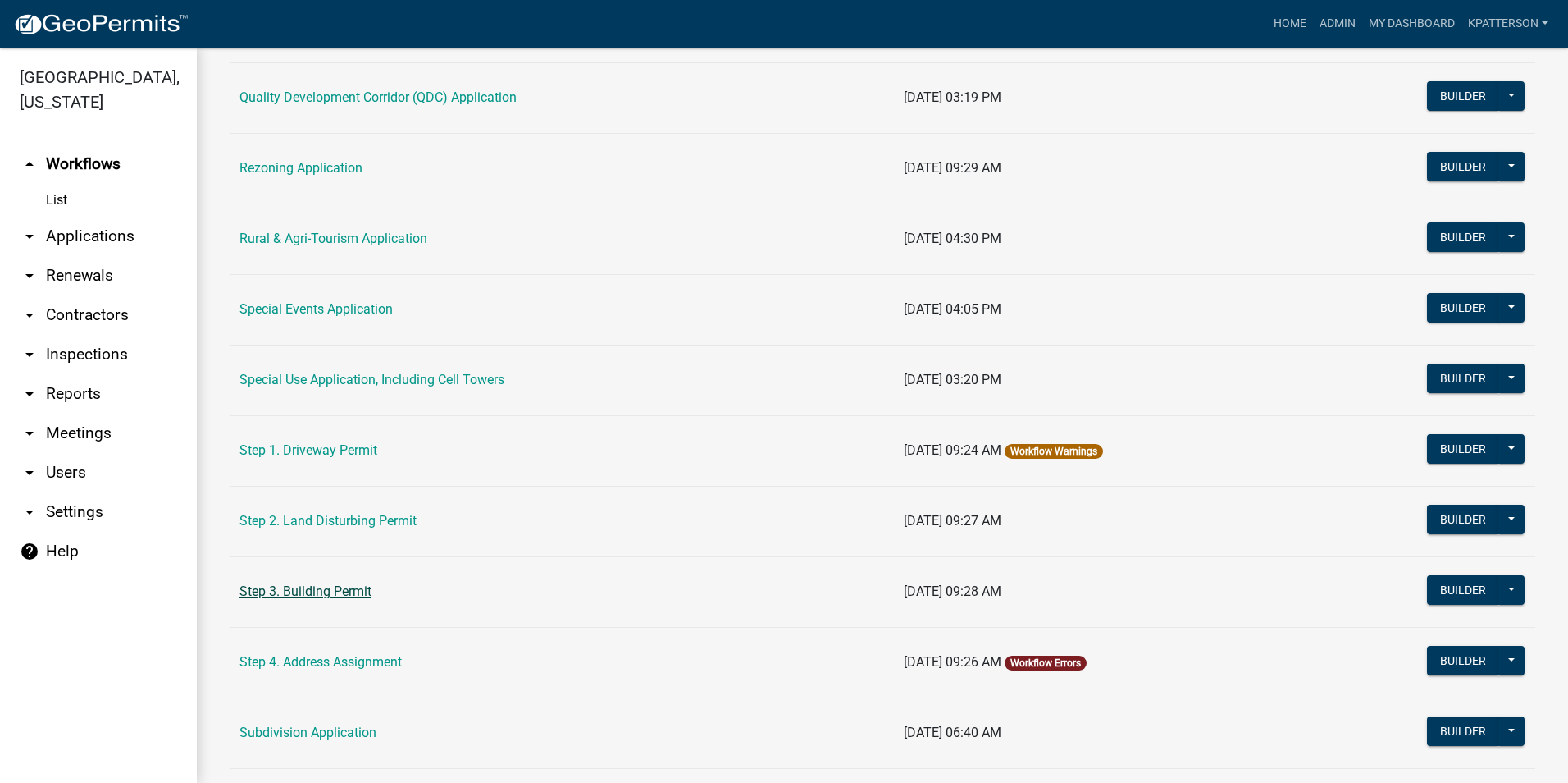
click at [326, 595] on link "Step 3. Building Permit" at bounding box center [305, 591] width 132 height 16
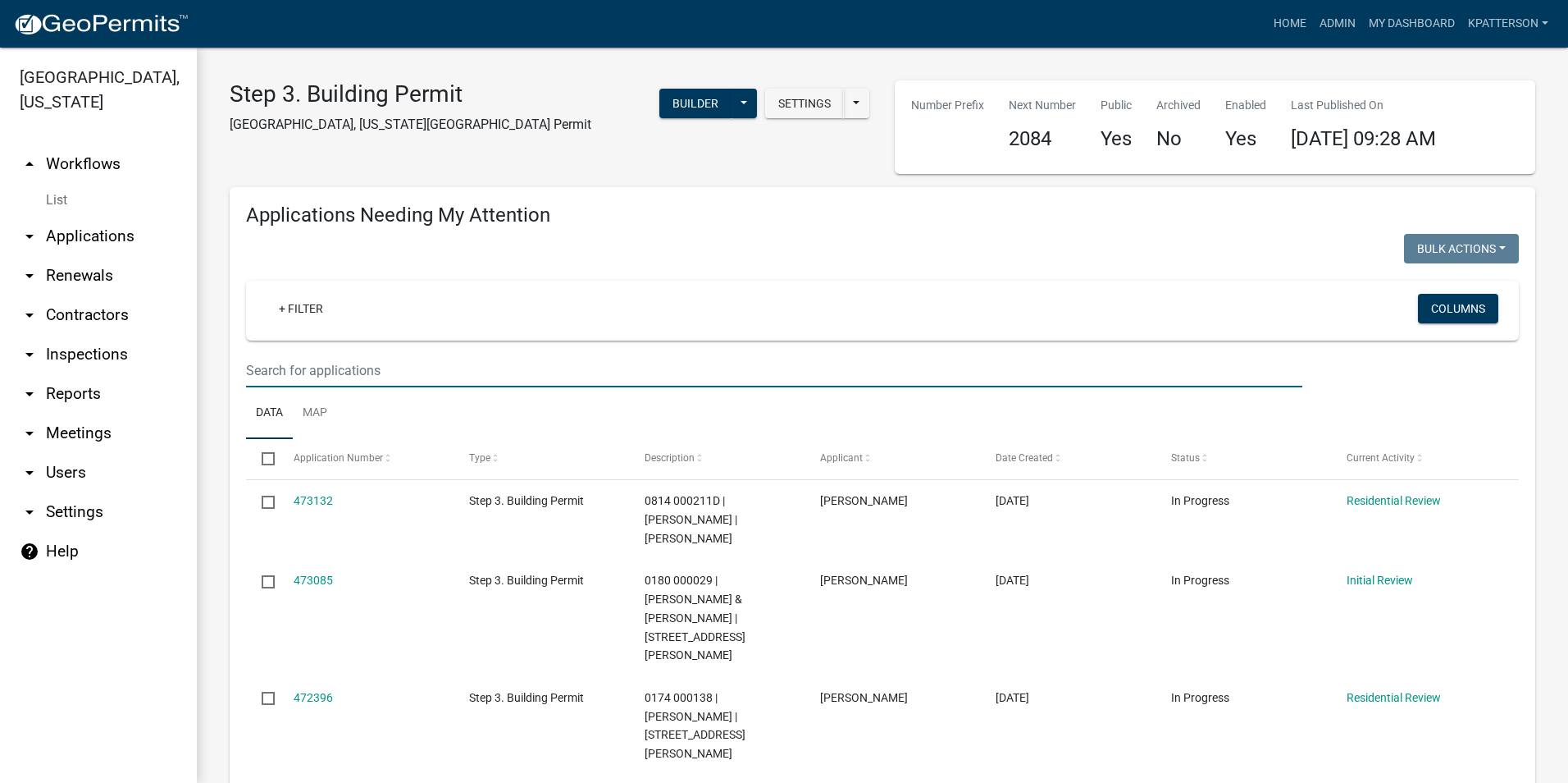
paste input "0250 000014C"
click at [275, 371] on input "0250 000014C" at bounding box center [774, 371] width 1056 height 34
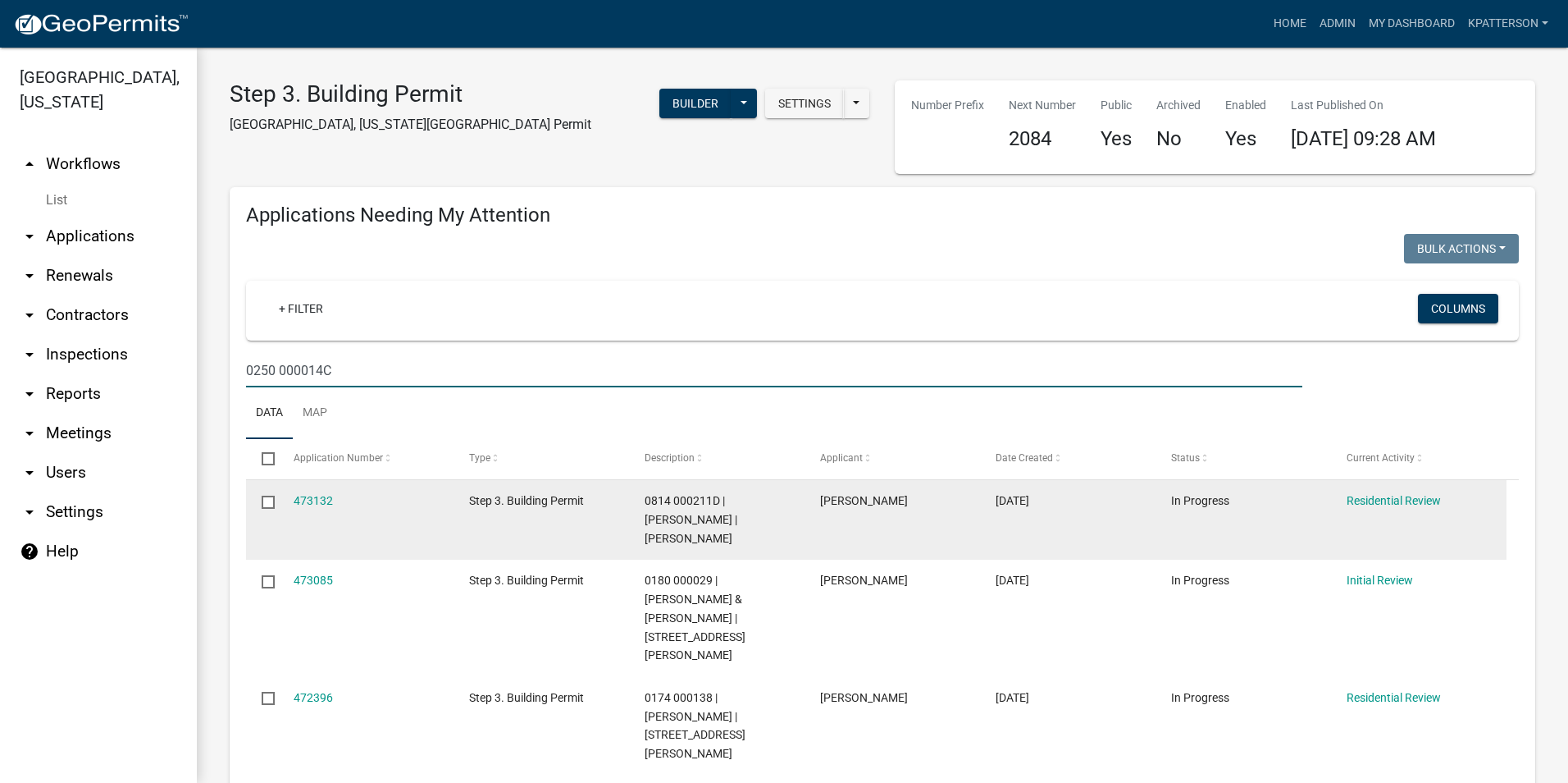
type input "0250 000014C"
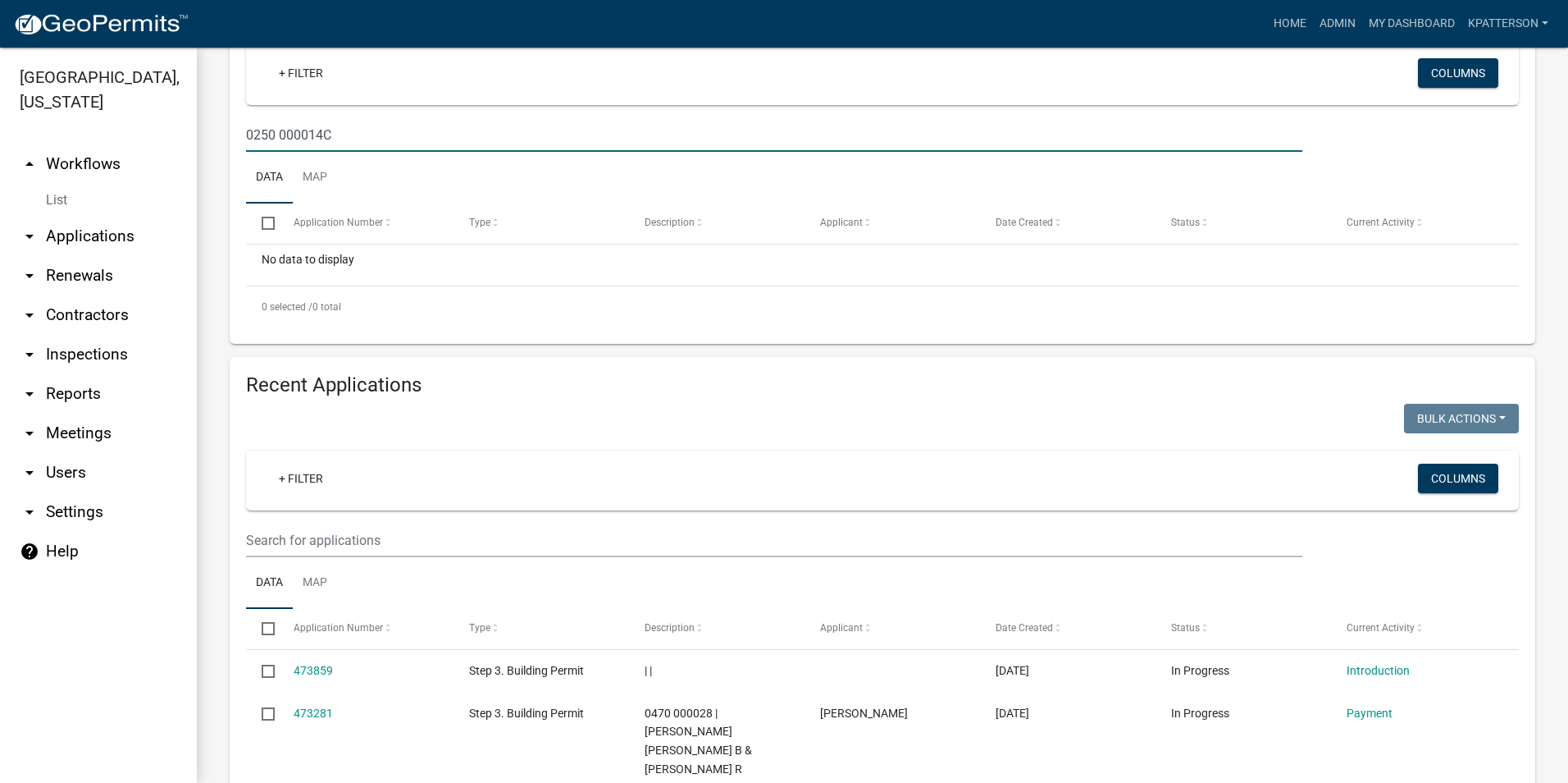
scroll to position [246, 0]
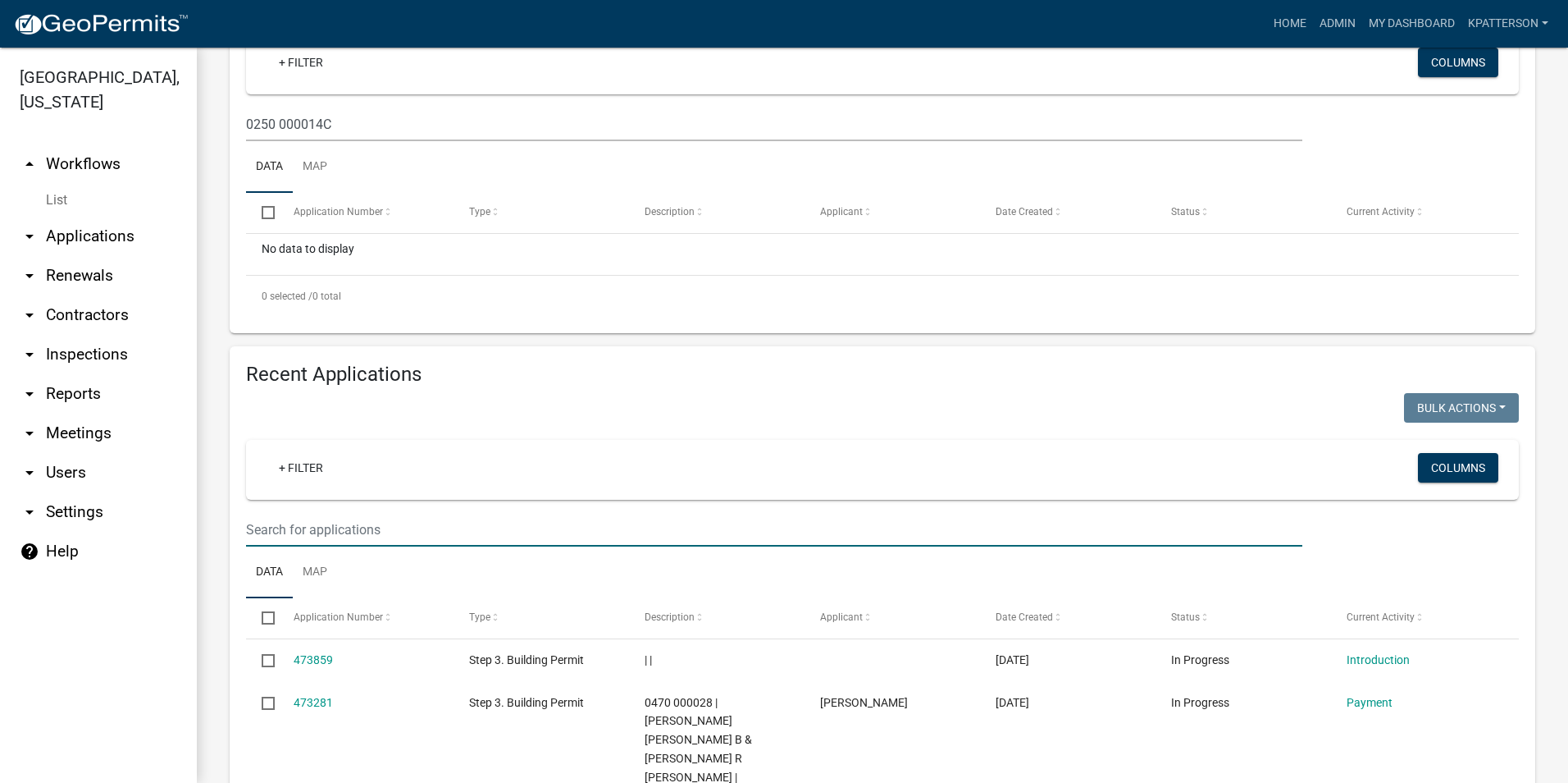
paste input "0250 000014C"
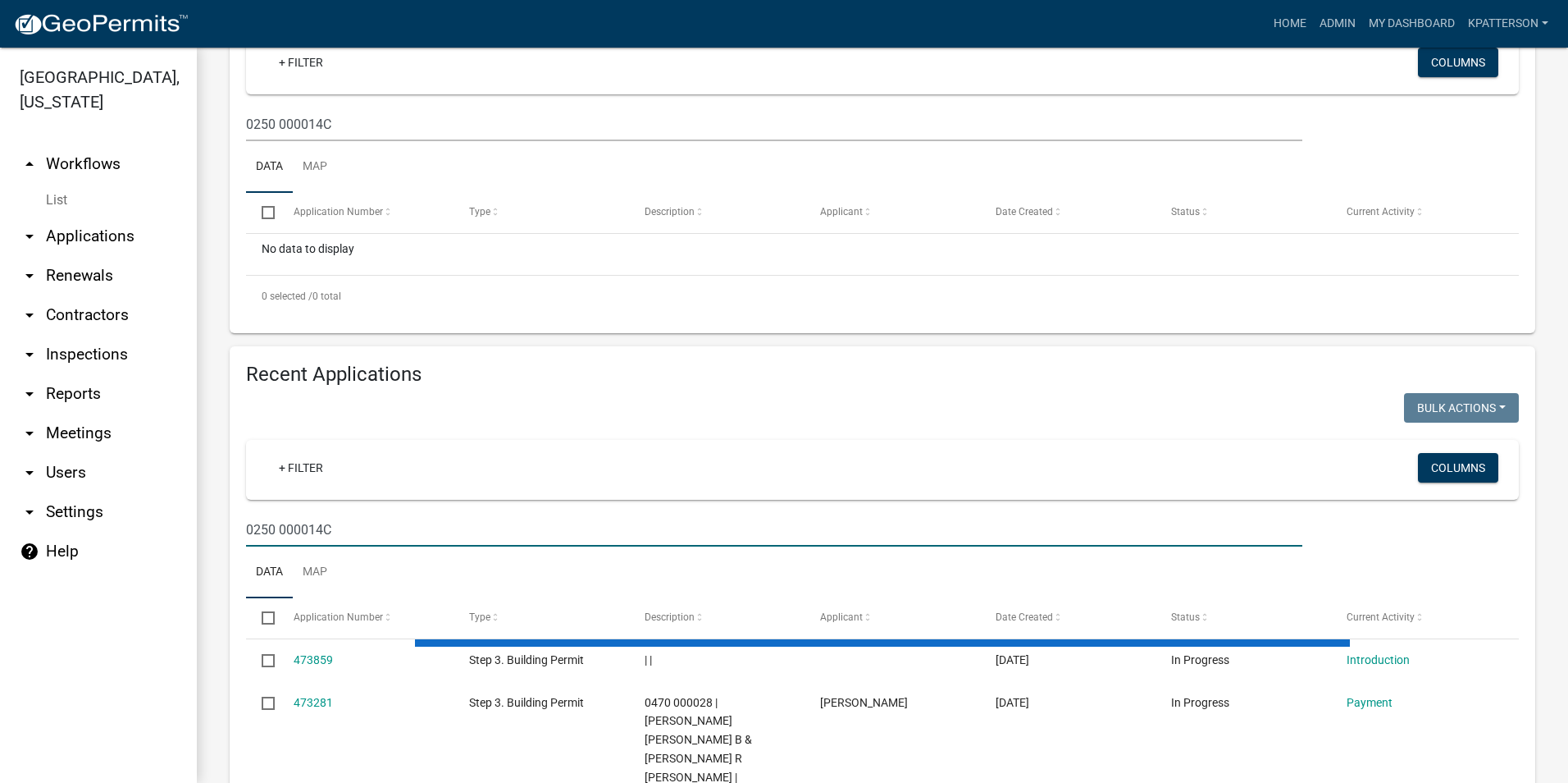
click at [277, 526] on input "0250 000014C" at bounding box center [774, 530] width 1056 height 34
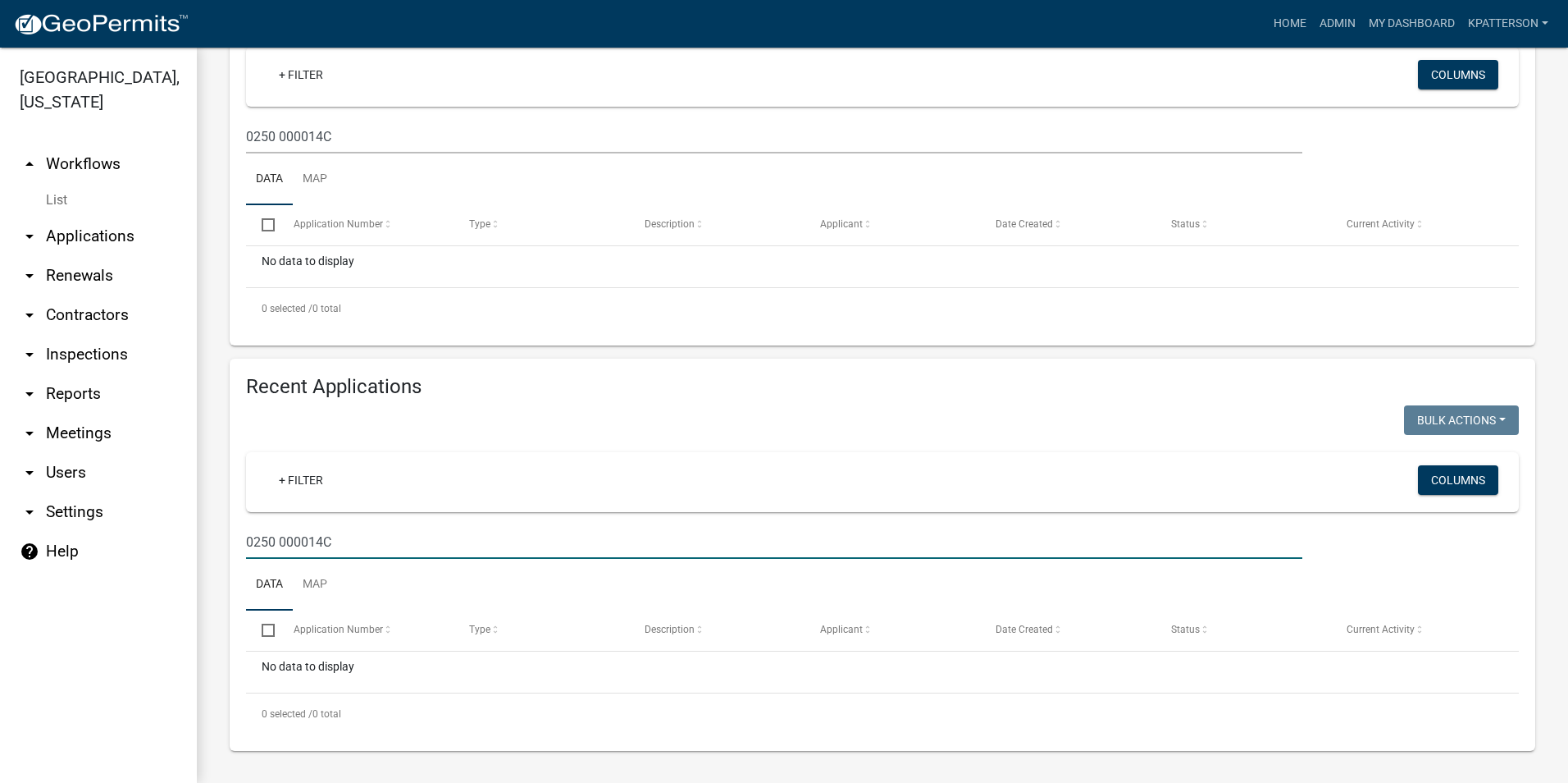
scroll to position [233, 0]
click at [278, 537] on input "0250 000014C" at bounding box center [774, 542] width 1056 height 34
click at [271, 539] on input "0250 000014C" at bounding box center [774, 542] width 1056 height 34
type input "0250 000014C"
click at [112, 216] on link "arrow_drop_down Applications" at bounding box center [98, 235] width 196 height 39
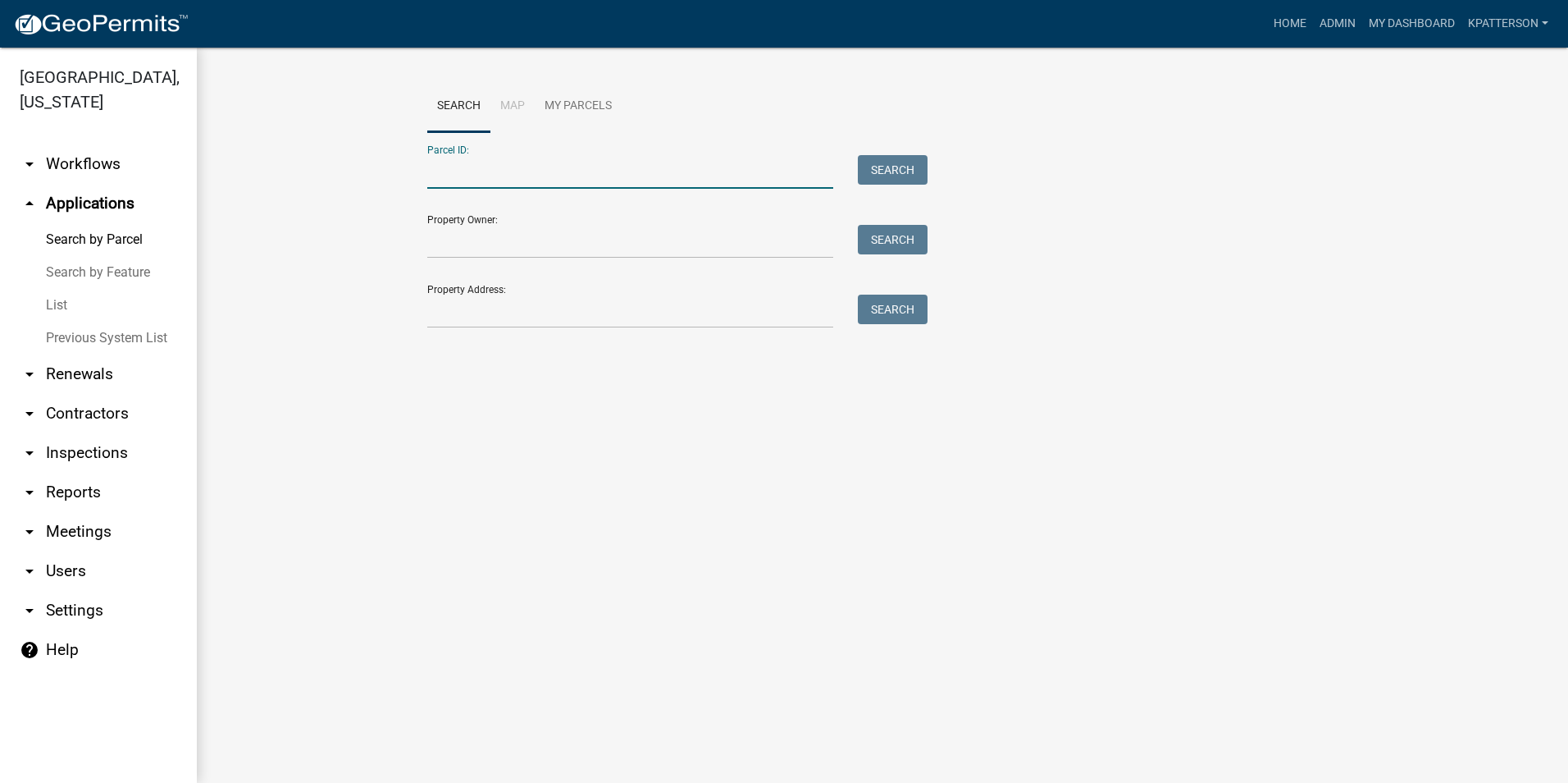
paste input "0250 000014C"
click at [457, 171] on input "0250 000014C" at bounding box center [630, 172] width 406 height 34
type input "0250 000014C"
click at [891, 171] on button "Search" at bounding box center [892, 170] width 70 height 30
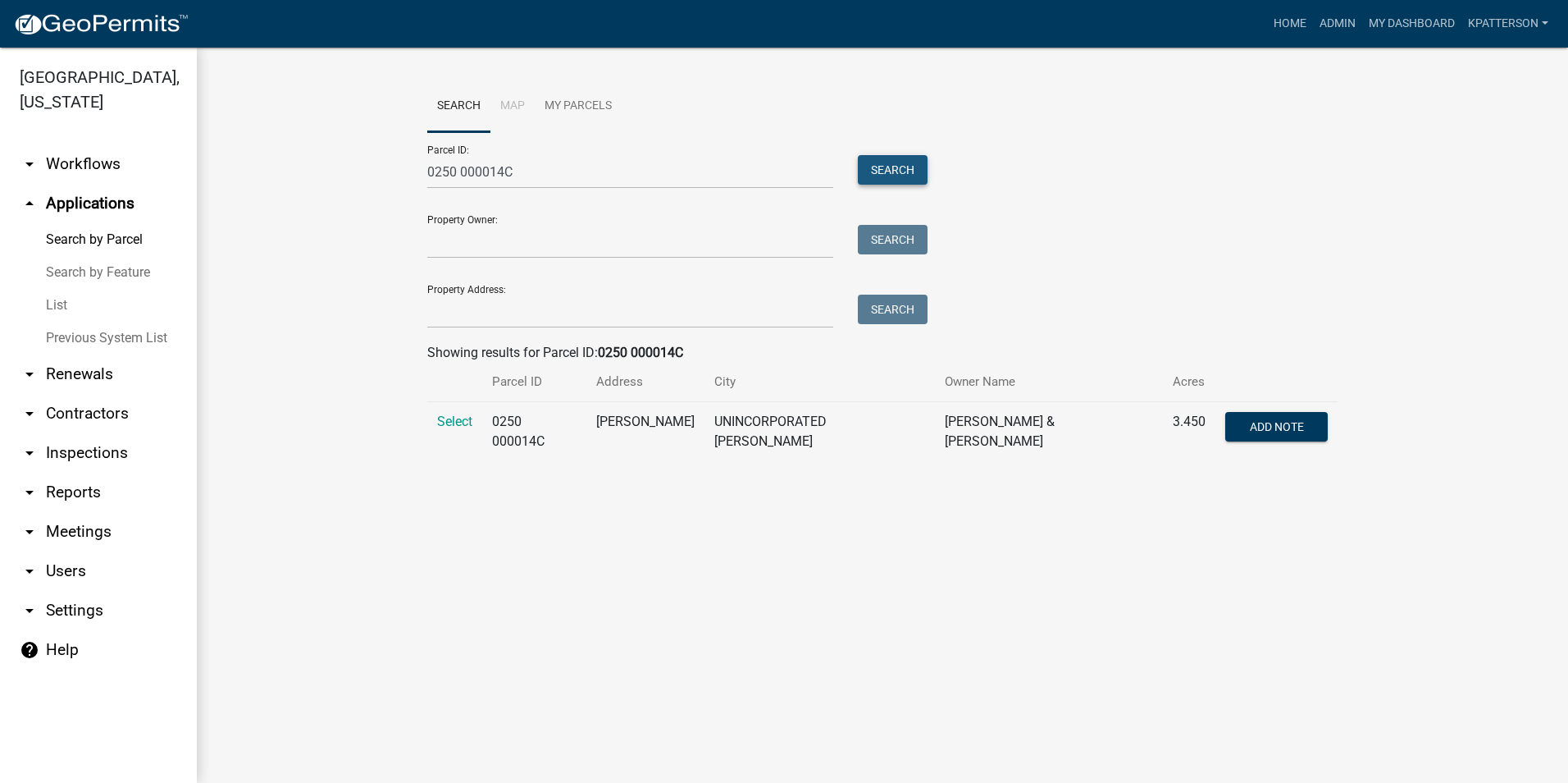
click at [894, 170] on button "Search" at bounding box center [892, 170] width 70 height 30
click at [442, 416] on span "Select" at bounding box center [454, 422] width 35 height 16
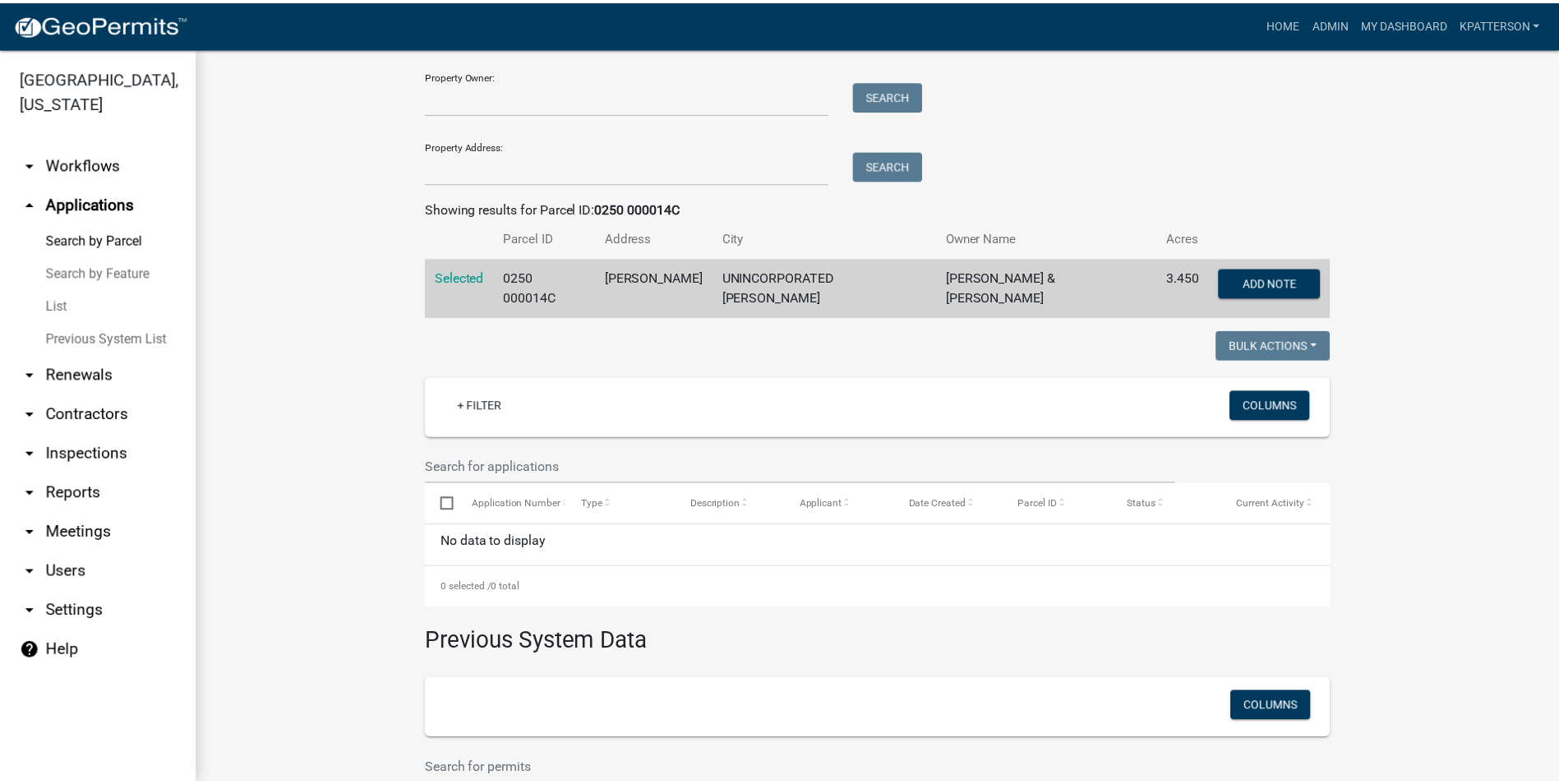
scroll to position [138, 0]
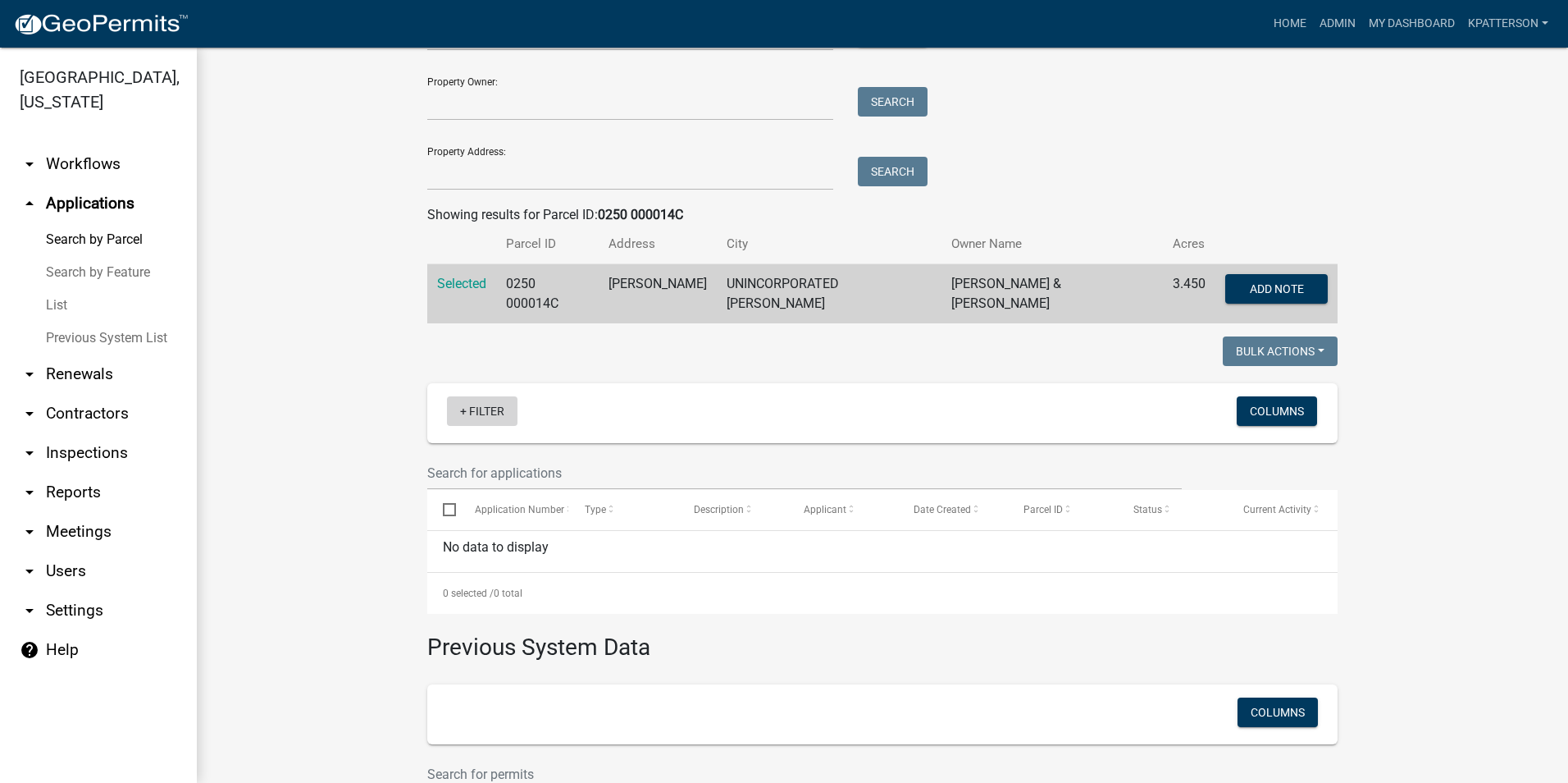
click at [475, 407] on link "+ Filter" at bounding box center [481, 411] width 71 height 30
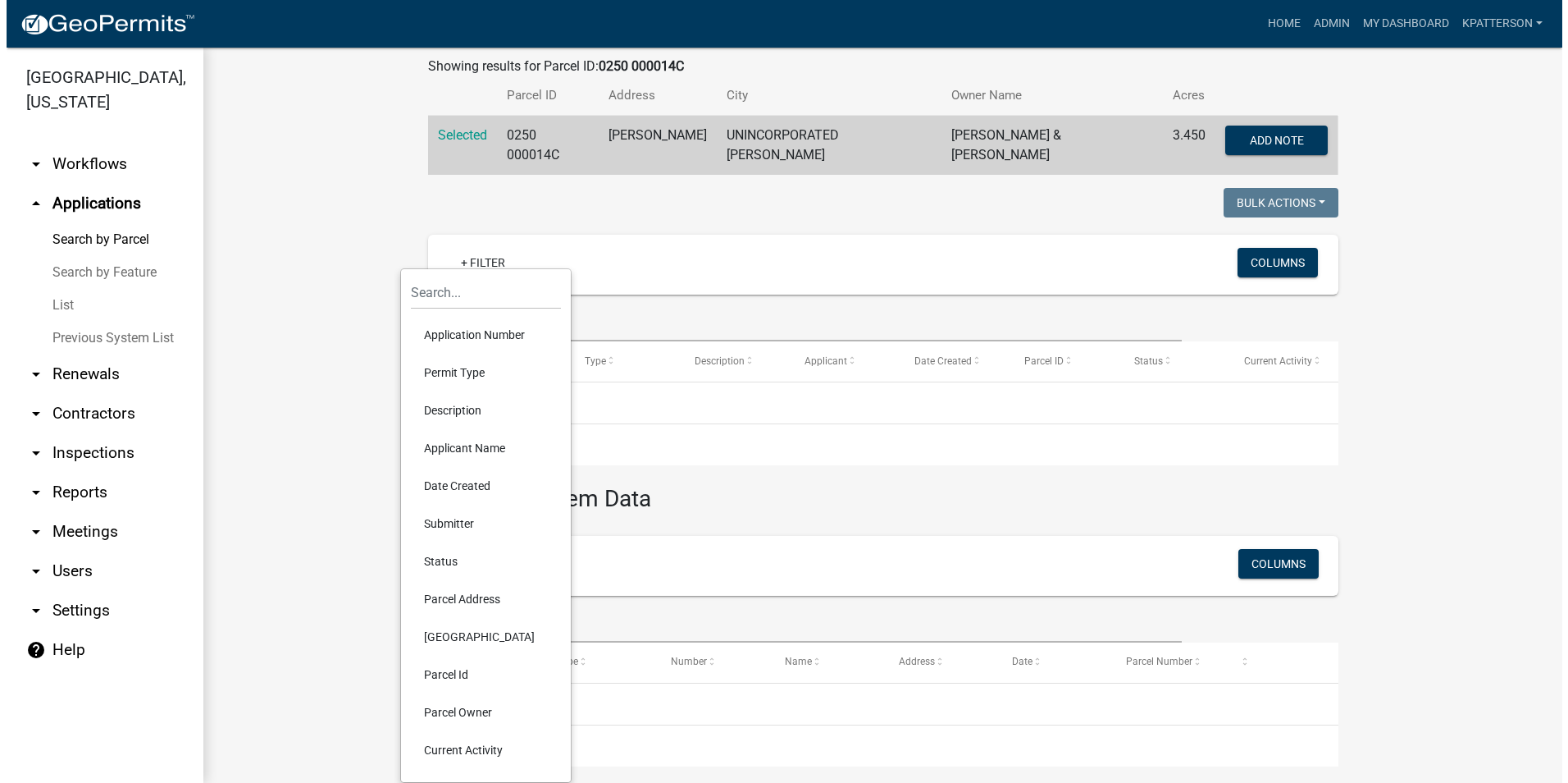
scroll to position [302, 0]
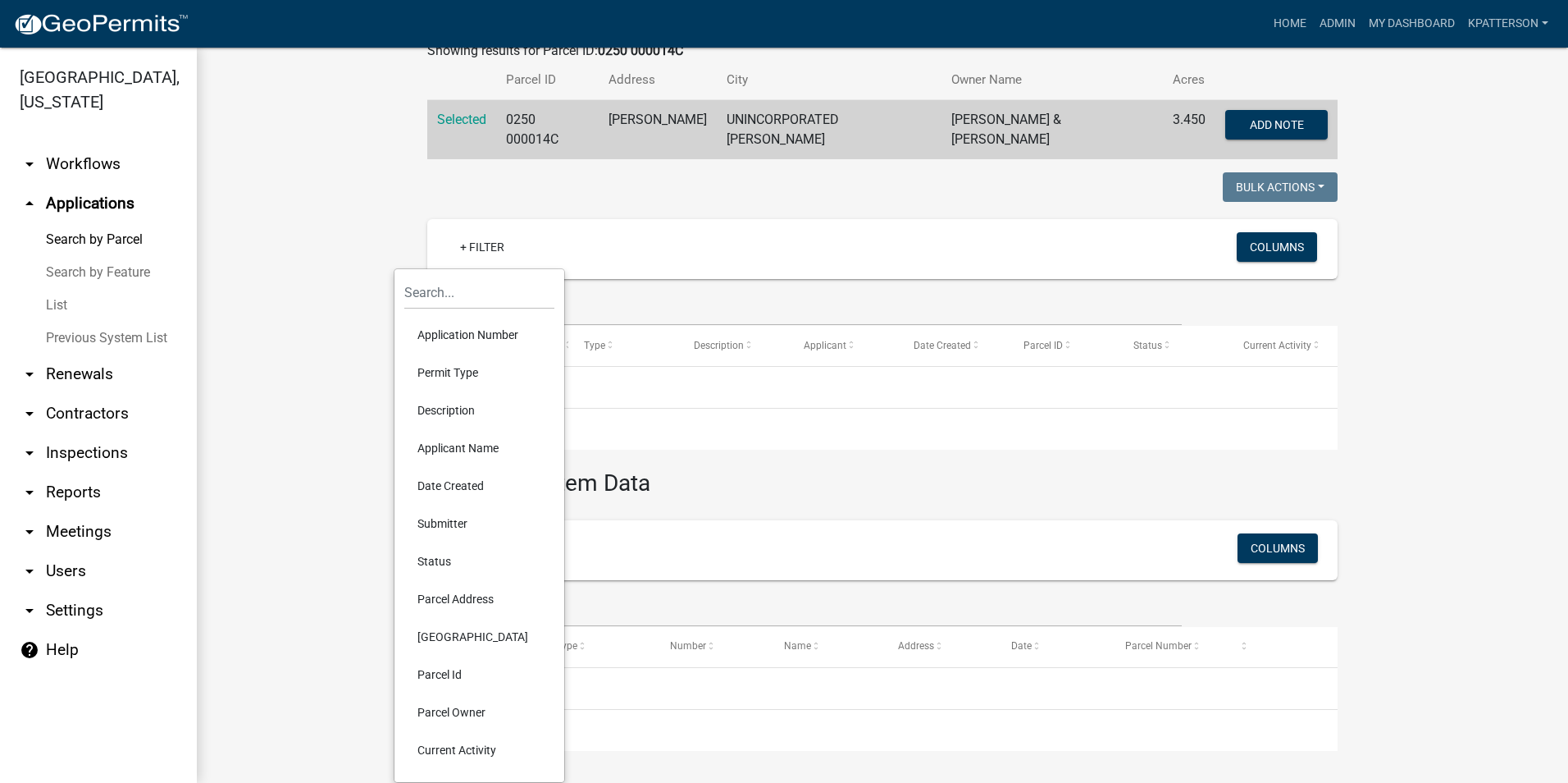
click at [454, 558] on li "Status" at bounding box center [479, 562] width 151 height 38
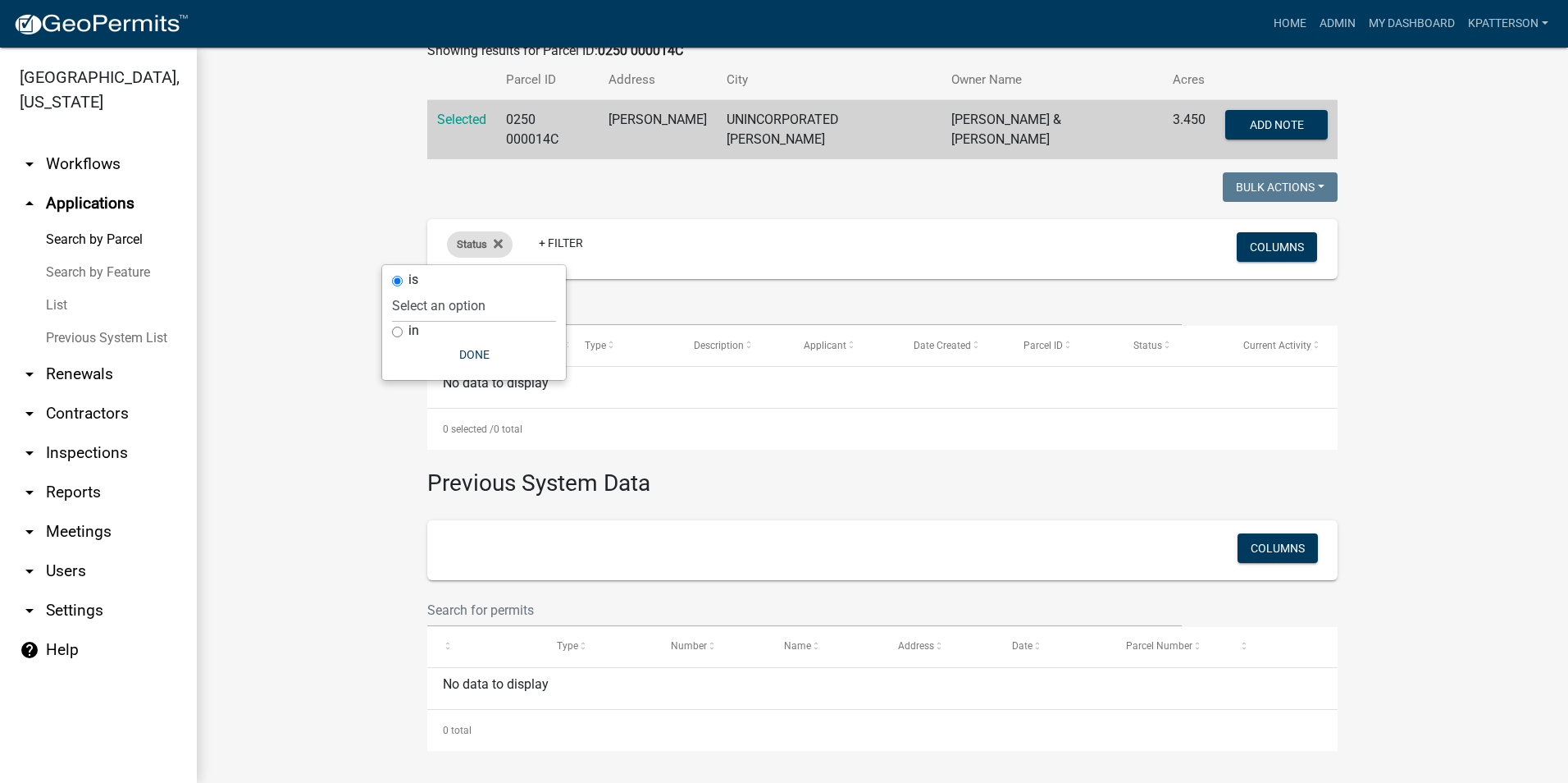
click at [497, 245] on div "Status" at bounding box center [479, 244] width 66 height 26
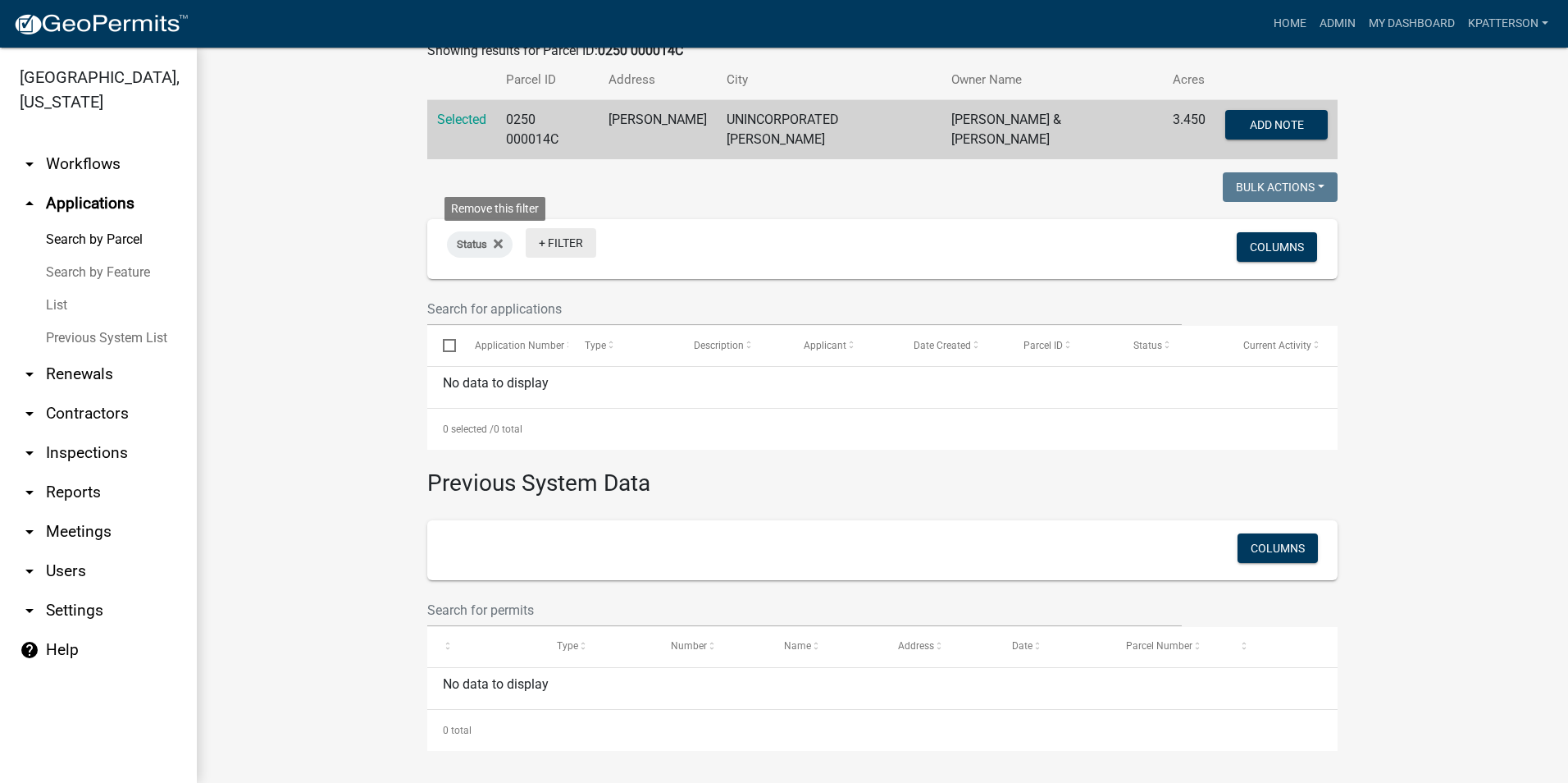
click at [493, 245] on icon at bounding box center [497, 242] width 9 height 9
click at [494, 247] on link "+ Filter" at bounding box center [481, 247] width 71 height 30
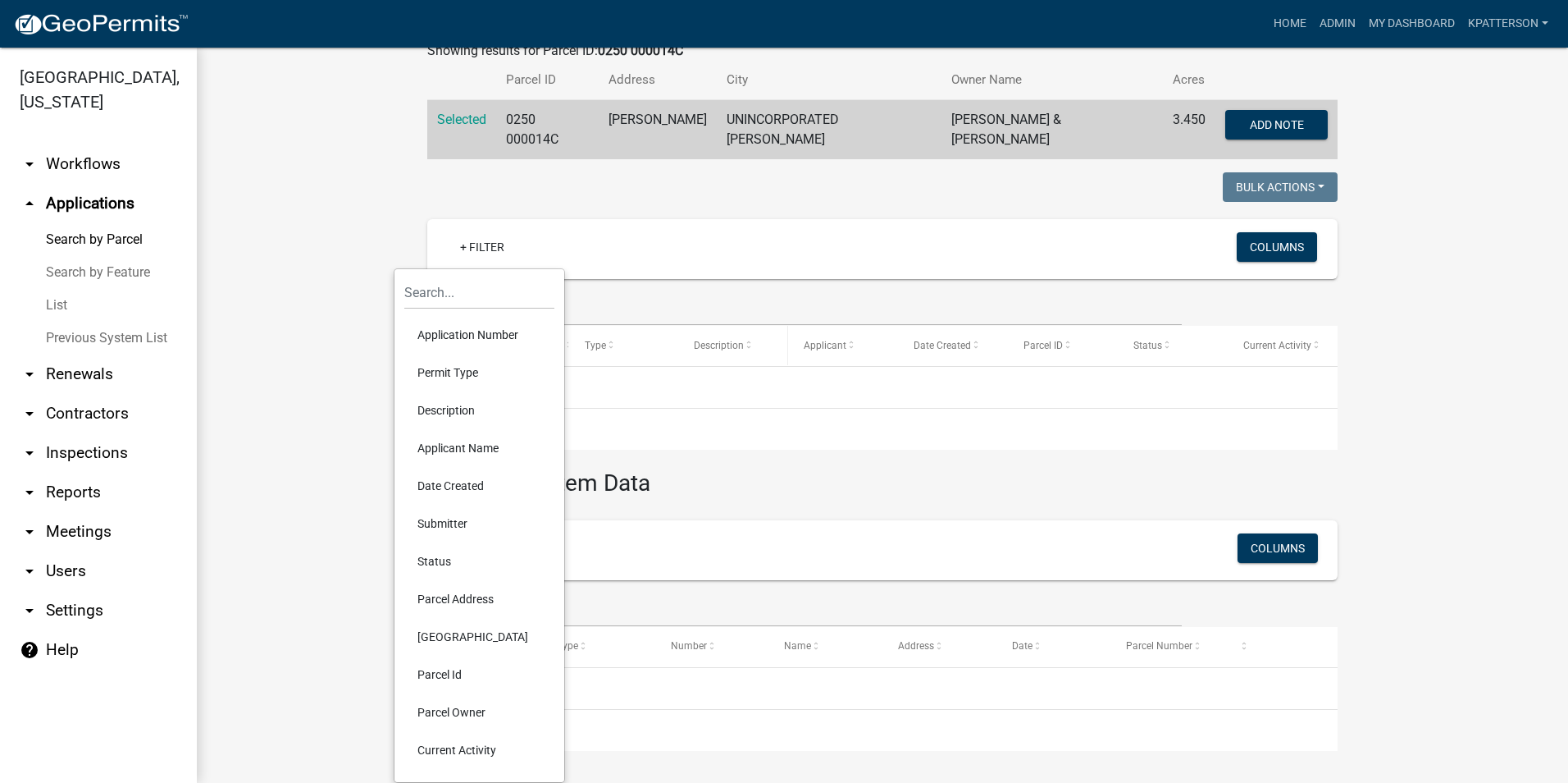
drag, startPoint x: 707, startPoint y: 439, endPoint x: 708, endPoint y: 341, distance: 98.0
click at [708, 341] on div "Select Application Number Type Description Applicant Date Created Parcel ID Sta…" at bounding box center [882, 388] width 910 height 124
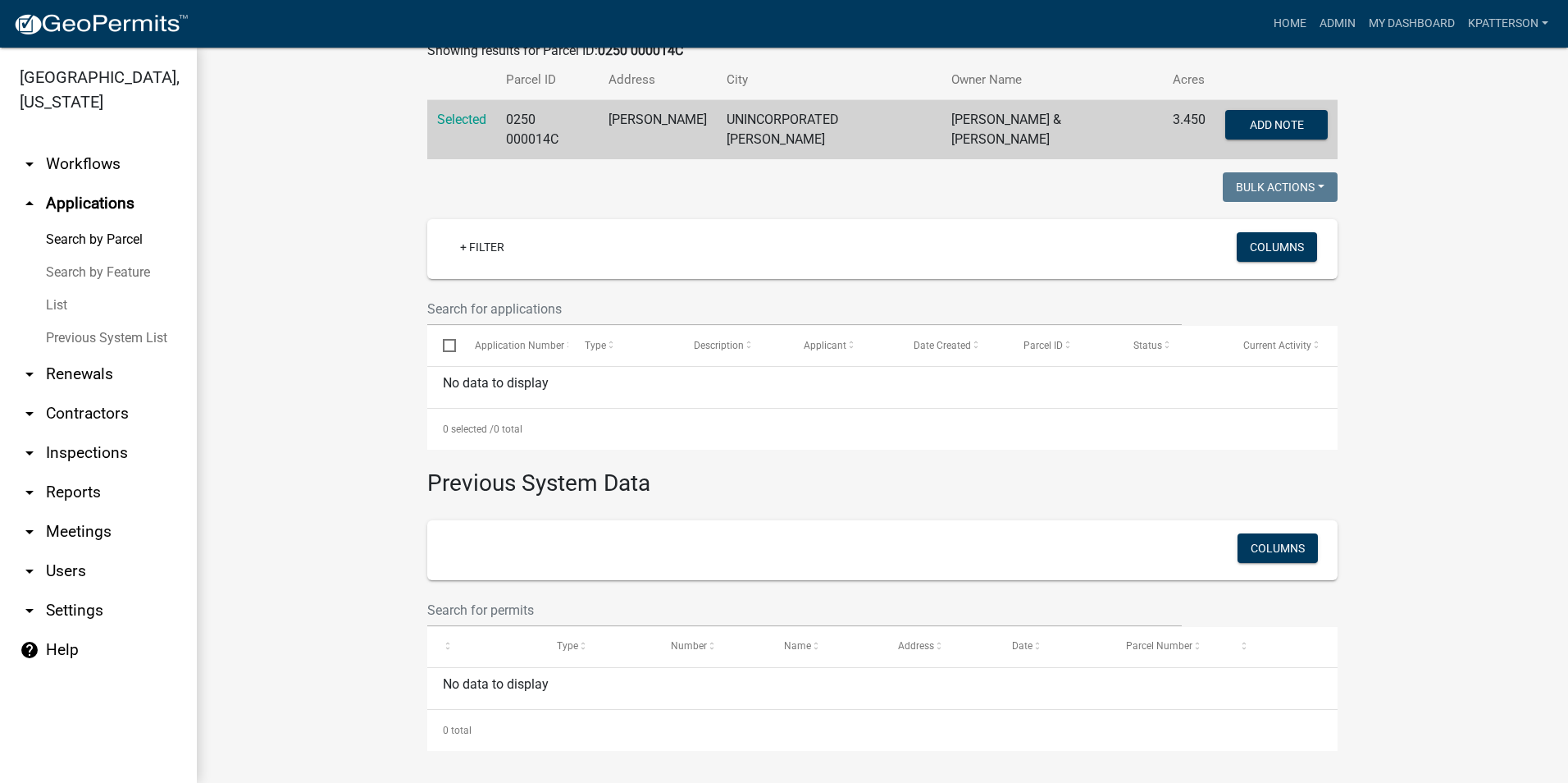
click at [1472, 430] on wm-workflow-application-search-view "Search Map My Parcels Parcel ID: 0250 000014C Search Property Owner: Search Pro…" at bounding box center [881, 264] width 1305 height 972
drag, startPoint x: 1476, startPoint y: 360, endPoint x: 1424, endPoint y: 338, distance: 56.5
click at [1475, 360] on wm-workflow-application-search-view "Search Map My Parcels Parcel ID: 0250 000014C Search Property Owner: Search Pro…" at bounding box center [881, 264] width 1305 height 972
click at [464, 256] on link "+ Filter" at bounding box center [481, 247] width 71 height 30
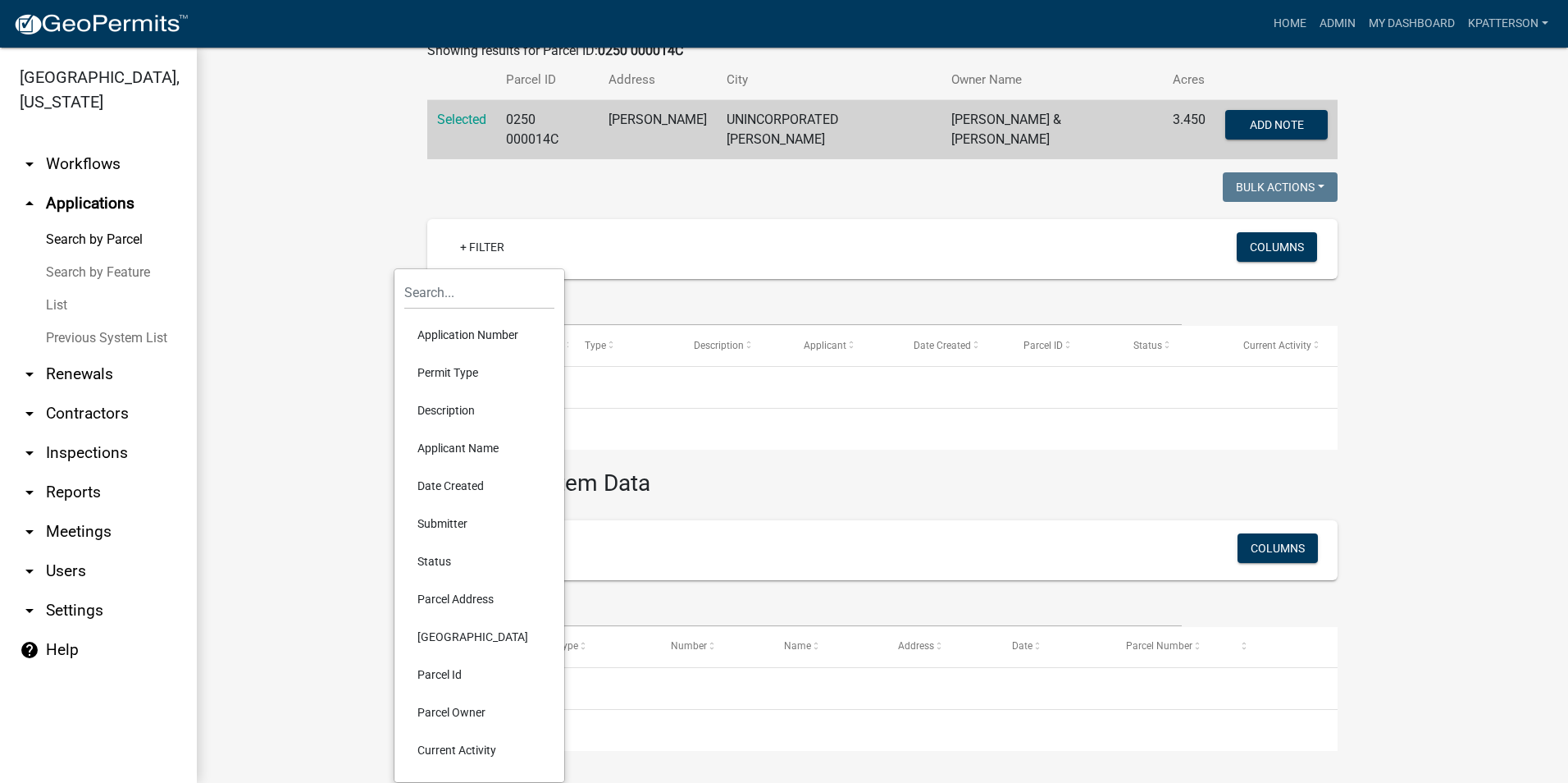
click at [444, 559] on li "Status" at bounding box center [479, 562] width 151 height 38
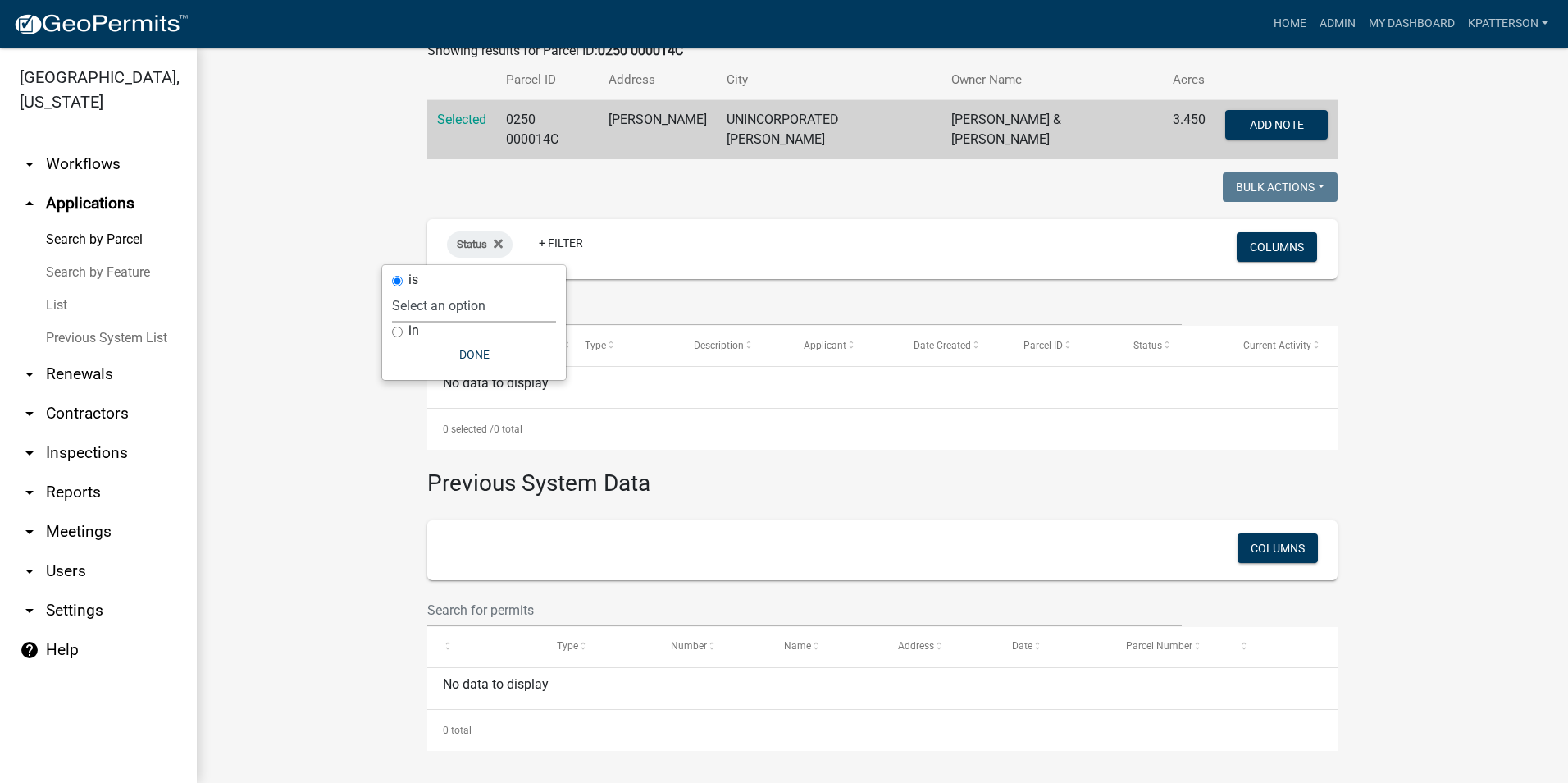
click at [414, 307] on select "Select an option Not Started In Progress Completed Expired Locked Withdrawn Voi…" at bounding box center [473, 306] width 164 height 34
click at [415, 289] on select "Select an option Not Started In Progress Completed Expired Locked Withdrawn Voi…" at bounding box center [473, 306] width 164 height 34
click at [446, 307] on select "Select an option Not Started In Progress Completed Expired Locked Withdrawn Voi…" at bounding box center [496, 306] width 164 height 34
select select "1"
click at [426, 289] on select "Select an option Not Started In Progress Completed Expired Locked Withdrawn Voi…" at bounding box center [496, 306] width 164 height 34
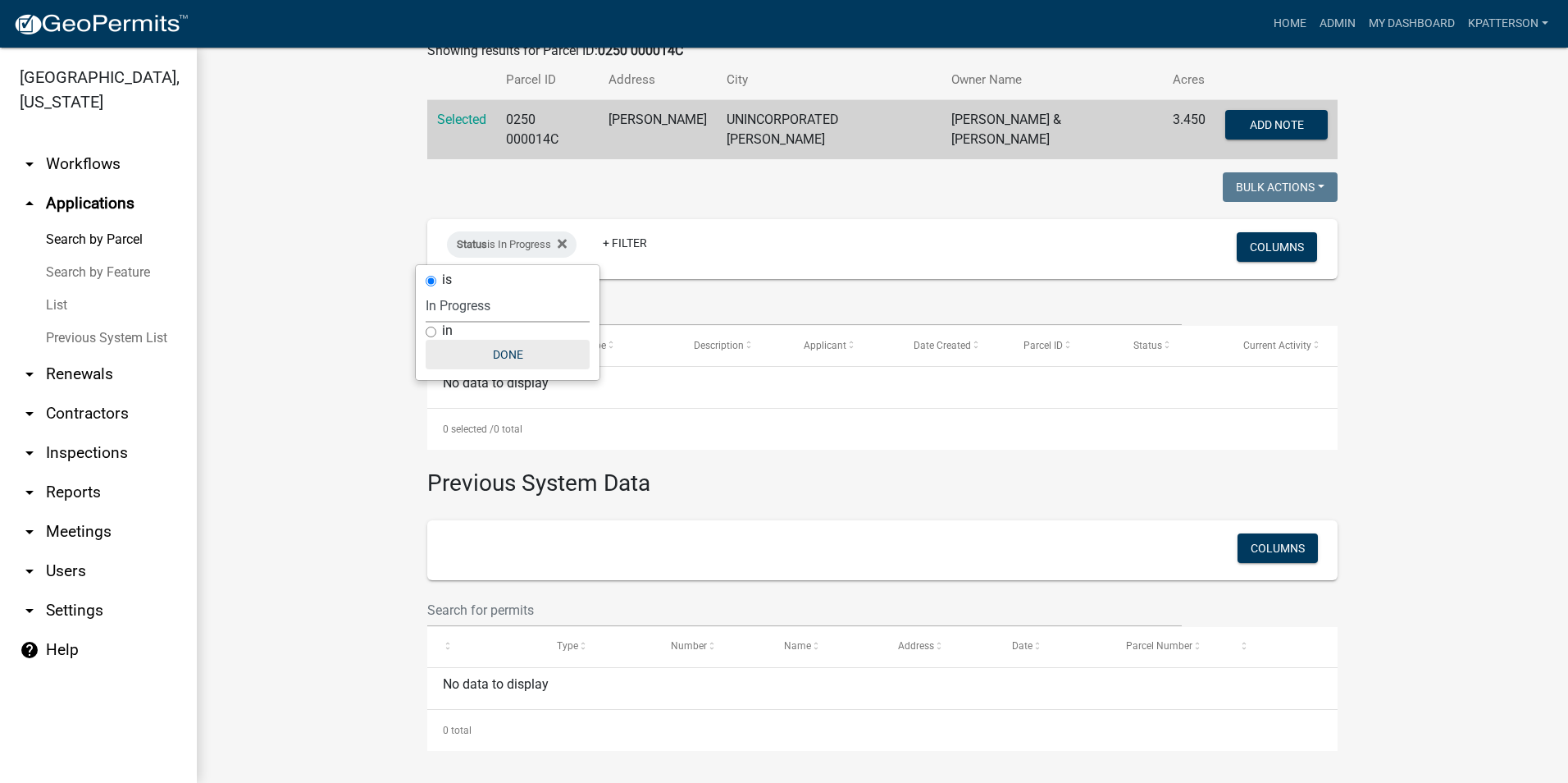
click at [464, 341] on button "Done" at bounding box center [507, 355] width 164 height 30
click at [504, 242] on div "Status is In Progress" at bounding box center [511, 244] width 130 height 26
click at [494, 306] on select "Select an option Not Started In Progress Completed Expired Locked Withdrawn Voi…" at bounding box center [507, 306] width 164 height 34
click at [426, 289] on select "Select an option Not Started In Progress Completed Expired Locked Withdrawn Voi…" at bounding box center [507, 306] width 164 height 34
click at [452, 312] on select "Select an option Not Started In Progress Completed Expired Locked Withdrawn Voi…" at bounding box center [500, 306] width 164 height 34
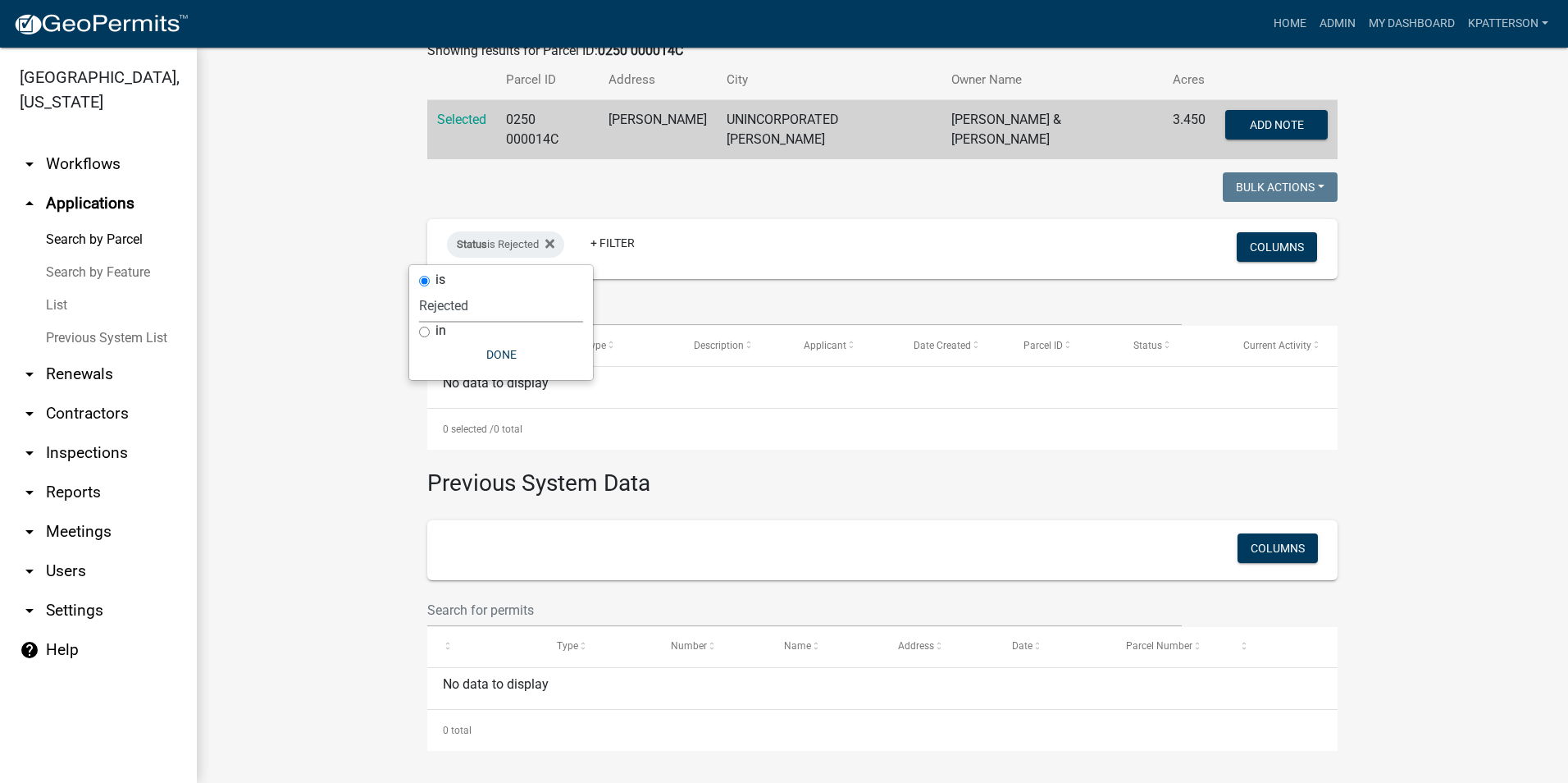
select select "3"
click at [419, 289] on select "Select an option Not Started In Progress Completed Expired Locked Withdrawn Voi…" at bounding box center [500, 306] width 164 height 34
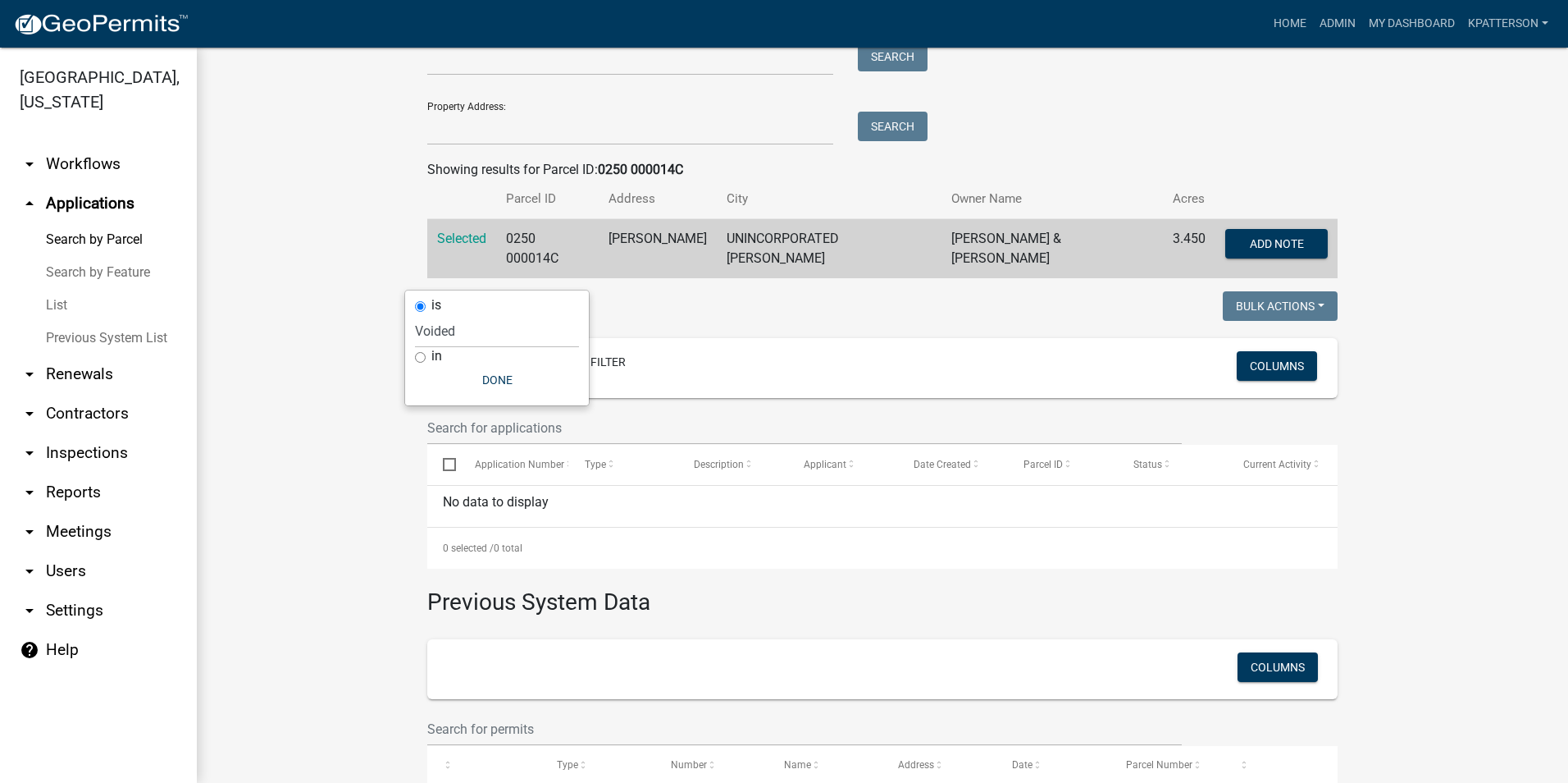
scroll to position [56, 0]
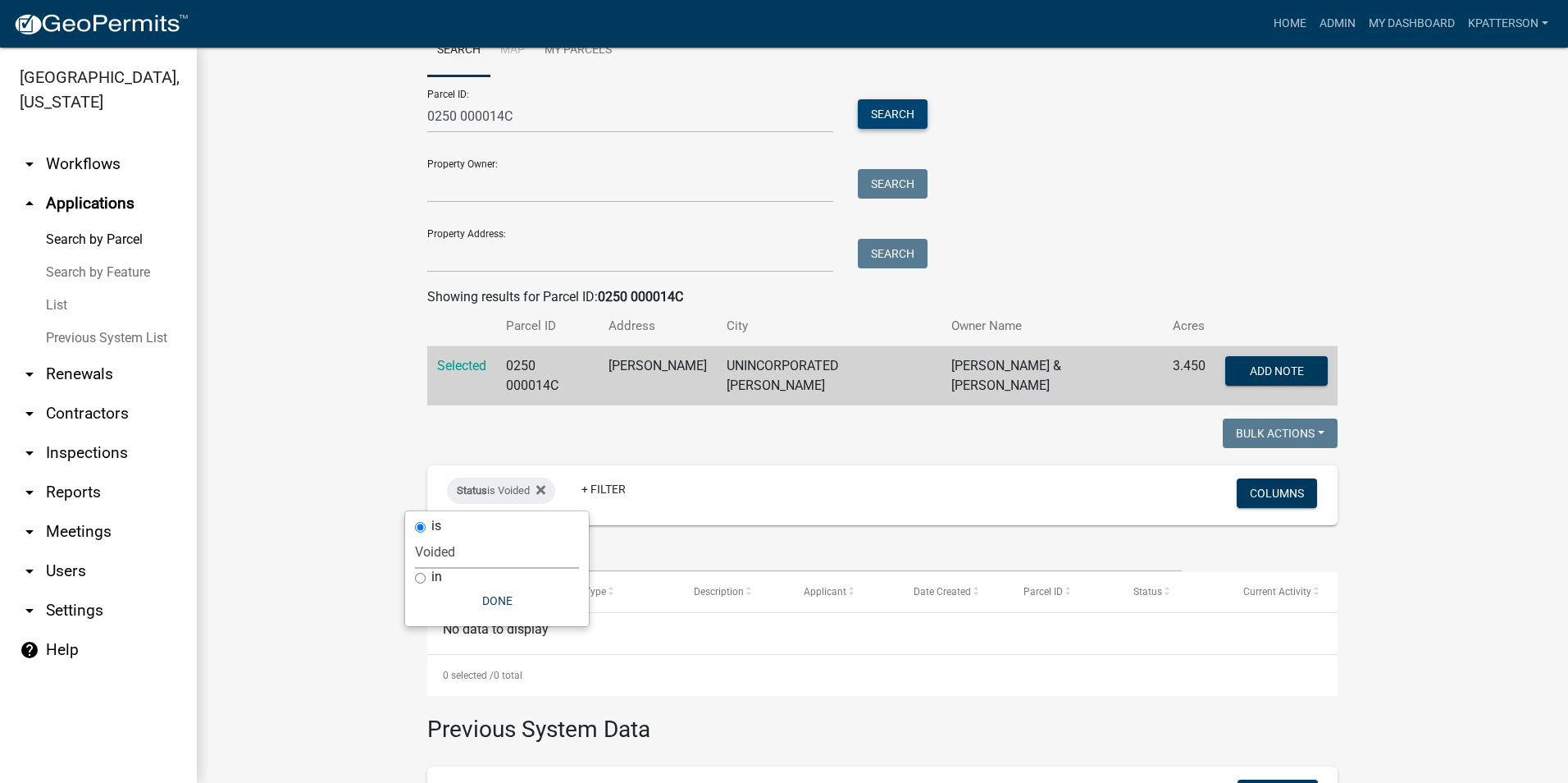
click at [873, 111] on button "Search" at bounding box center [892, 115] width 70 height 30
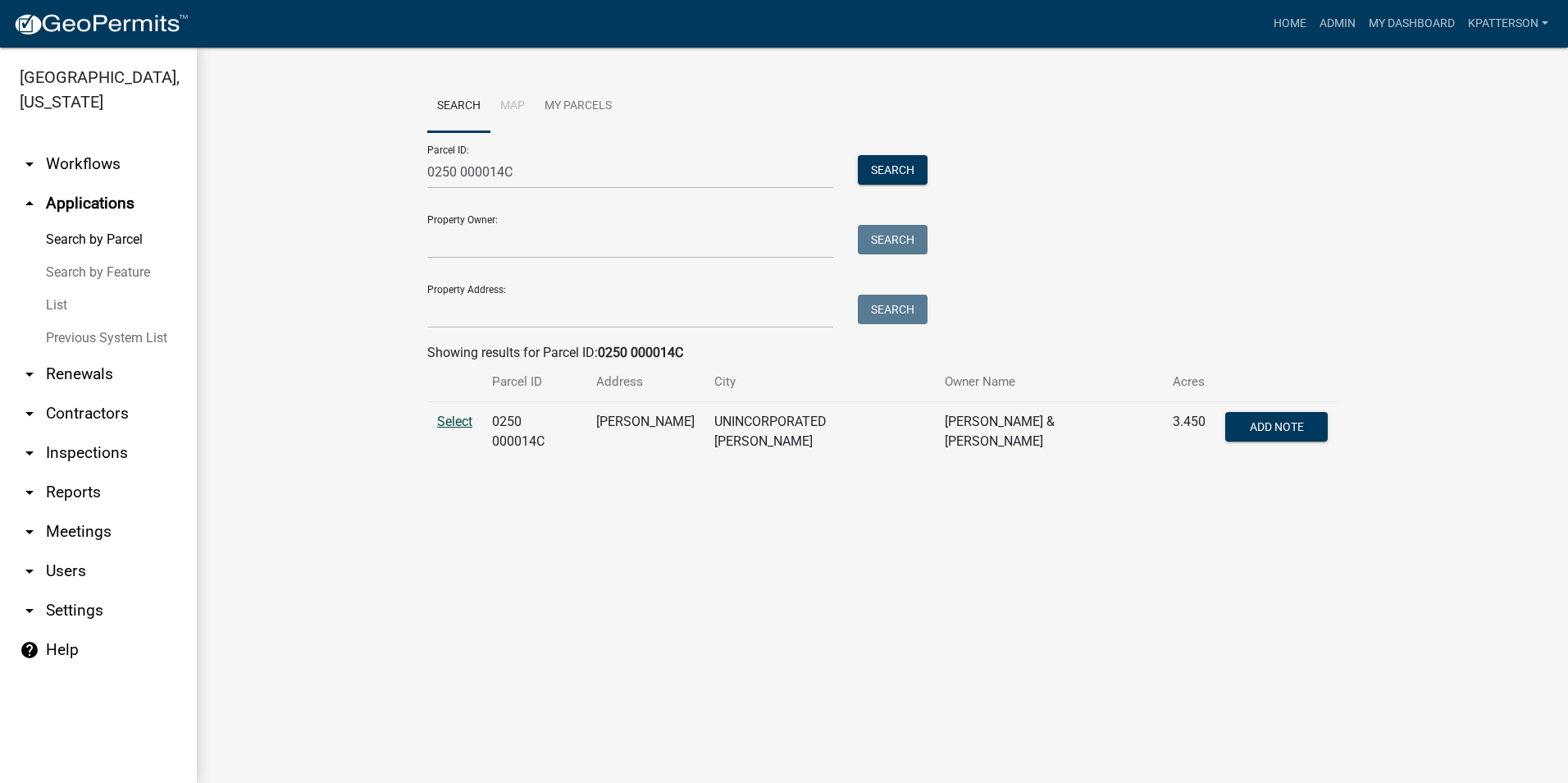
click at [462, 421] on span "Select" at bounding box center [454, 422] width 35 height 16
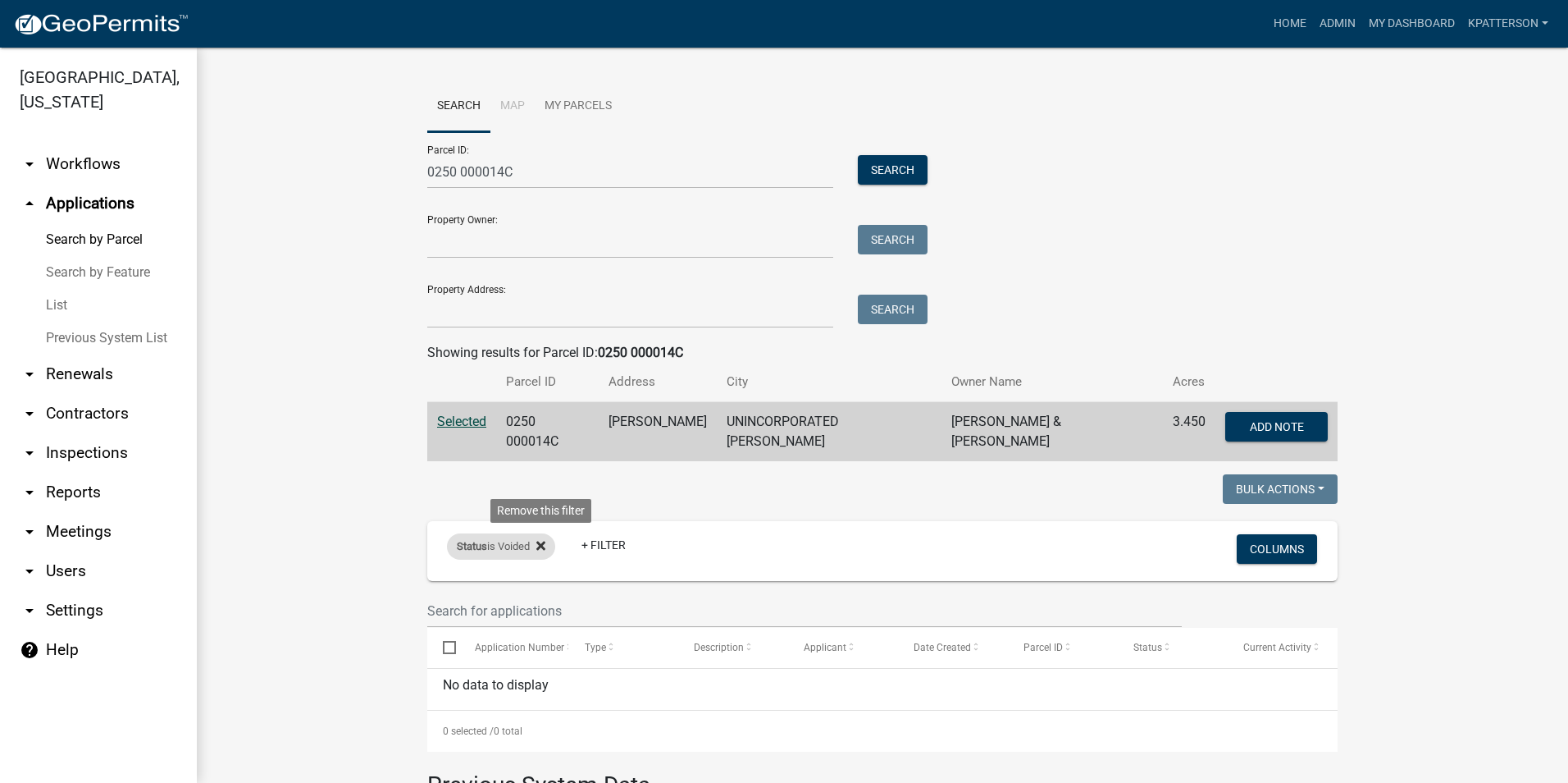
click at [536, 546] on icon at bounding box center [540, 545] width 9 height 13
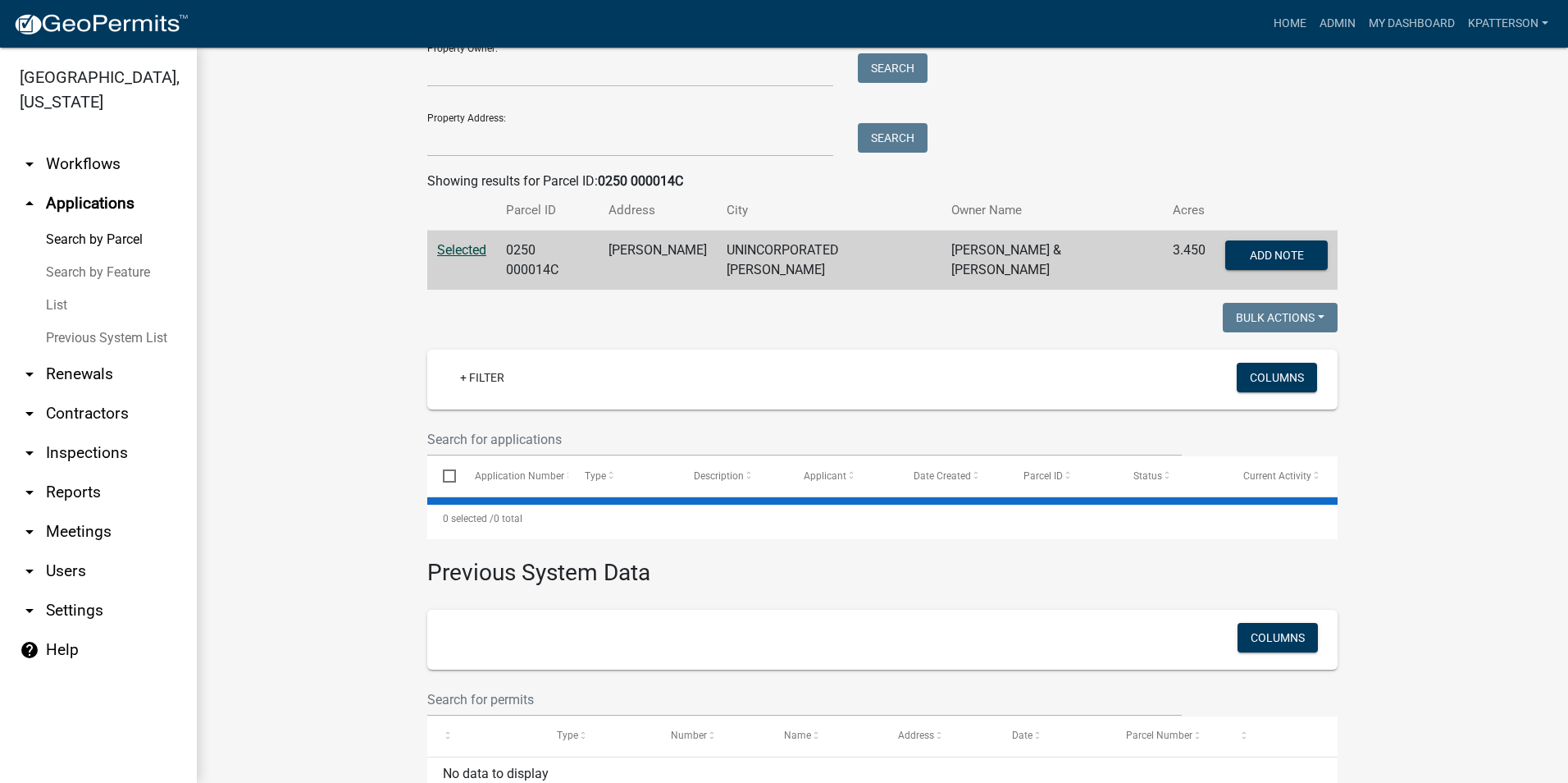
scroll to position [246, 0]
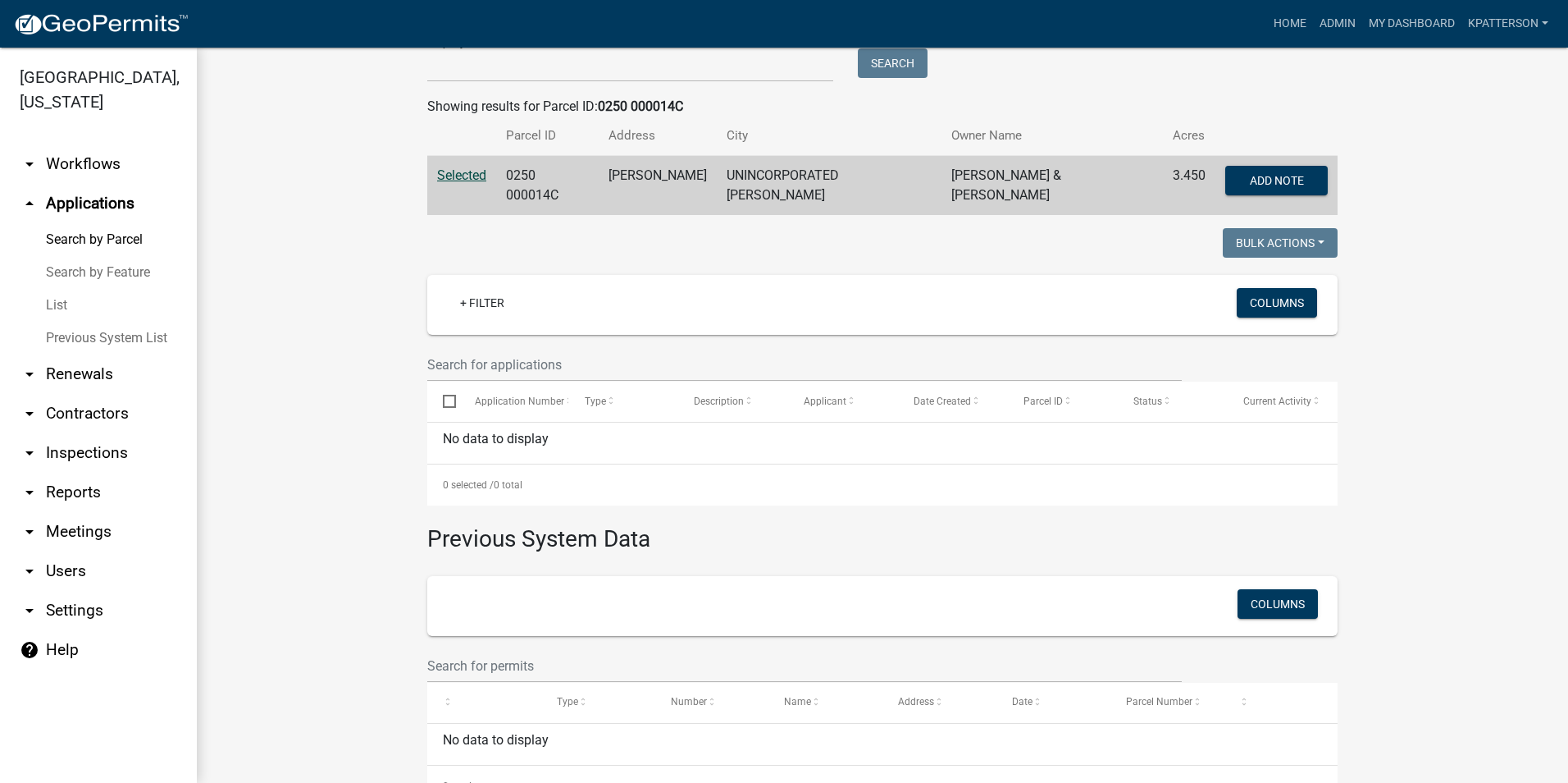
click at [94, 473] on link "arrow_drop_down Reports" at bounding box center [98, 492] width 196 height 39
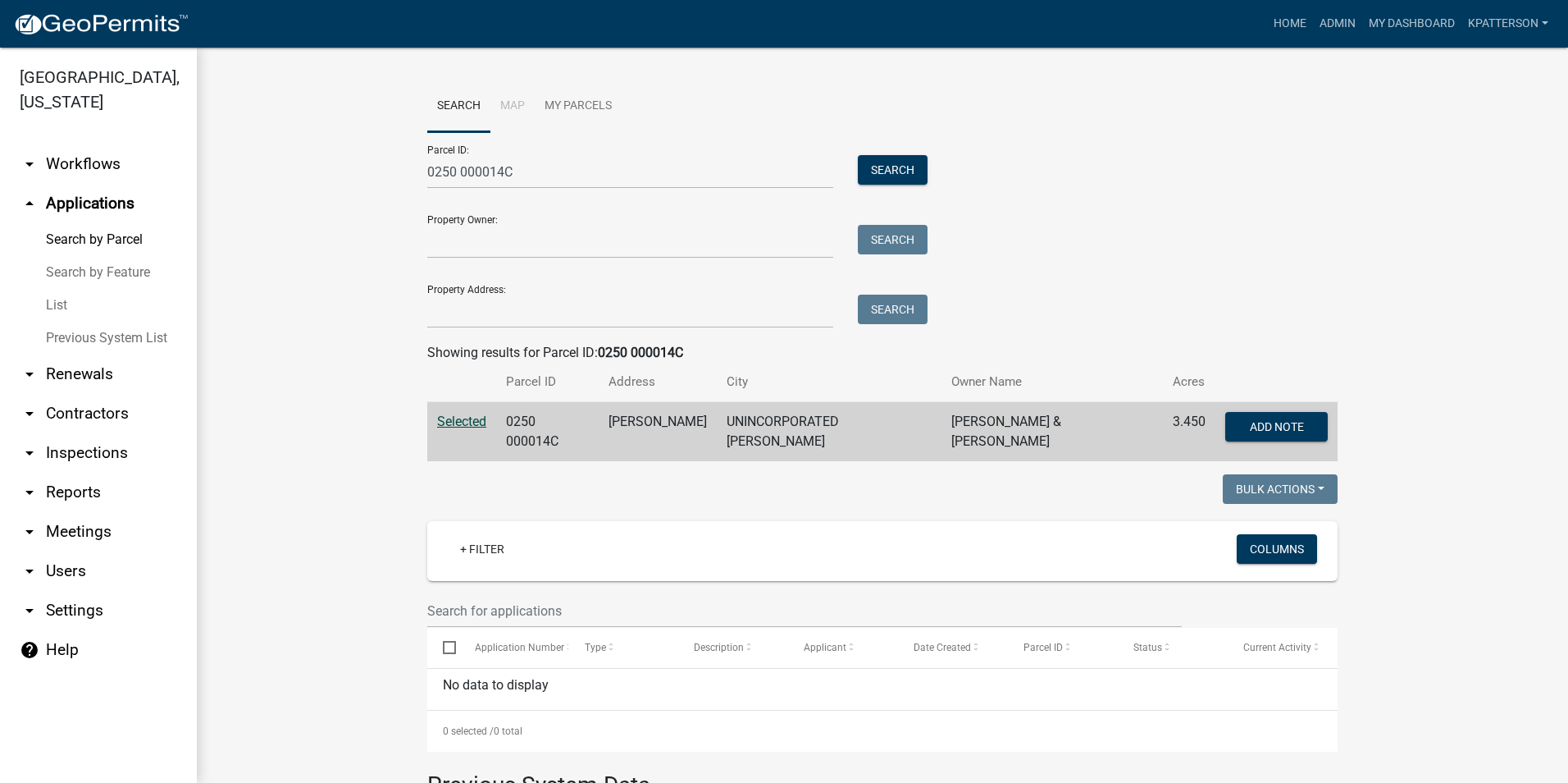
select select "0: null"
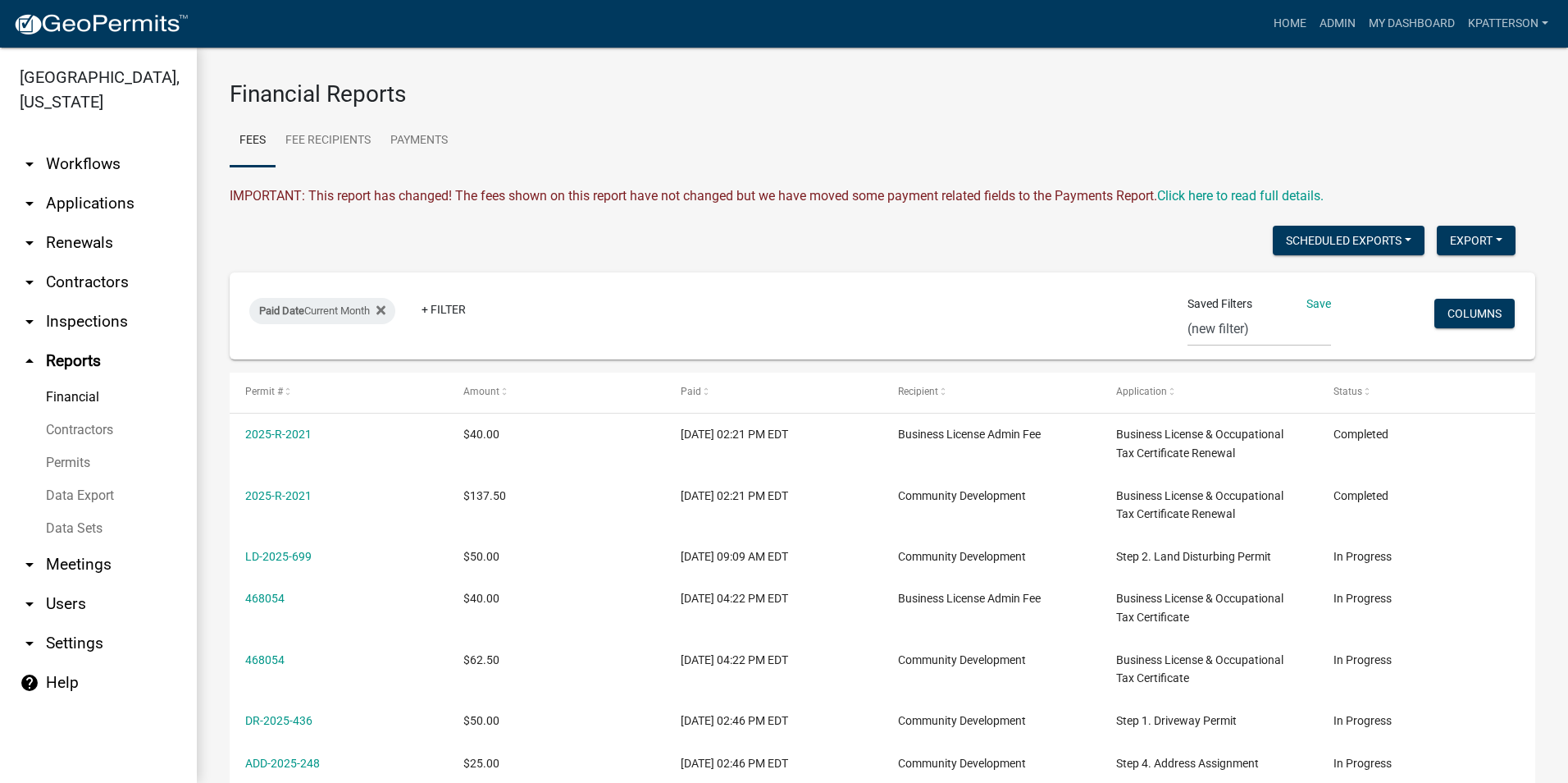
click at [97, 184] on link "arrow_drop_down Applications" at bounding box center [98, 202] width 196 height 39
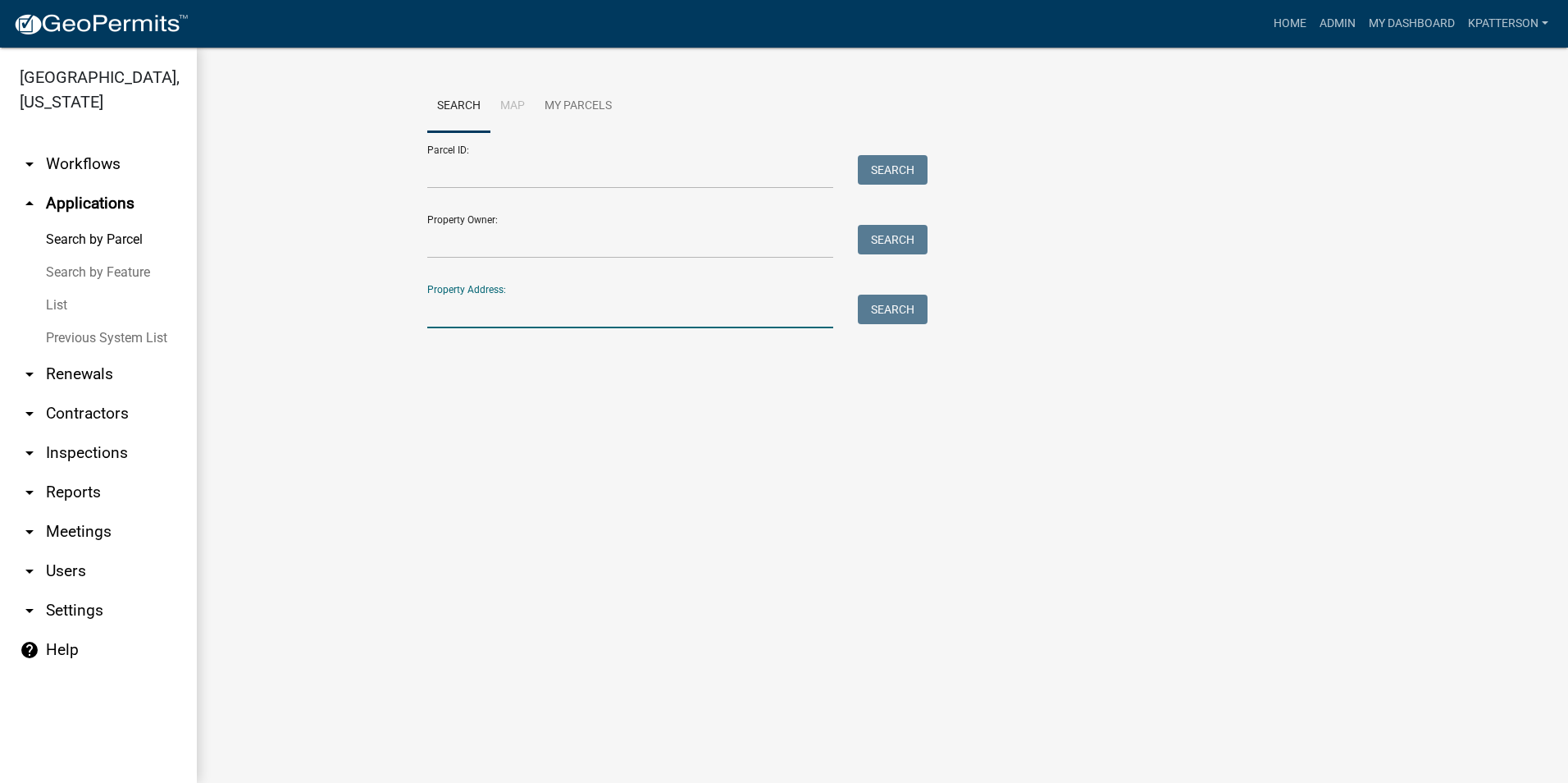
click at [479, 314] on input "Property Address:" at bounding box center [630, 311] width 406 height 34
click at [451, 311] on input "1061 wares cross" at bounding box center [630, 311] width 406 height 34
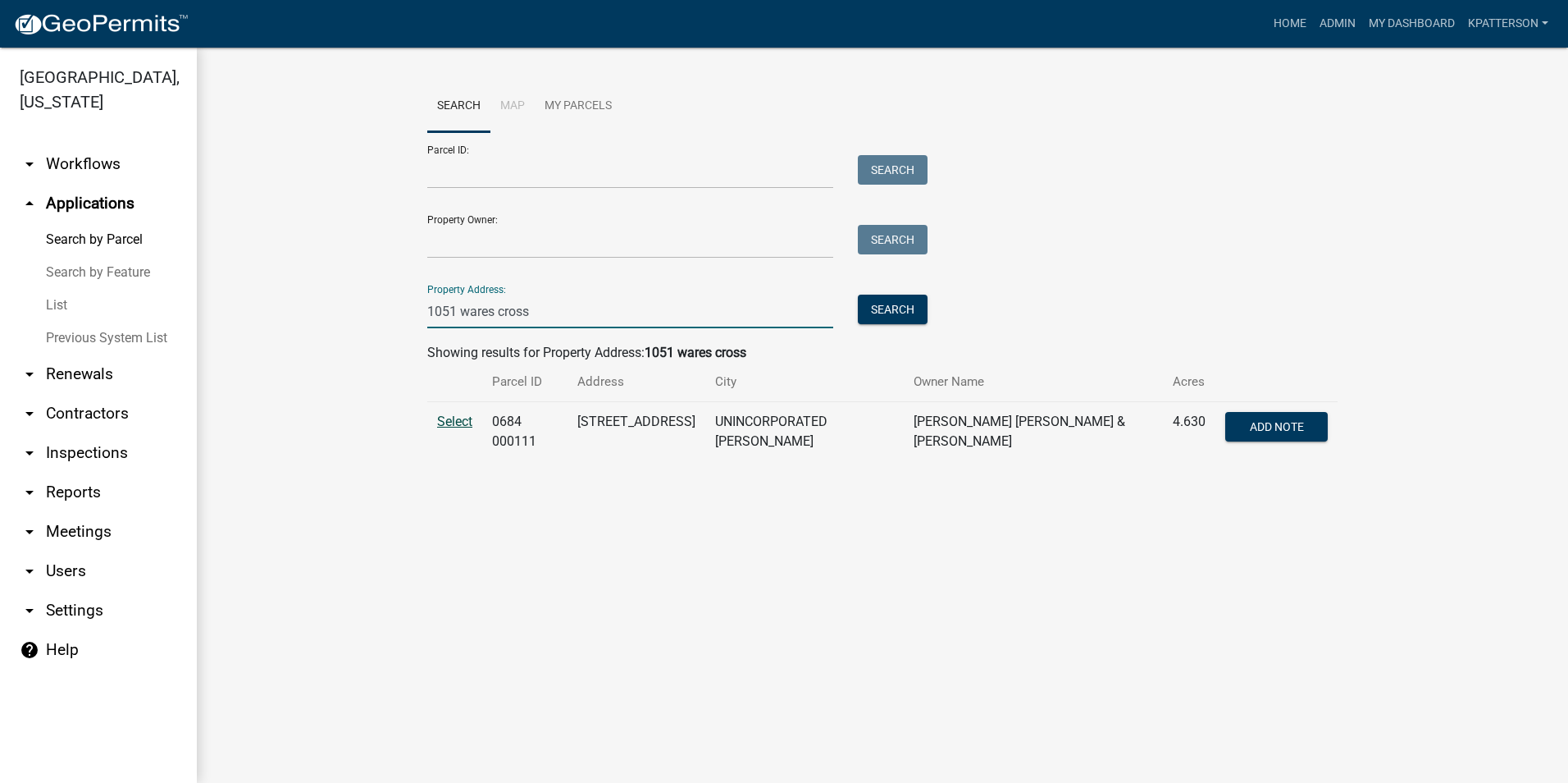
type input "1051 wares cross"
click at [466, 419] on span "Select" at bounding box center [454, 422] width 35 height 16
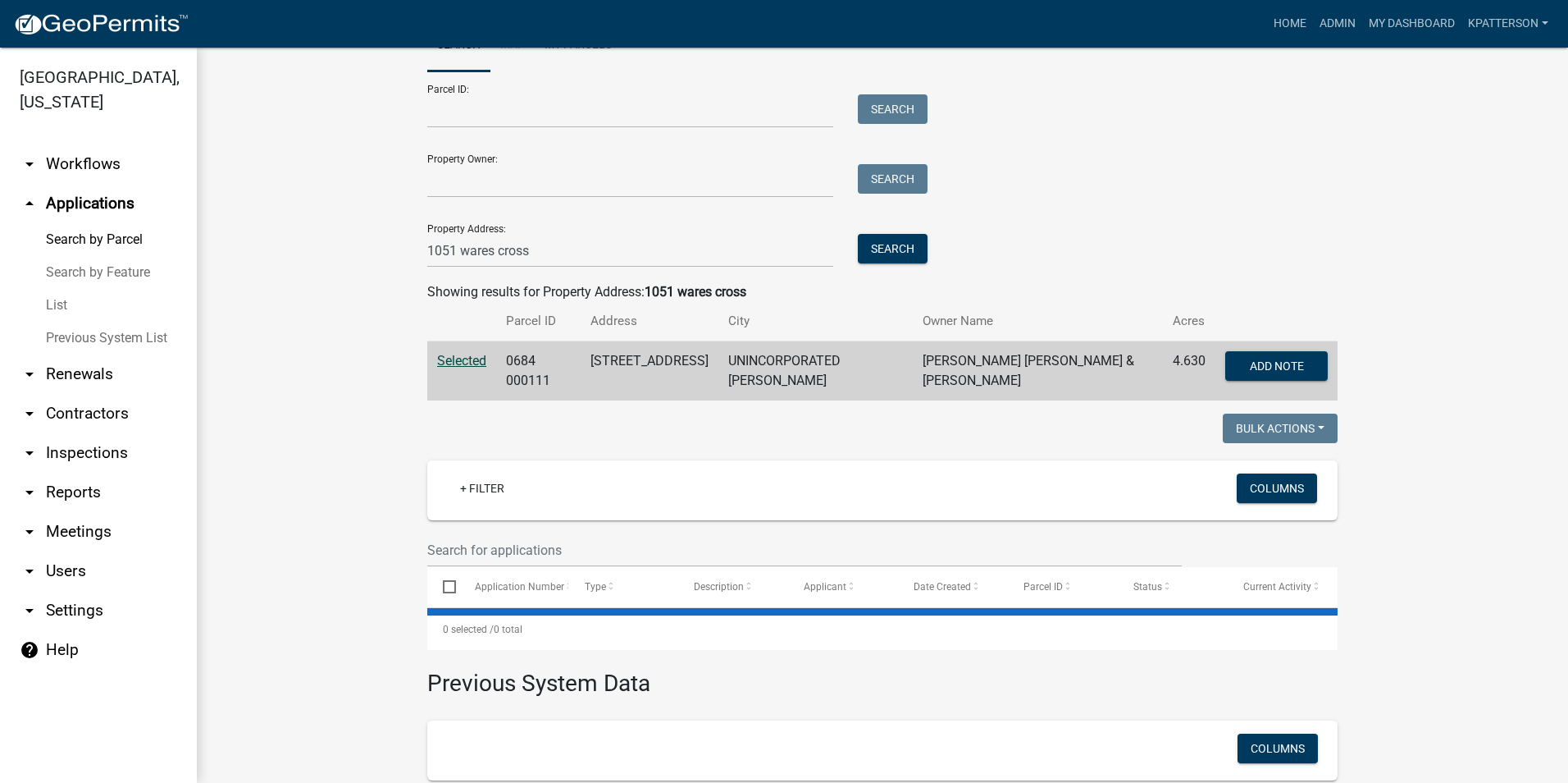
scroll to position [219, 0]
